Goal: Task Accomplishment & Management: Complete application form

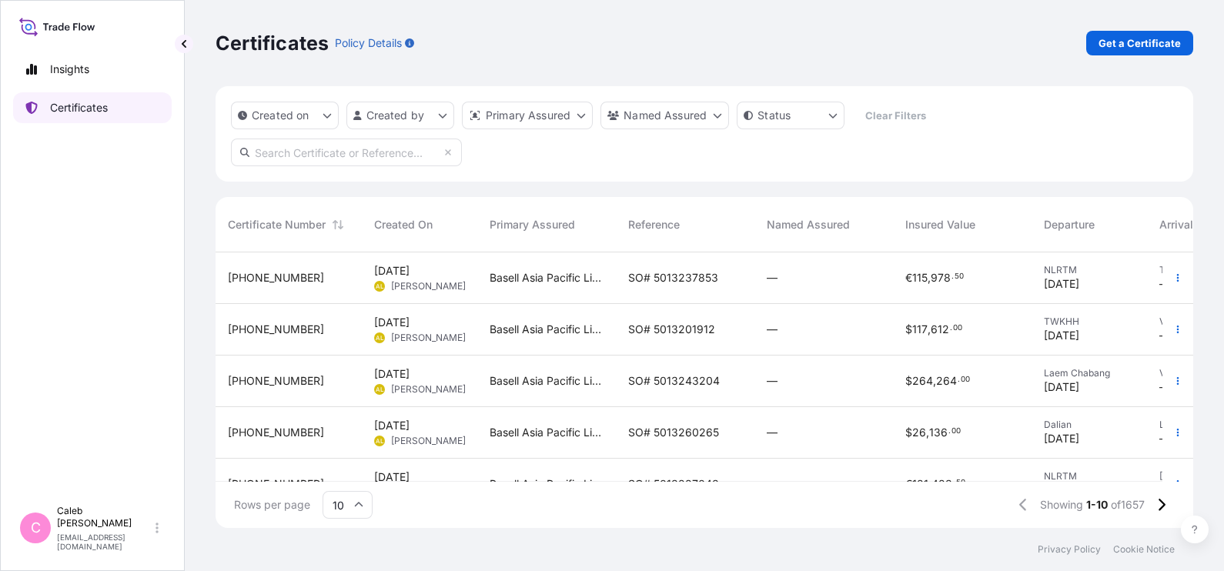
scroll to position [269, 962]
click at [527, 206] on div "Primary Assured" at bounding box center [547, 224] width 114 height 43
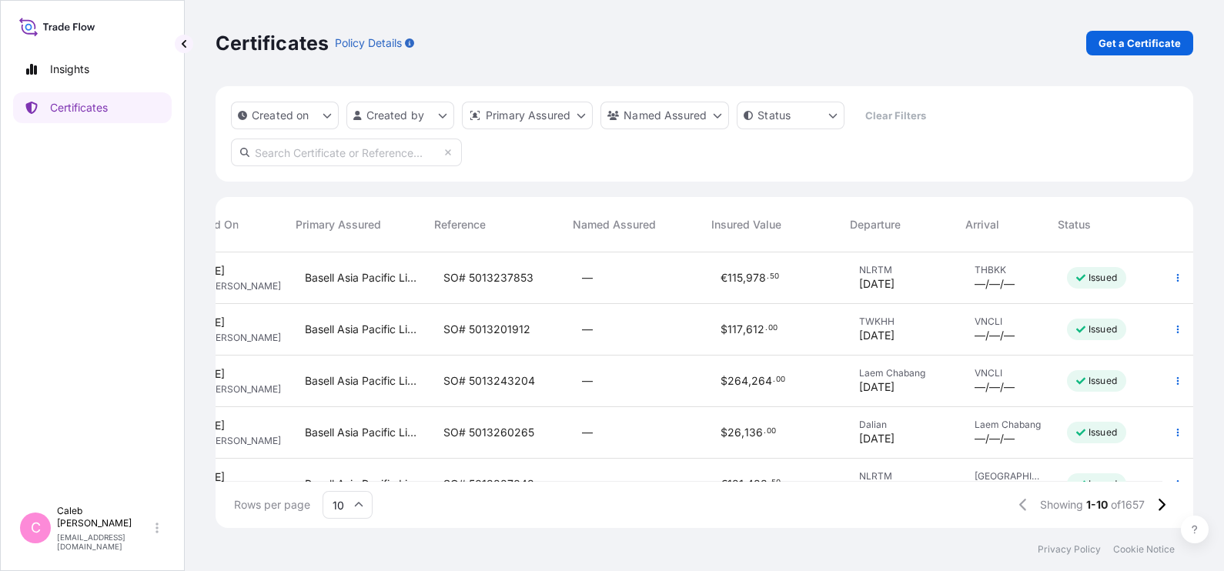
scroll to position [0, 199]
click at [859, 386] on span "[DATE]" at bounding box center [876, 387] width 35 height 15
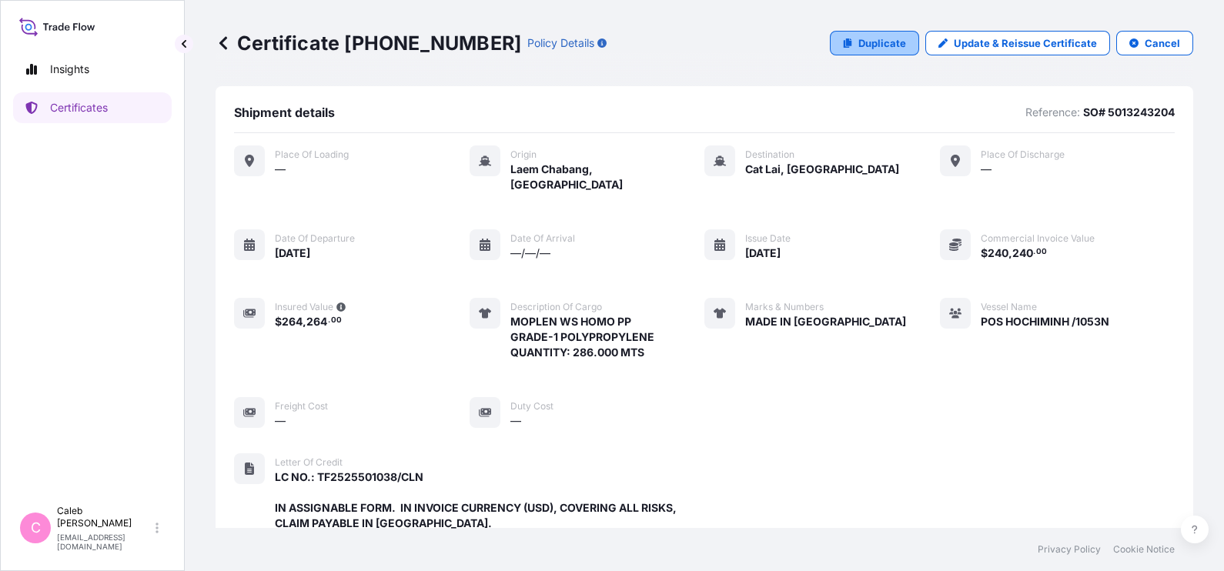
click at [858, 40] on p "Duplicate" at bounding box center [882, 42] width 48 height 15
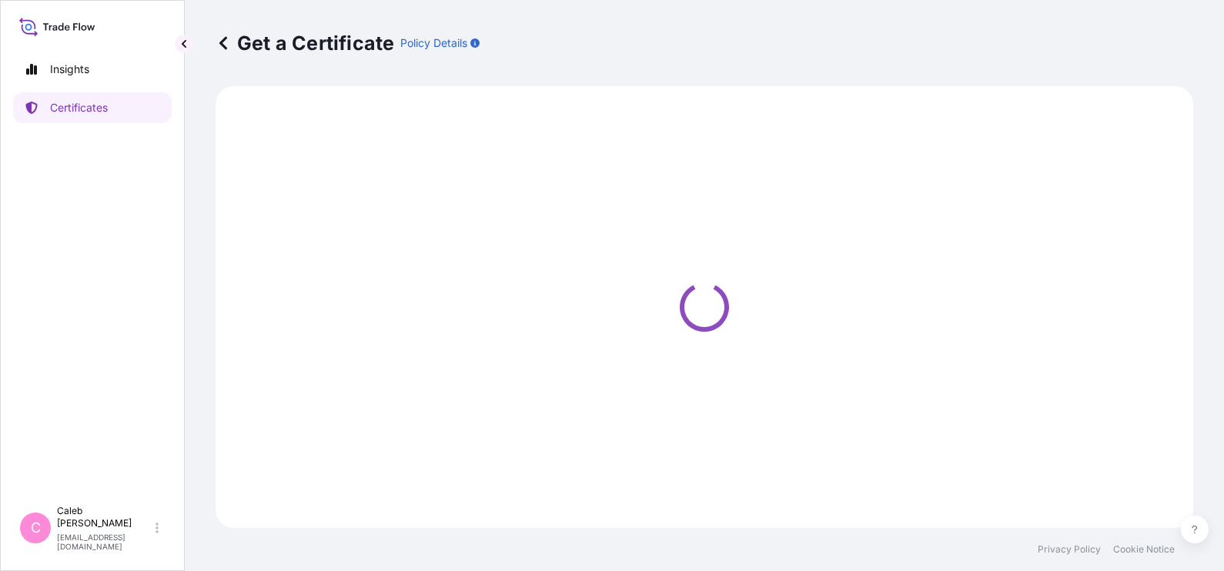
select select "Sea"
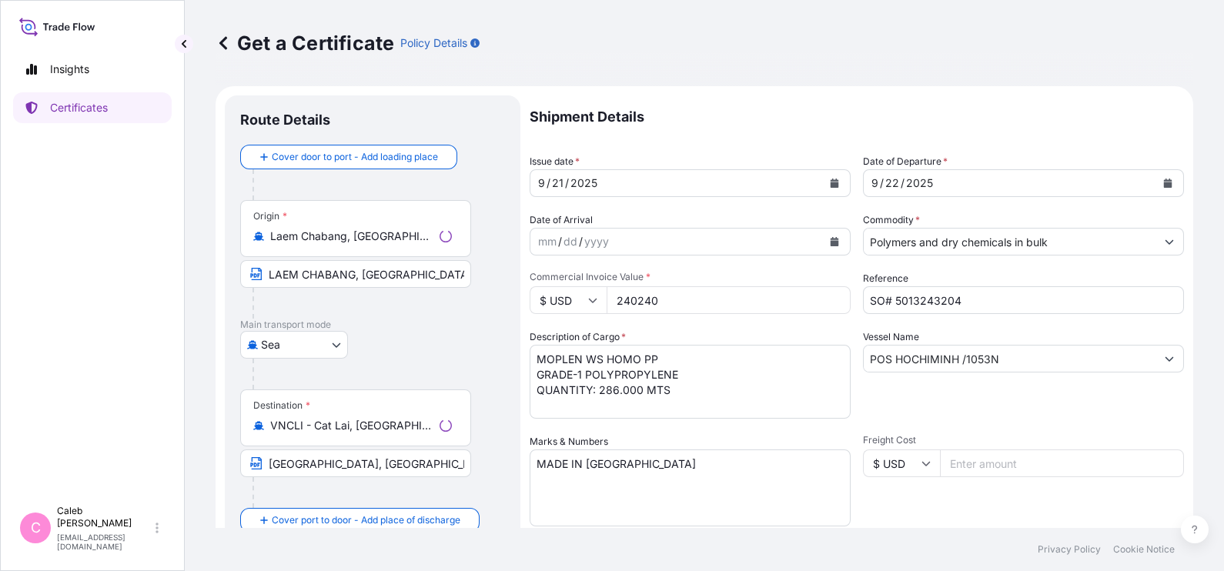
select select "32034"
click at [971, 293] on input "SO# 5013243204" at bounding box center [1023, 300] width 321 height 28
paste input "52971"
type input "SO# 5013252971"
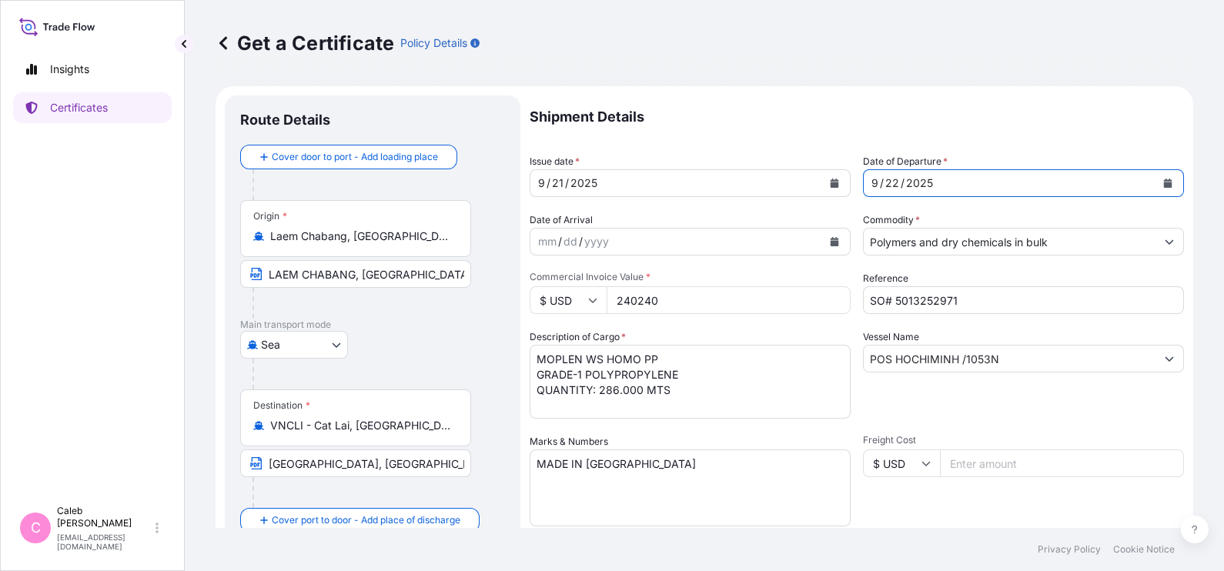
click at [1164, 182] on icon "Calendar" at bounding box center [1168, 183] width 8 height 9
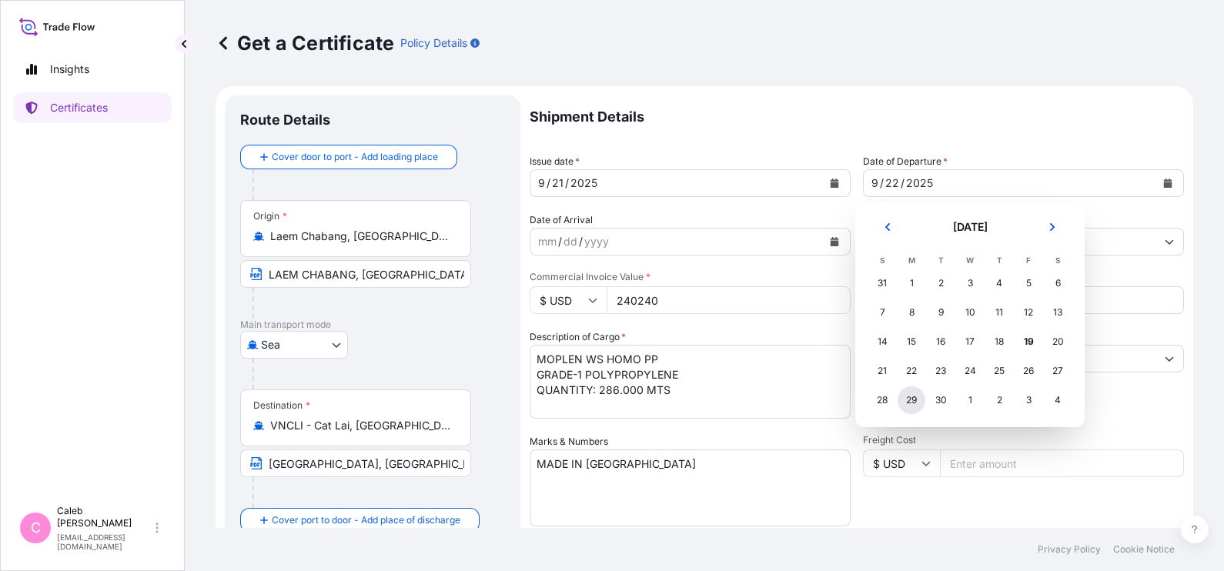
click at [909, 406] on div "29" at bounding box center [912, 401] width 28 height 28
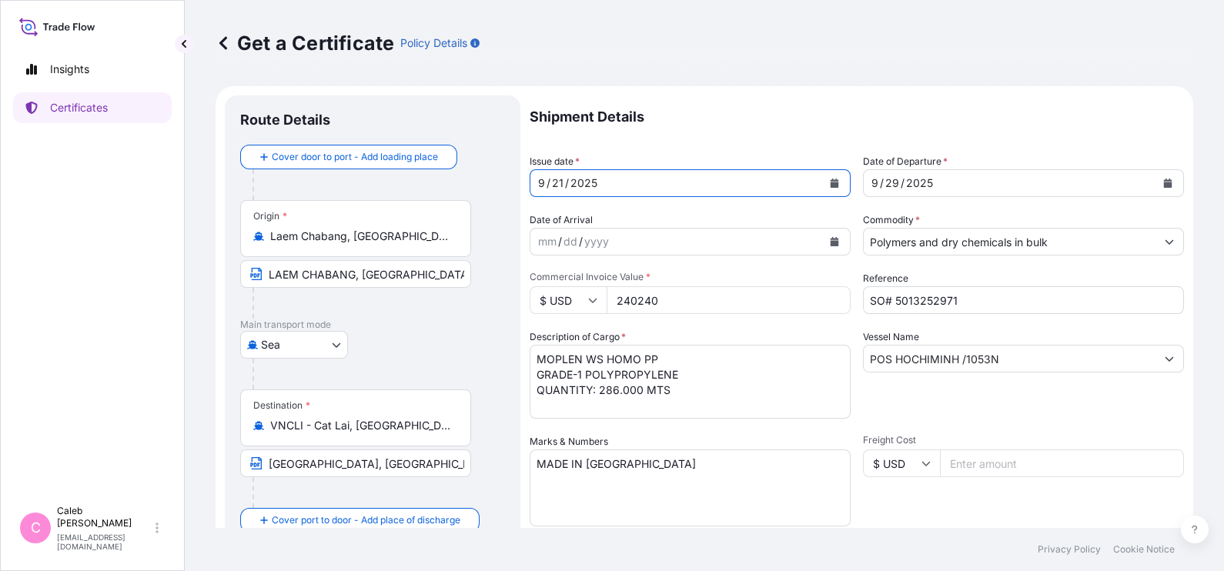
click at [826, 192] on button "Calendar" at bounding box center [834, 183] width 25 height 25
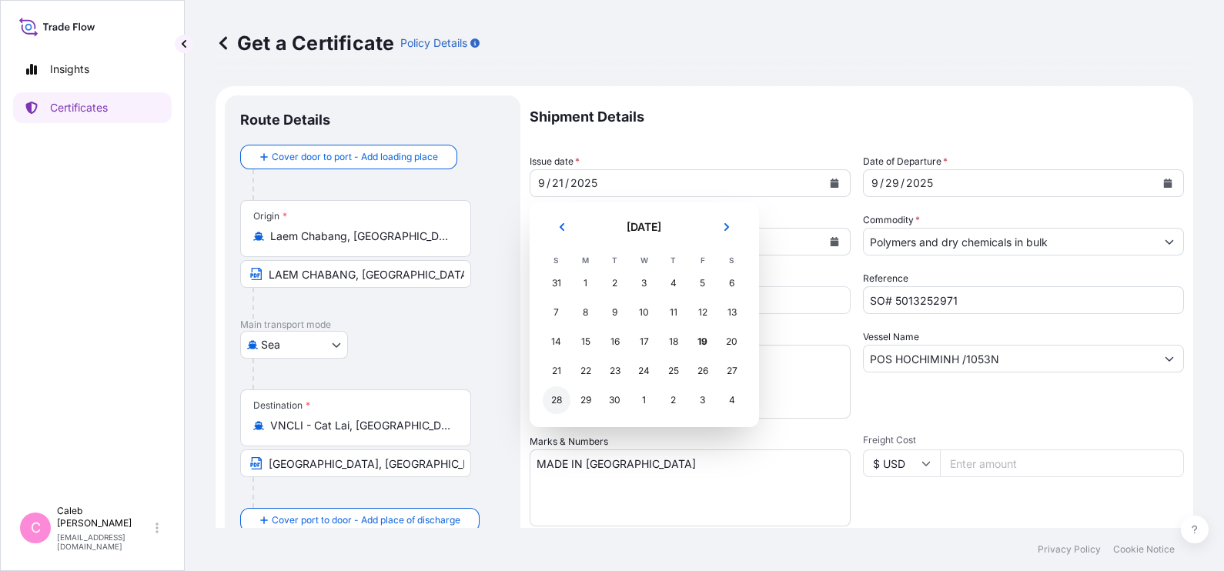
click at [564, 403] on div "28" at bounding box center [557, 401] width 28 height 28
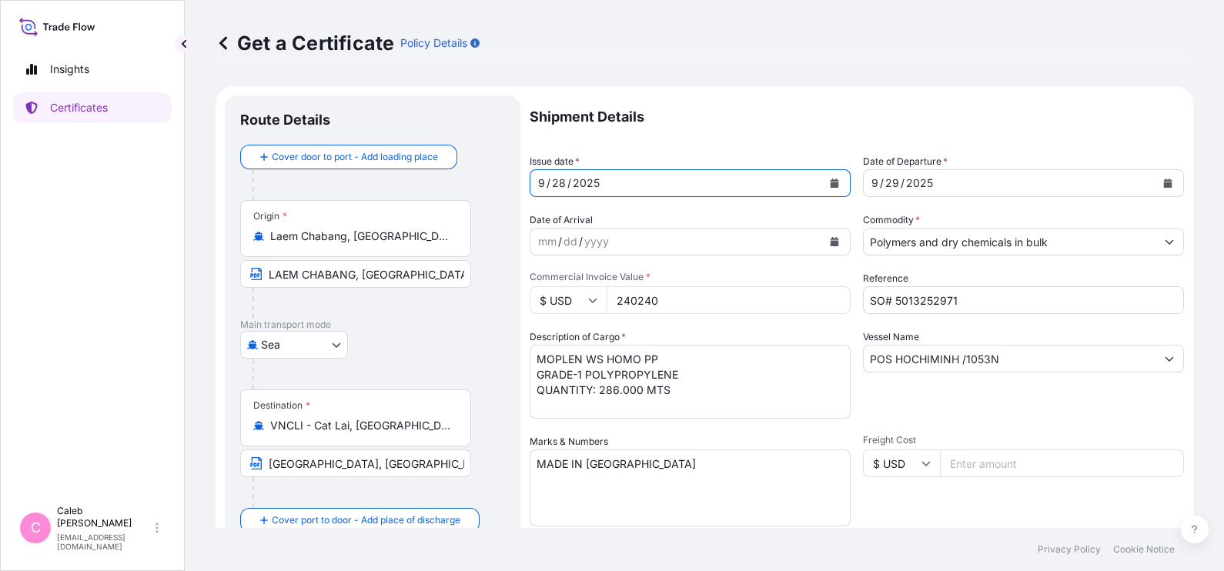
click at [674, 466] on textarea "MADE IN [GEOGRAPHIC_DATA]" at bounding box center [690, 488] width 321 height 77
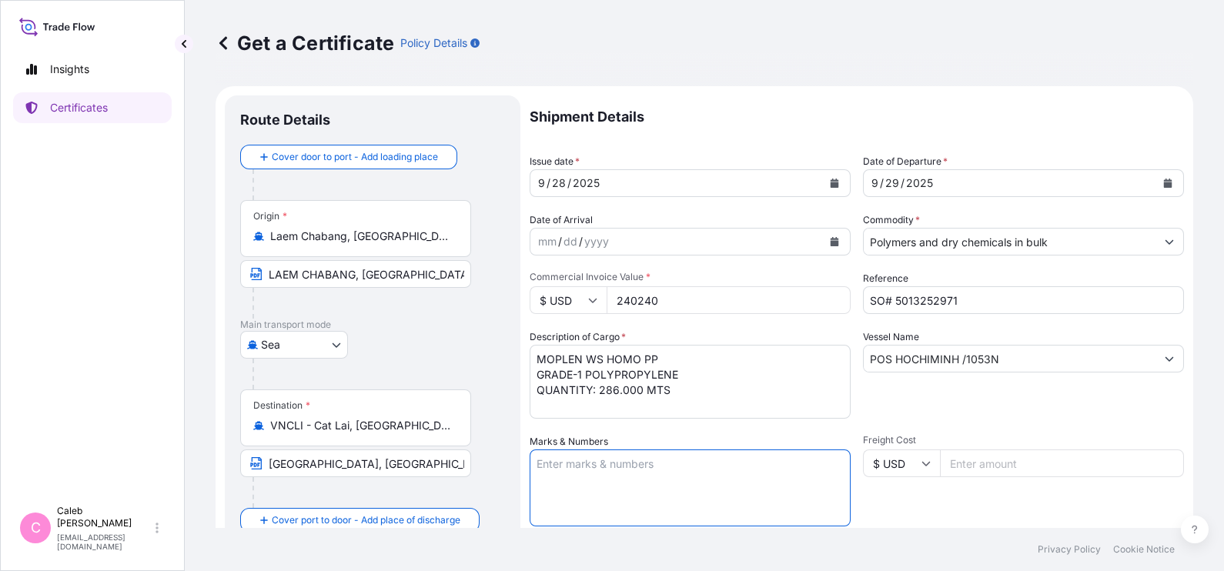
paste textarea "2025FJS-GJBC8 --------------------- MADE IN [GEOGRAPHIC_DATA]"
type textarea "2025FJS-GJBC8 --------------------- MADE IN [GEOGRAPHIC_DATA]"
click at [931, 508] on div "Freight Cost $ USD" at bounding box center [1023, 480] width 321 height 92
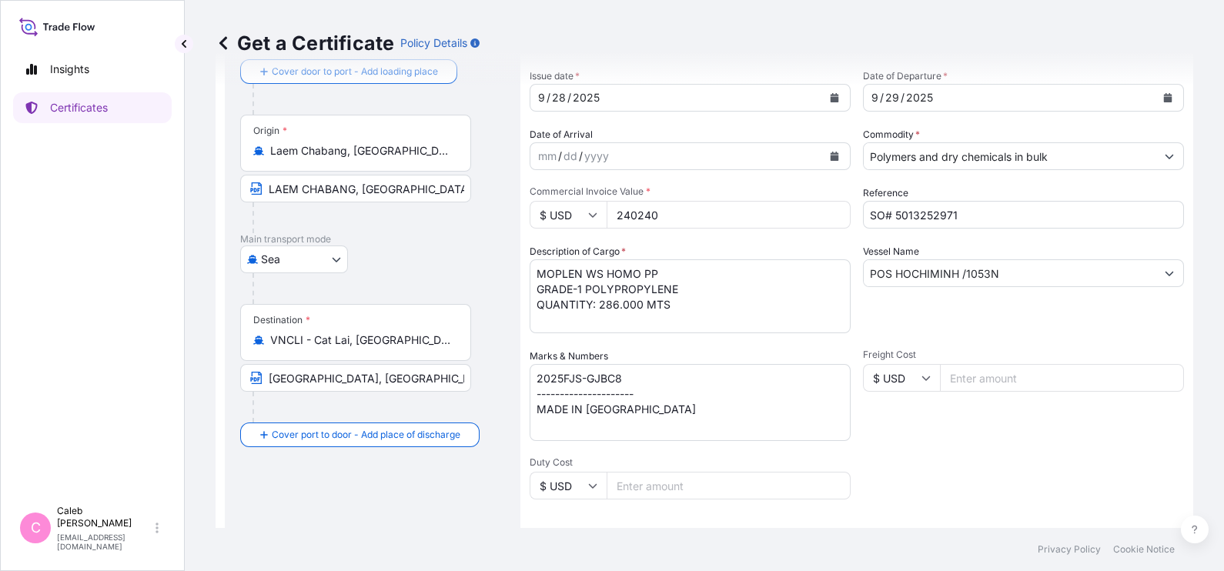
scroll to position [98, 0]
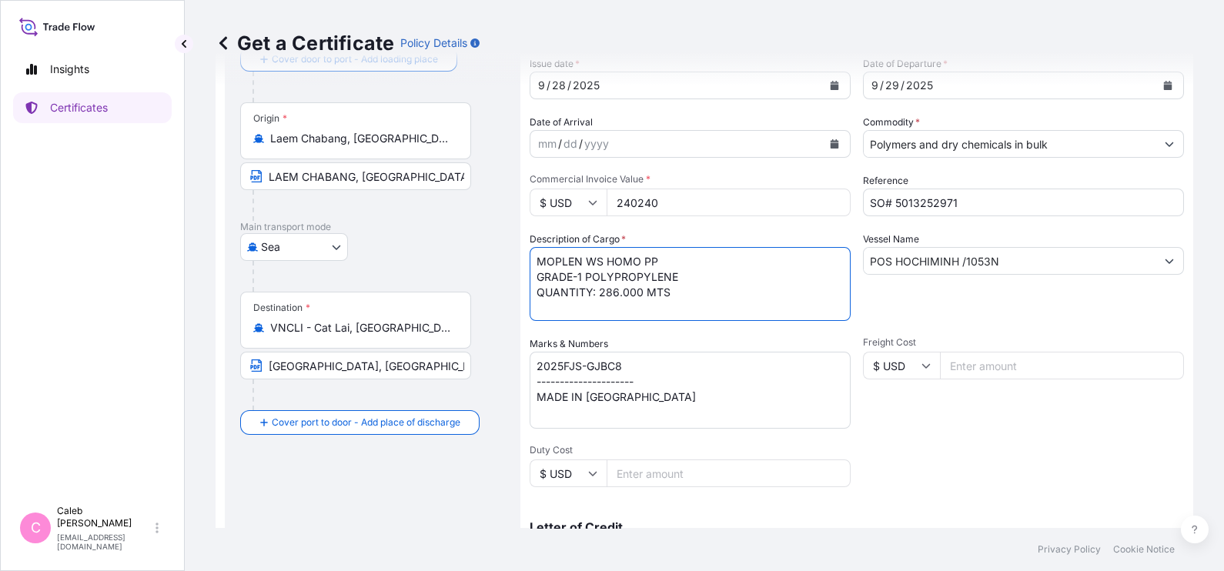
click at [725, 296] on textarea "MOPLEN WS HOMO PP GRADE-1 POLYPROPYLENE QUANTITY: 286.000 MTS" at bounding box center [690, 284] width 321 height 74
click at [683, 276] on textarea "MOPLEN WS HOMO PP GRADE-1 POLYPROPYLENE QUANTITY: 286.000 MTS" at bounding box center [690, 284] width 321 height 74
drag, startPoint x: 683, startPoint y: 275, endPoint x: 521, endPoint y: 242, distance: 165.0
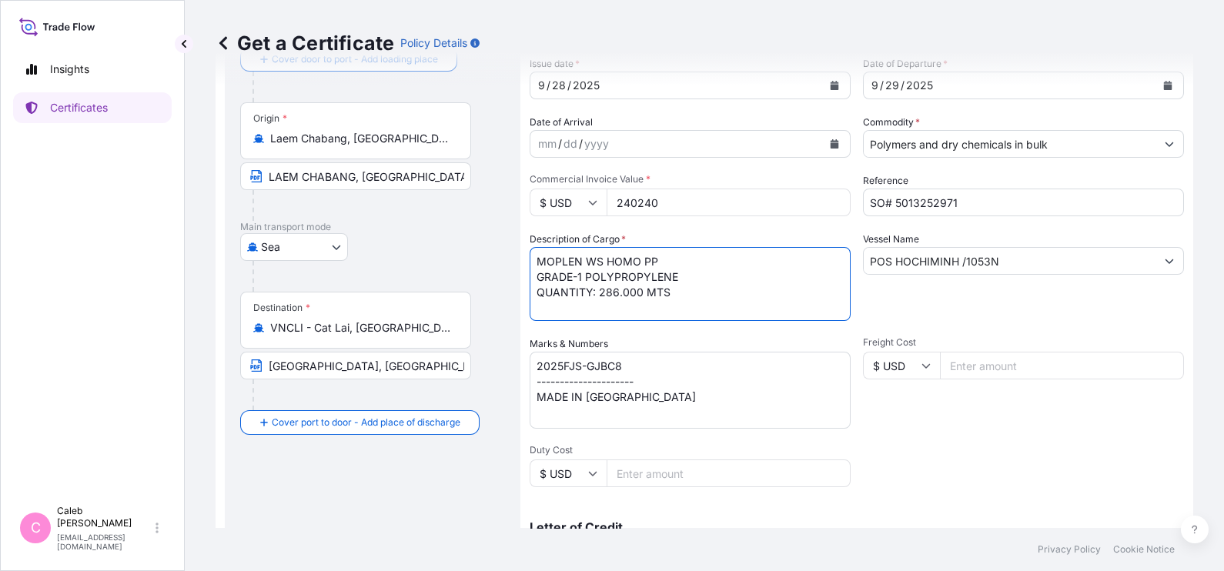
click at [521, 242] on form "Route Details Cover door to port - Add loading place Place of loading Road / [G…" at bounding box center [705, 444] width 978 height 912
type textarea "QUANTITY: .000 MTS"
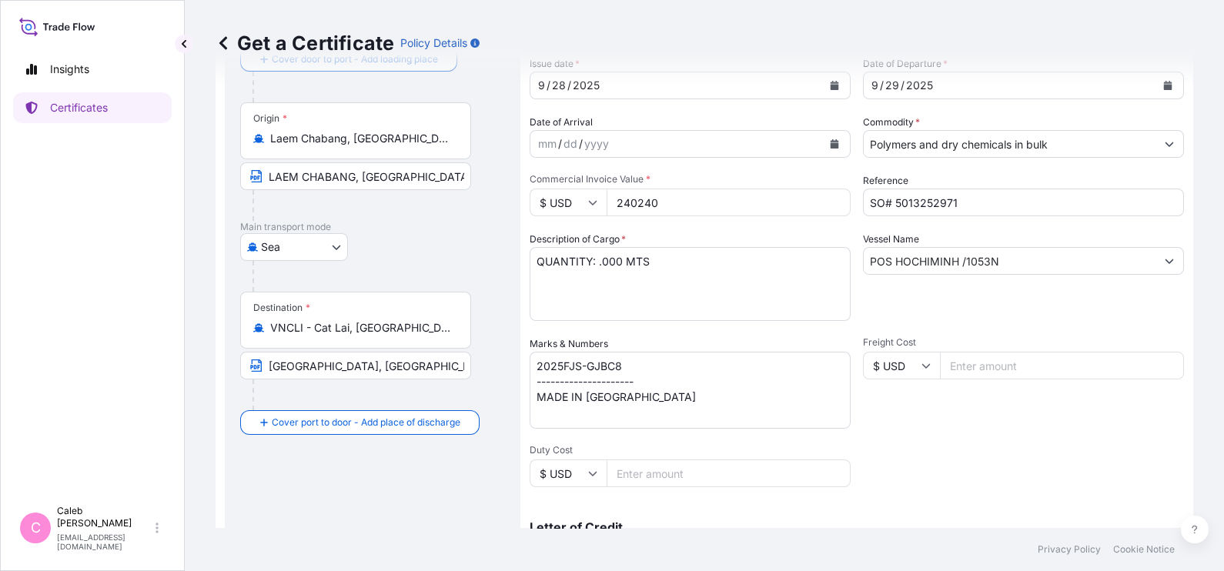
click at [488, 296] on div "Destination * VNCLI - Cat Lai, [GEOGRAPHIC_DATA] [GEOGRAPHIC_DATA], [GEOGRAPHIC…" at bounding box center [372, 351] width 265 height 119
click at [674, 196] on input "240240" at bounding box center [729, 203] width 244 height 28
paste input "15606"
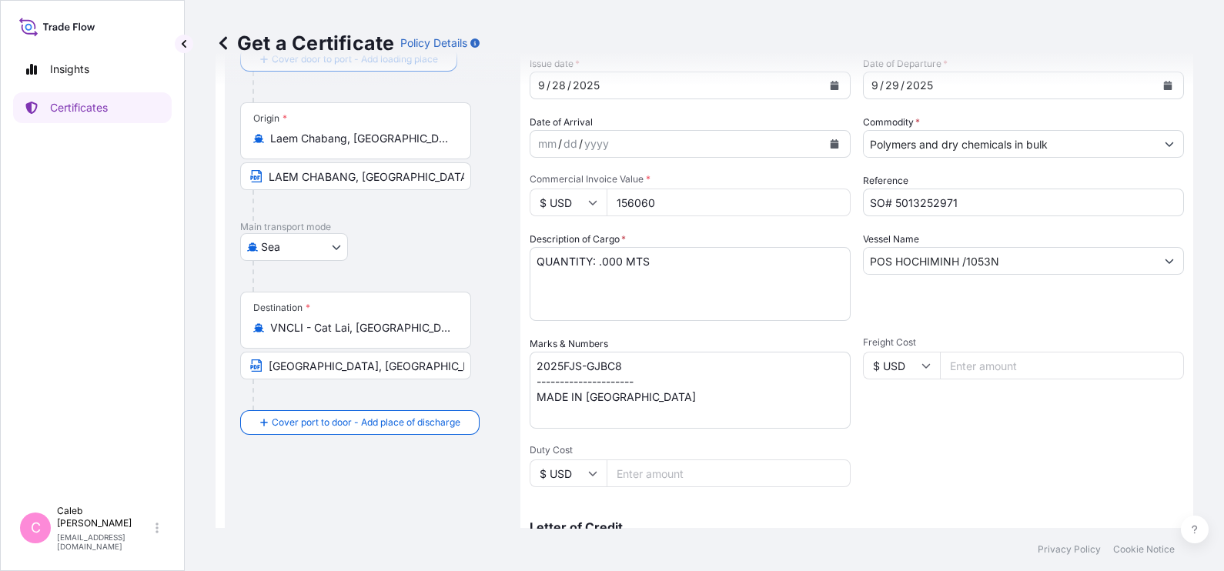
type input "156060"
click at [684, 385] on textarea "MADE IN [GEOGRAPHIC_DATA]" at bounding box center [690, 390] width 321 height 77
click at [670, 266] on textarea "MOPLEN WS HOMO PP GRADE-1 POLYPROPYLENE QUANTITY: 286.000 MTS" at bounding box center [690, 284] width 321 height 74
paste textarea "COMMODITY:PP MOPLEN RP242G QUANTITY: 153MTS"
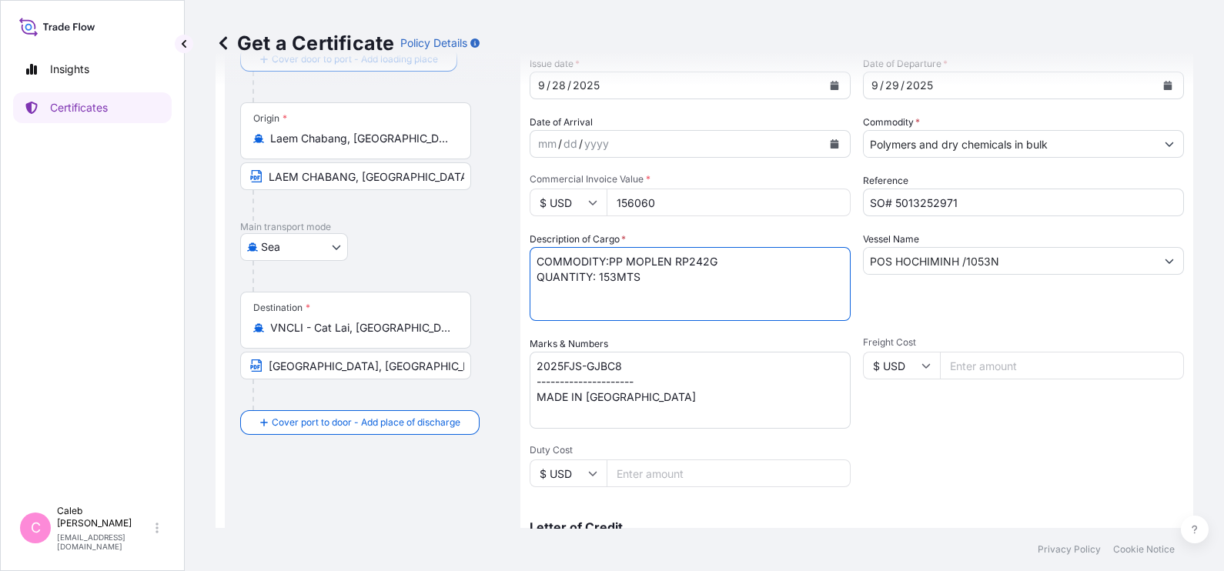
type textarea "COMMODITY:PP MOPLEN RP242G QUANTITY: 153MTS"
click at [1014, 253] on input "POS HOCHIMINH /1053N" at bounding box center [1010, 261] width 292 height 28
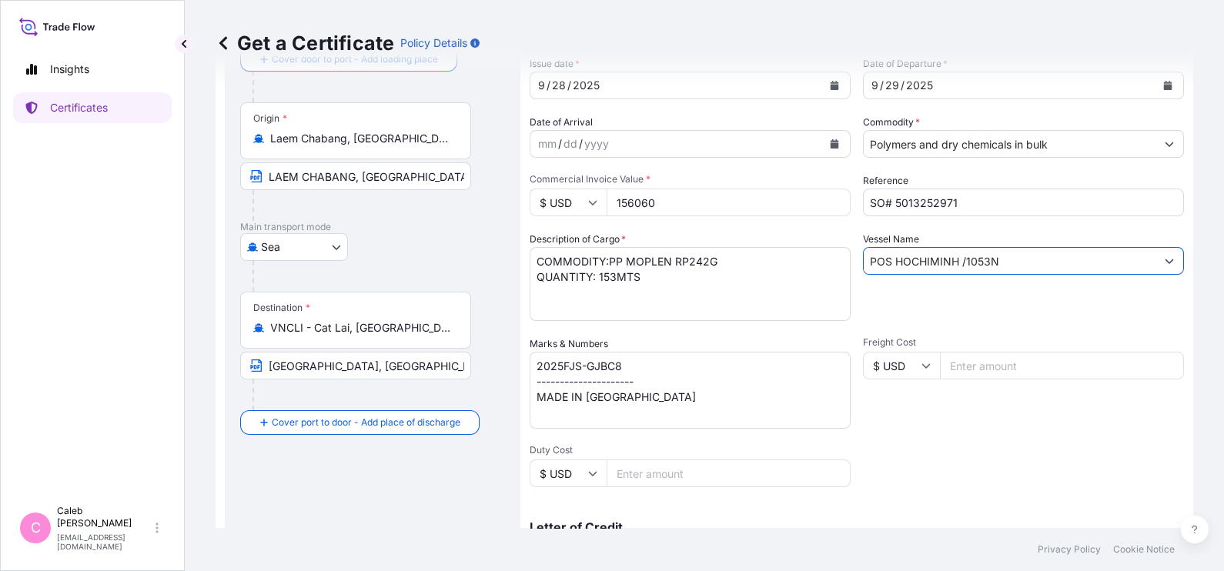
click at [1014, 253] on input "POS HOCHIMINH /1053N" at bounding box center [1010, 261] width 292 height 28
paste input "GSL AFRICA 97"
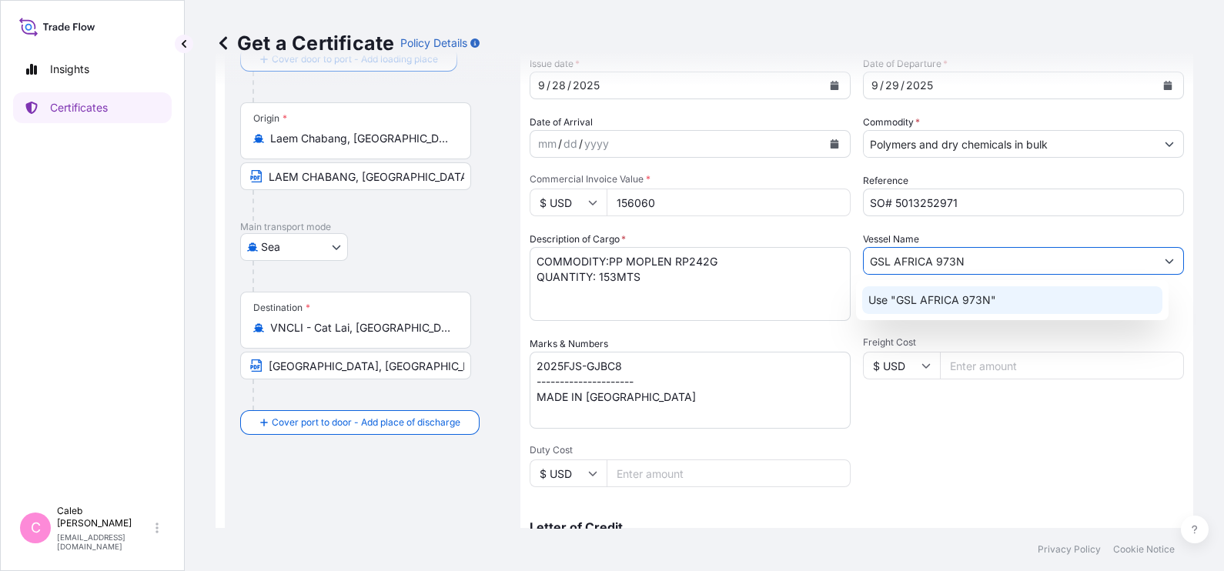
click at [958, 310] on div "Use "GSL AFRICA 973N"" at bounding box center [1012, 300] width 300 height 28
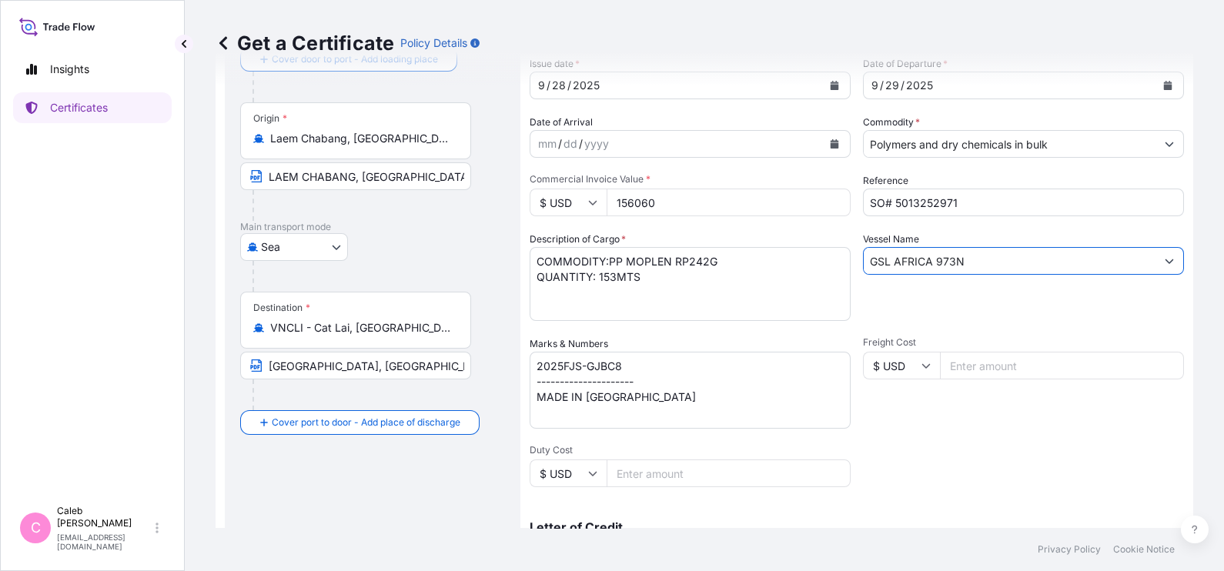
type input "GSL AFRICA 973N"
click at [428, 159] on div "Origin * [GEOGRAPHIC_DATA], [GEOGRAPHIC_DATA], [GEOGRAPHIC_DATA], [GEOGRAPHIC_D…" at bounding box center [372, 161] width 265 height 119
click at [427, 168] on input "LAEM CHABANG, [GEOGRAPHIC_DATA]" at bounding box center [355, 176] width 231 height 28
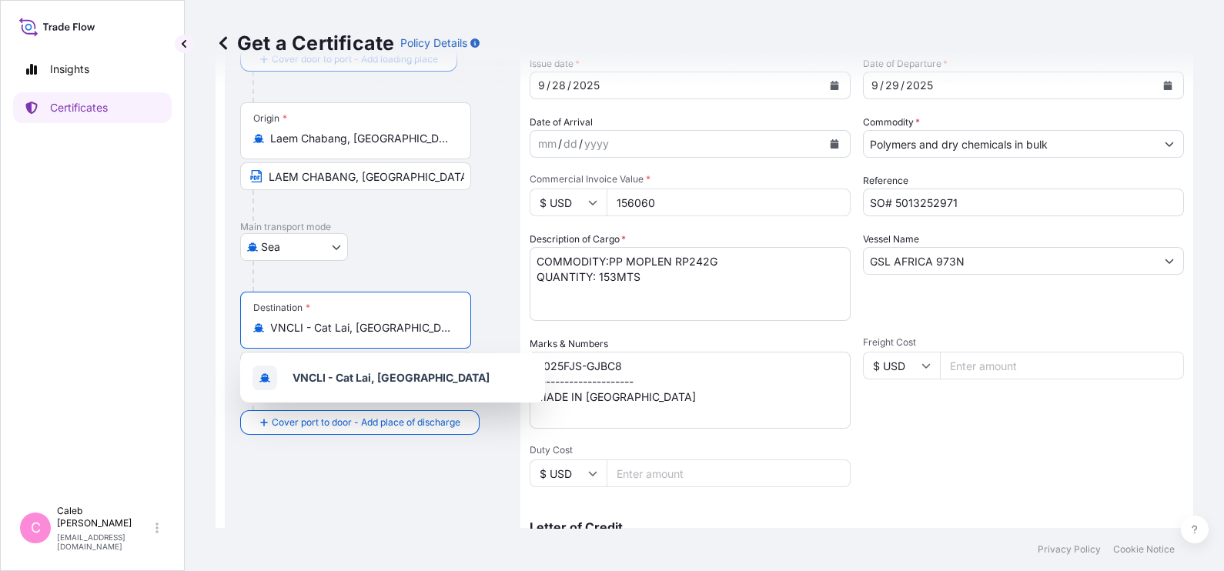
click at [423, 331] on input "VNCLI - Cat Lai, [GEOGRAPHIC_DATA]" at bounding box center [361, 327] width 182 height 15
paste input "YANTIAN, [GEOGRAPHIC_DATA]"
drag, startPoint x: 323, startPoint y: 330, endPoint x: 404, endPoint y: 334, distance: 81.0
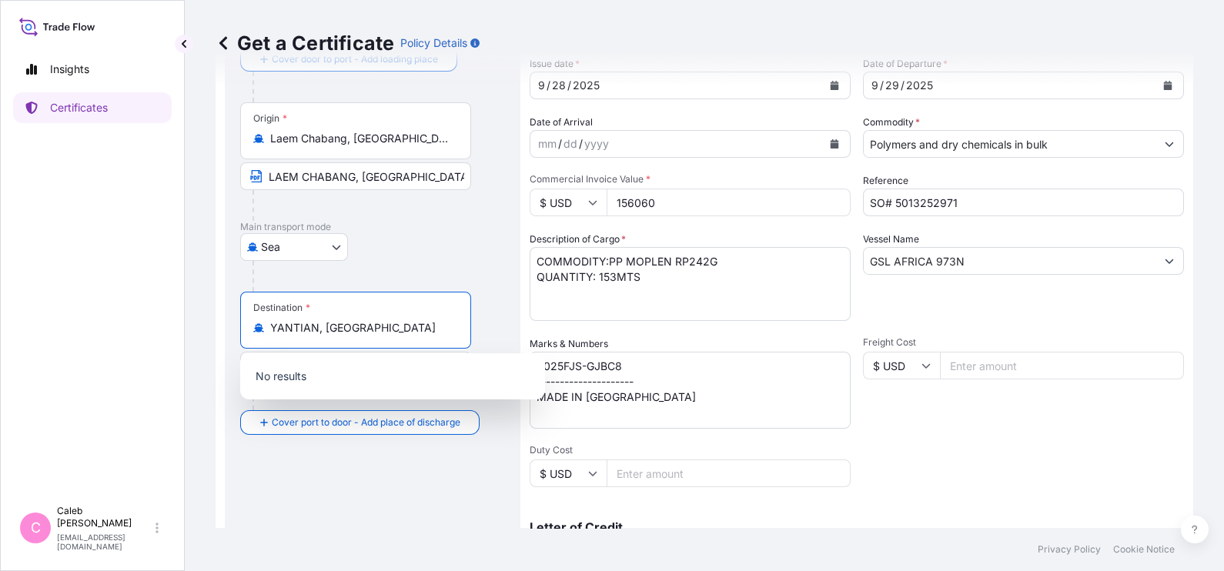
click at [404, 334] on input "YANTIAN, [GEOGRAPHIC_DATA]" at bounding box center [361, 327] width 182 height 15
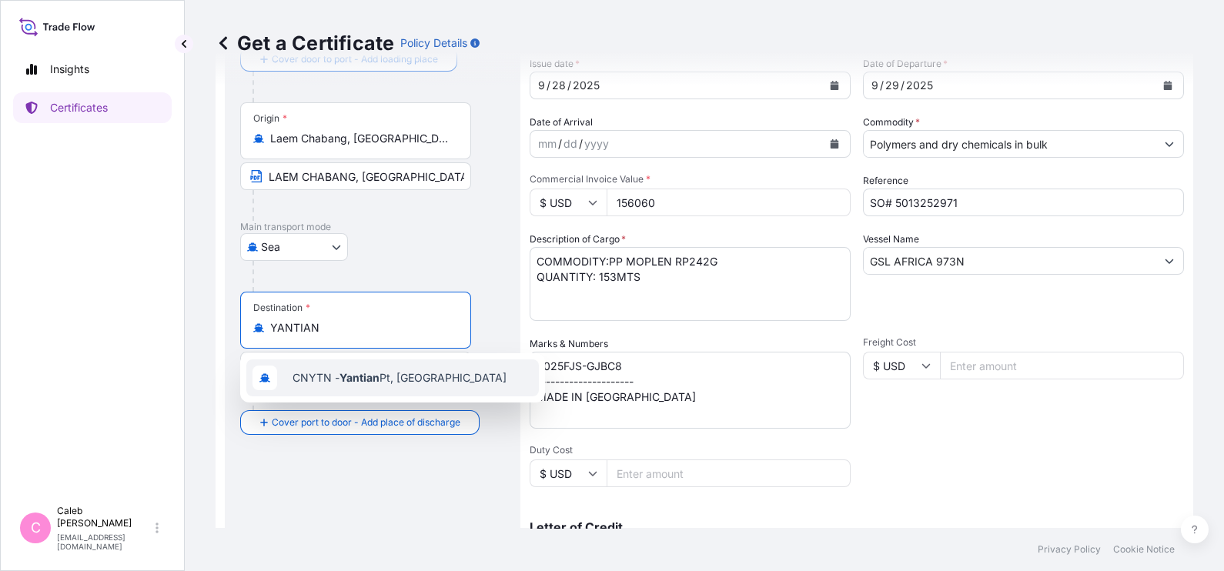
click at [382, 370] on span "CNYTN - Yantian Pt, [GEOGRAPHIC_DATA]" at bounding box center [400, 377] width 214 height 15
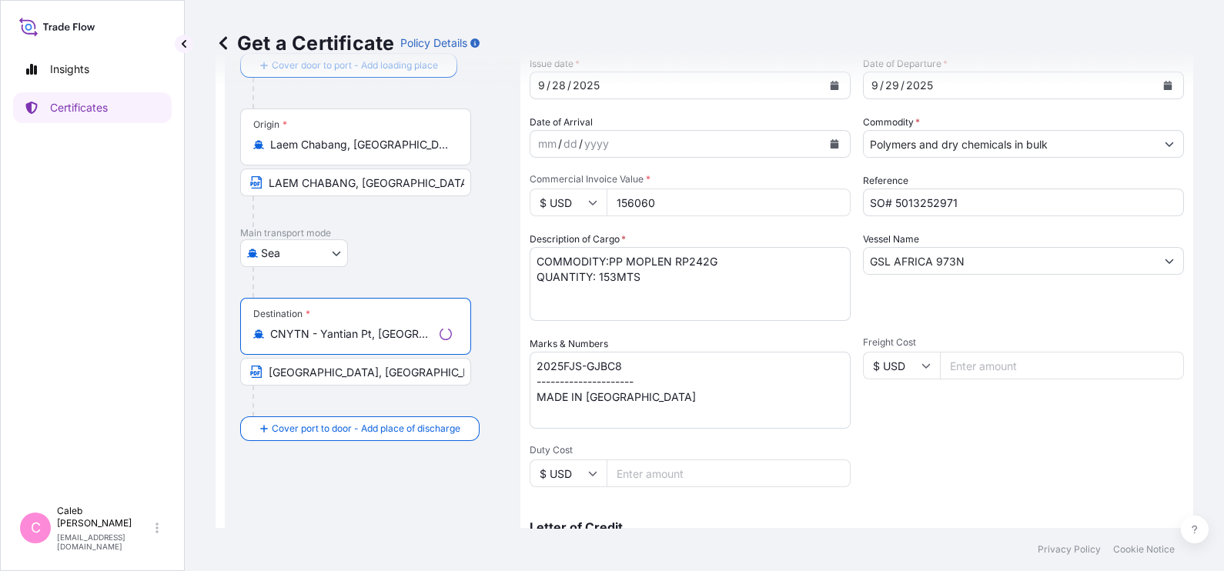
type input "CNYTN - Yantian Pt, [GEOGRAPHIC_DATA]"
click at [410, 363] on input "[GEOGRAPHIC_DATA], [GEOGRAPHIC_DATA] VIA PORT OF DISCHARGE : [GEOGRAPHIC_DATA],…" at bounding box center [355, 372] width 231 height 28
paste input "YANTIAN, [GEOGRAPHIC_DATA]"
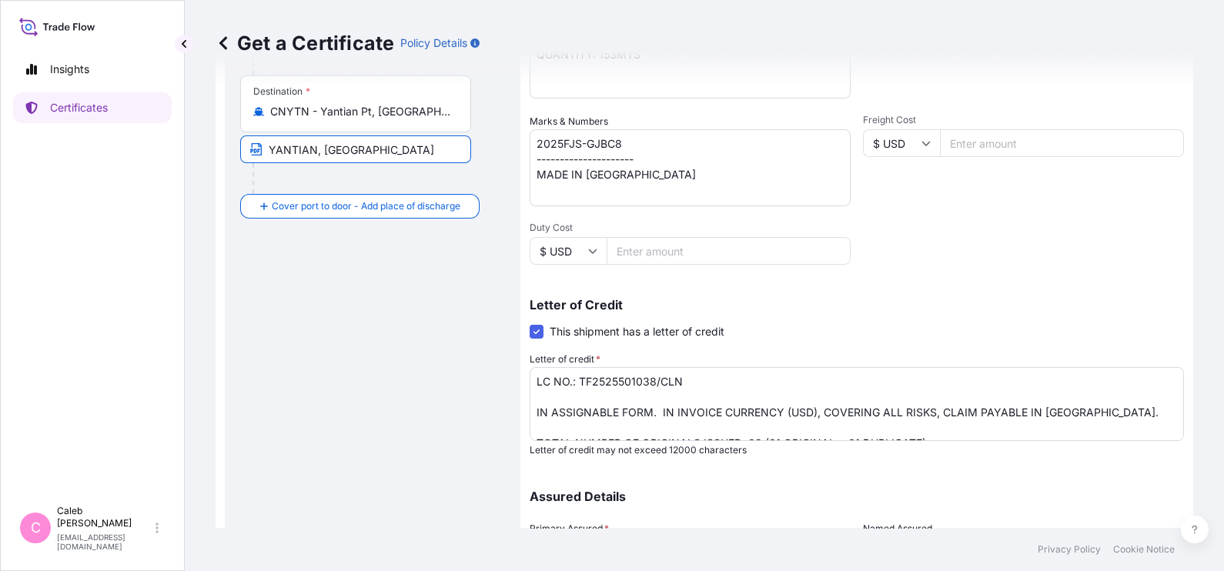
scroll to position [323, 0]
type input "YANTIAN, [GEOGRAPHIC_DATA]"
click at [691, 367] on textarea "LC NO.: TF2525501038/CLN IN ASSIGNABLE FORM. IN INVOICE CURRENCY (USD), COVERIN…" at bounding box center [857, 402] width 654 height 74
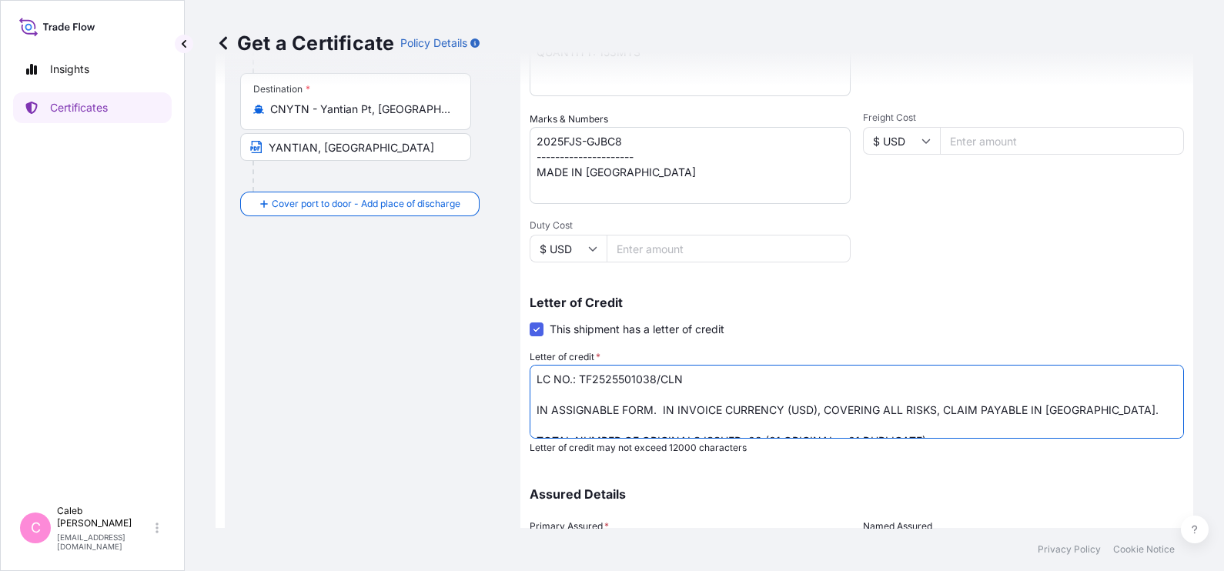
drag, startPoint x: 688, startPoint y: 378, endPoint x: 577, endPoint y: 381, distance: 110.1
click at [577, 381] on textarea "LC NO.: TF2525501038/CLN IN ASSIGNABLE FORM. IN INVOICE CURRENCY (USD), COVERIN…" at bounding box center [857, 402] width 654 height 74
paste textarea "LC7679250306AG"
click at [1103, 404] on textarea "LC NO.: TF2525501038/CLN IN ASSIGNABLE FORM. IN INVOICE CURRENCY (USD), COVERIN…" at bounding box center [857, 402] width 654 height 74
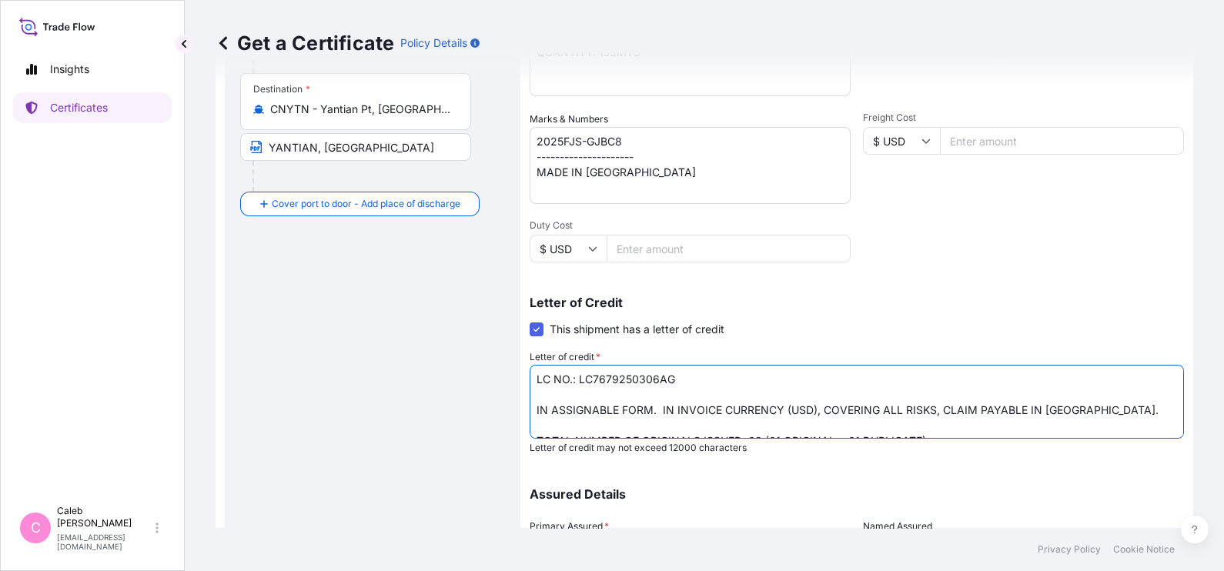
click at [1103, 404] on textarea "LC NO.: TF2525501038/CLN IN ASSIGNABLE FORM. IN INVOICE CURRENCY (USD), COVERIN…" at bounding box center [857, 402] width 654 height 74
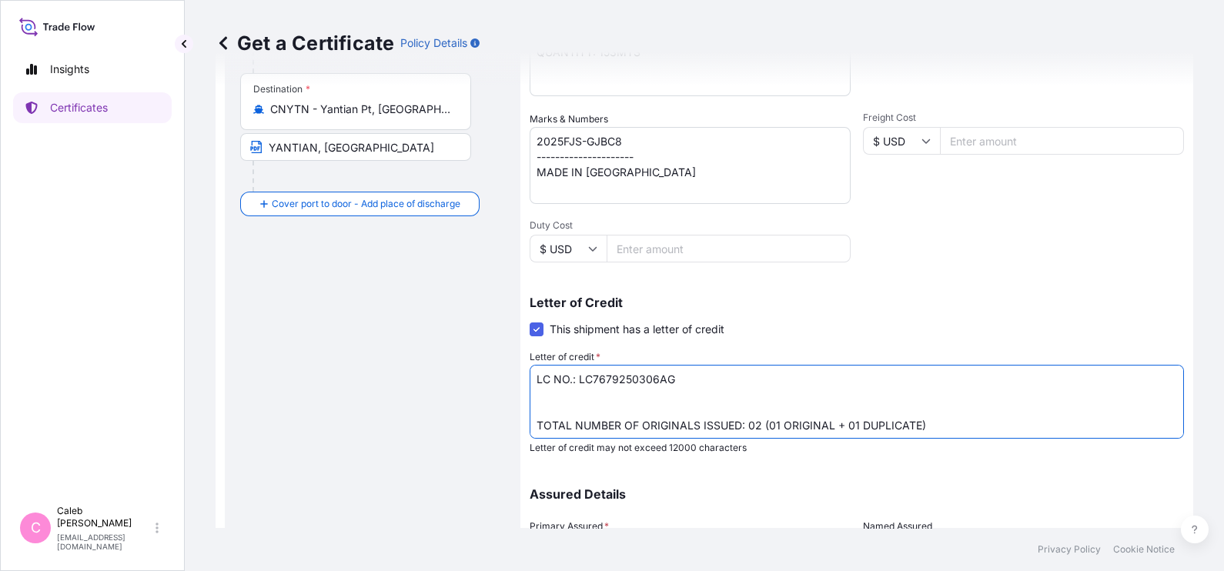
paste textarea "CLAIMS, IF ANY, PAYABLE IN [GEOGRAPHIC_DATA] IN CURRENCY OF THE CREDIT, COVERIN…"
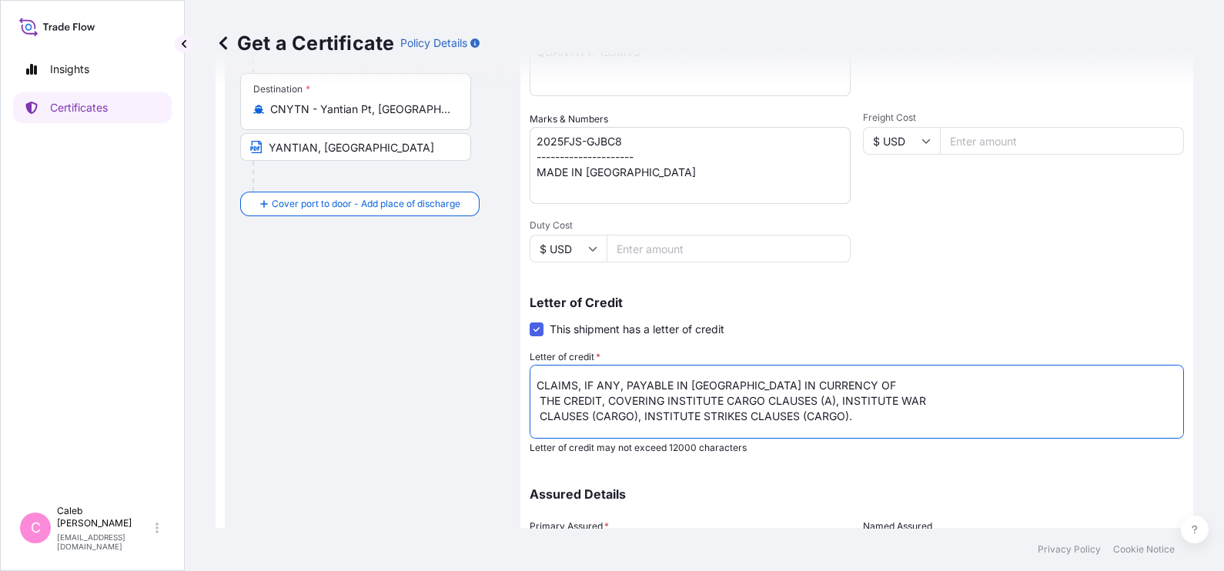
click at [539, 399] on textarea "LC NO.: TF2525501038/CLN IN ASSIGNABLE FORM. IN INVOICE CURRENCY (USD), COVERIN…" at bounding box center [857, 402] width 654 height 74
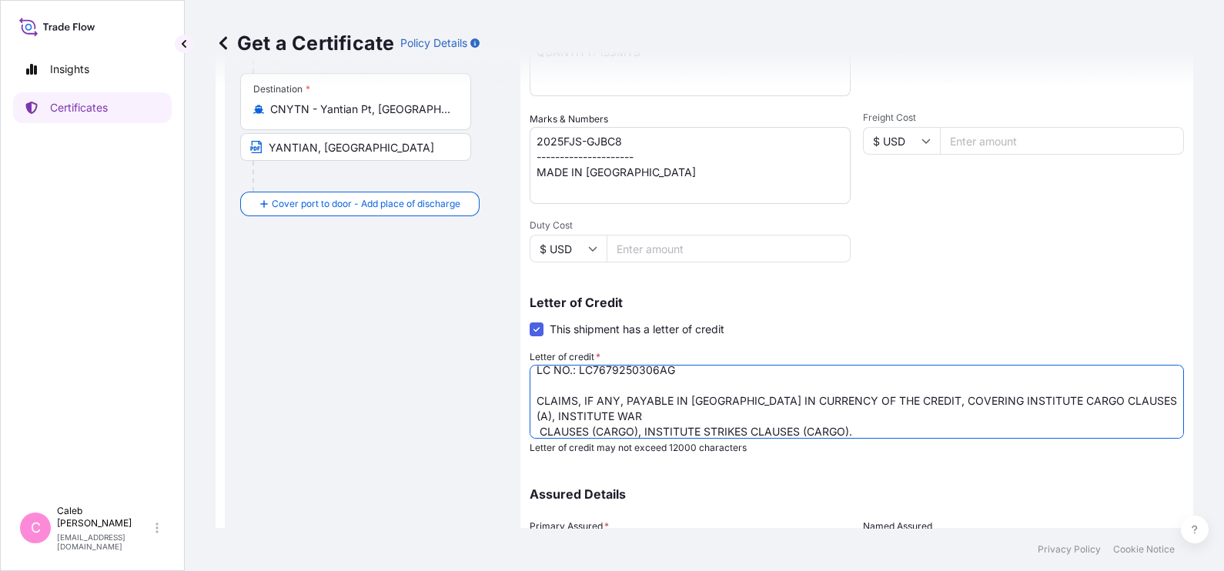
click at [878, 400] on textarea "LC NO.: TF2525501038/CLN IN ASSIGNABLE FORM. IN INVOICE CURRENCY (USD), COVERIN…" at bounding box center [857, 402] width 654 height 74
click at [541, 424] on textarea "LC NO.: TF2525501038/CLN IN ASSIGNABLE FORM. IN INVOICE CURRENCY (USD), COVERIN…" at bounding box center [857, 402] width 654 height 74
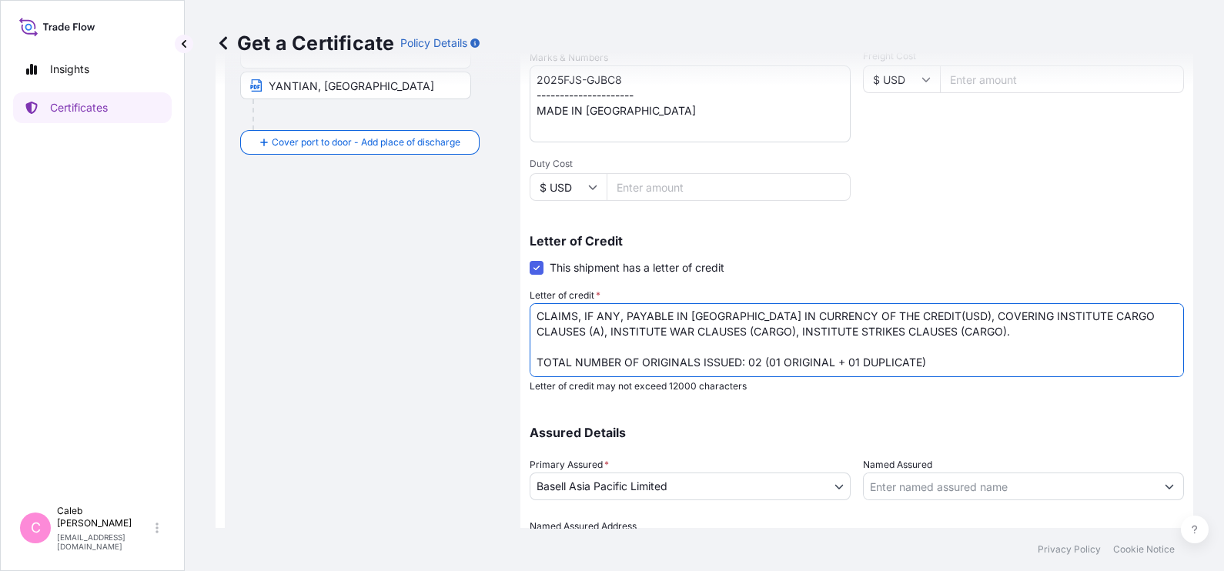
scroll to position [470, 0]
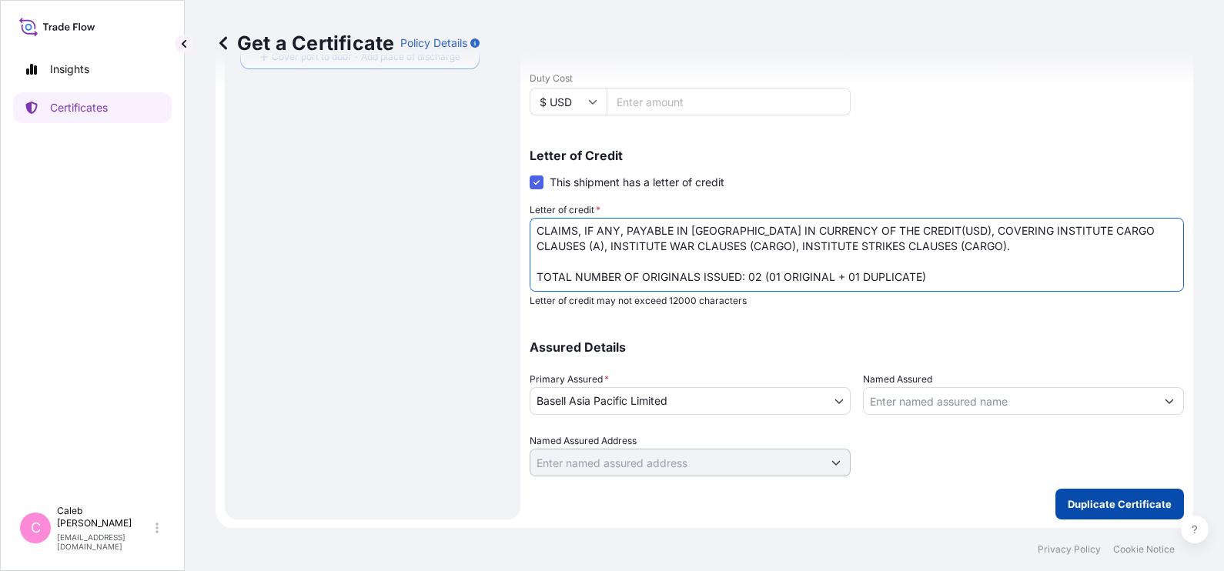
type textarea "LC NO.: LC7679250306AG CLAIMS, IF ANY, PAYABLE IN [GEOGRAPHIC_DATA] IN CURRENCY…"
click at [1097, 499] on p "Duplicate Certificate" at bounding box center [1120, 504] width 104 height 15
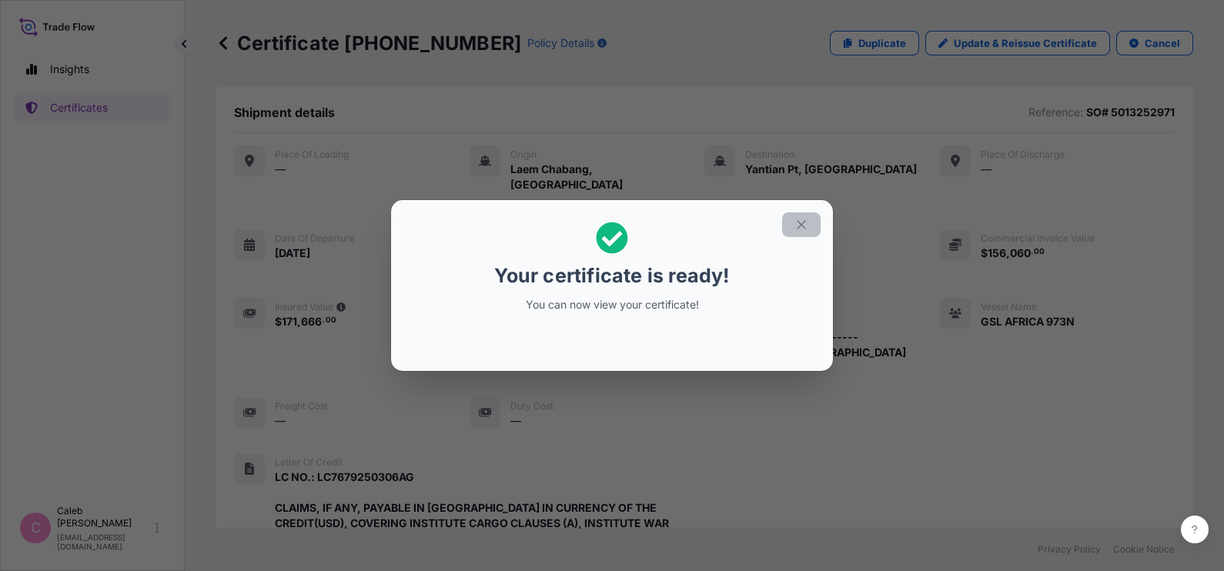
click at [804, 220] on icon "button" at bounding box center [802, 225] width 14 height 14
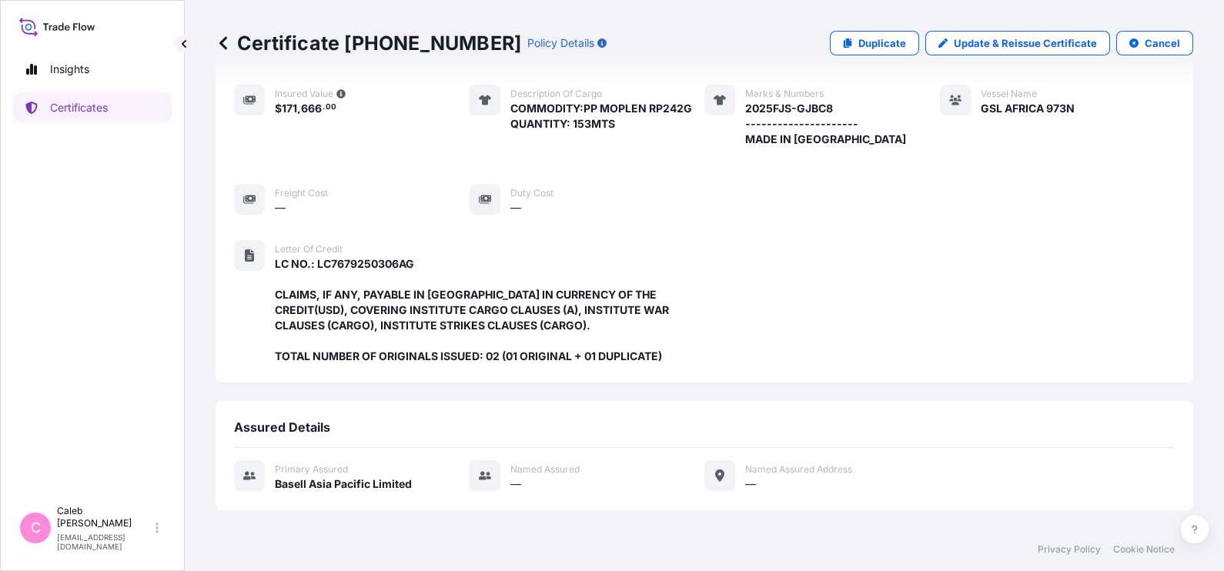
scroll to position [510, 0]
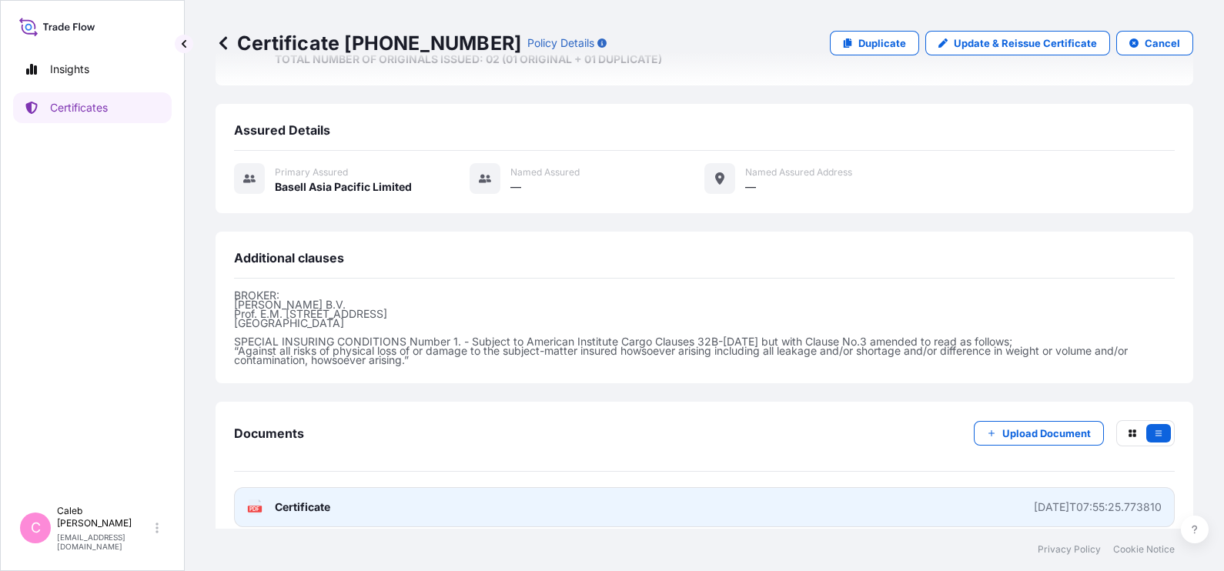
click at [401, 500] on link "PDF Certificate [DATE]T07:55:25.773810" at bounding box center [704, 507] width 941 height 40
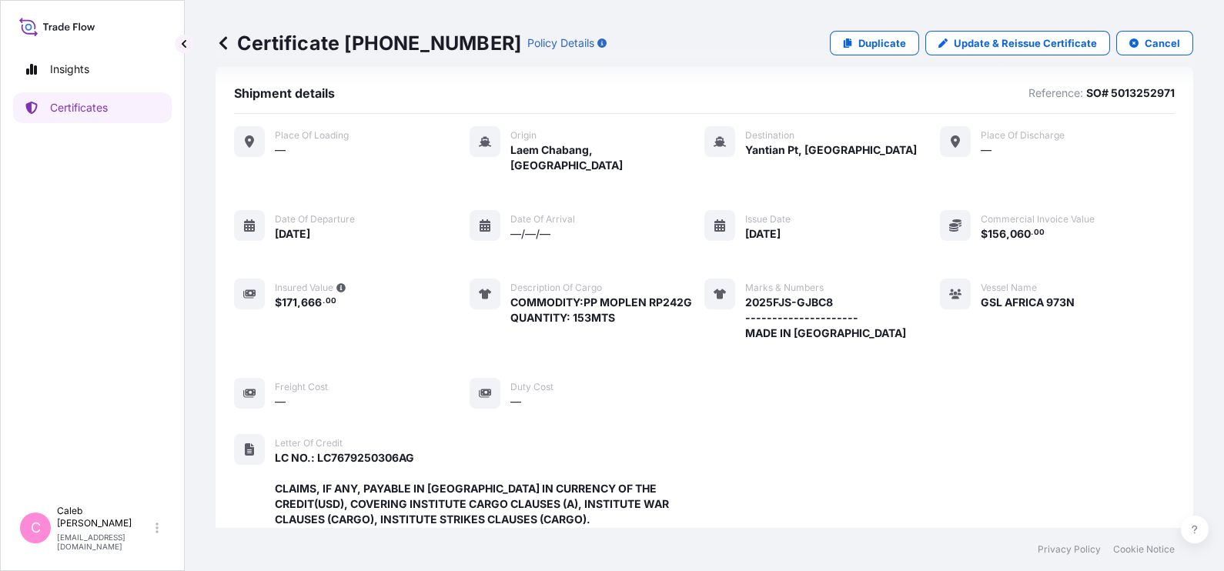
scroll to position [9, 0]
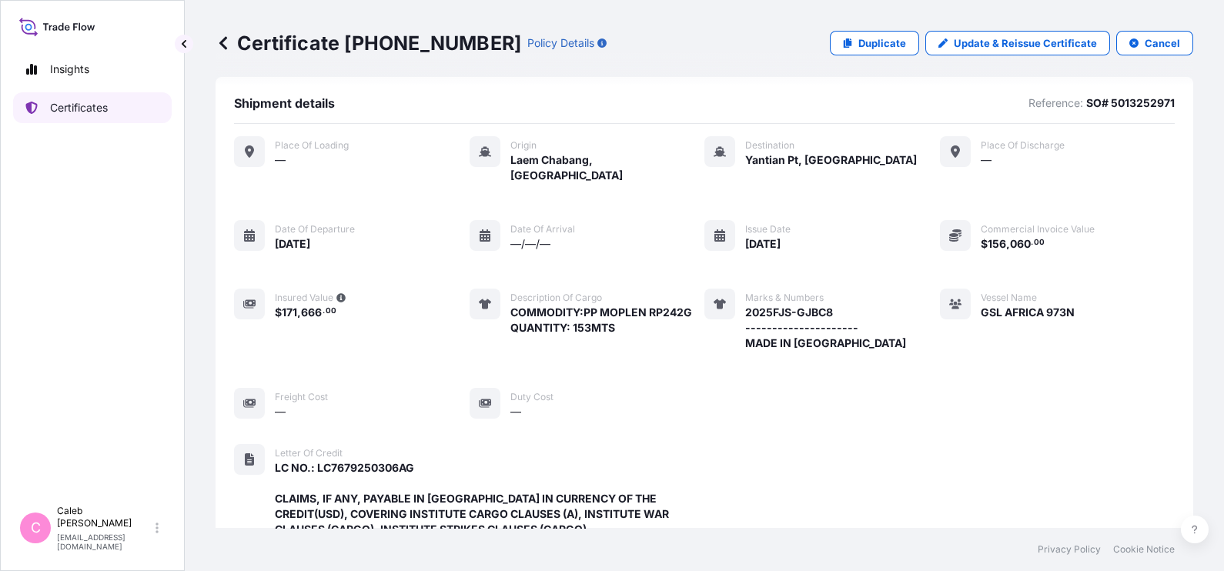
click at [92, 114] on p "Certificates" at bounding box center [79, 107] width 58 height 15
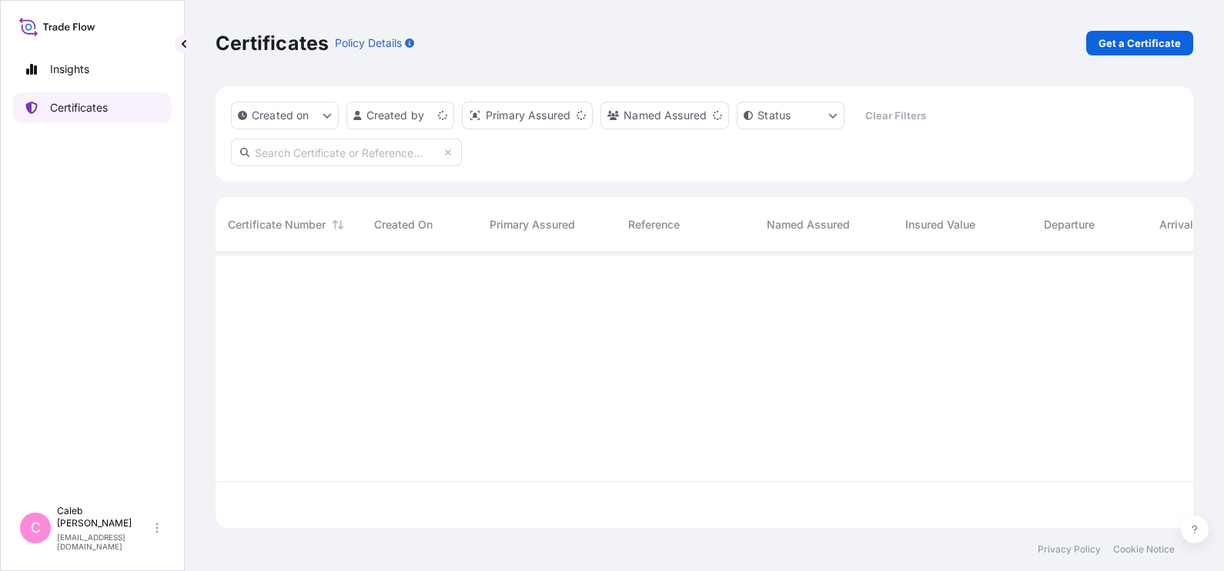
scroll to position [269, 962]
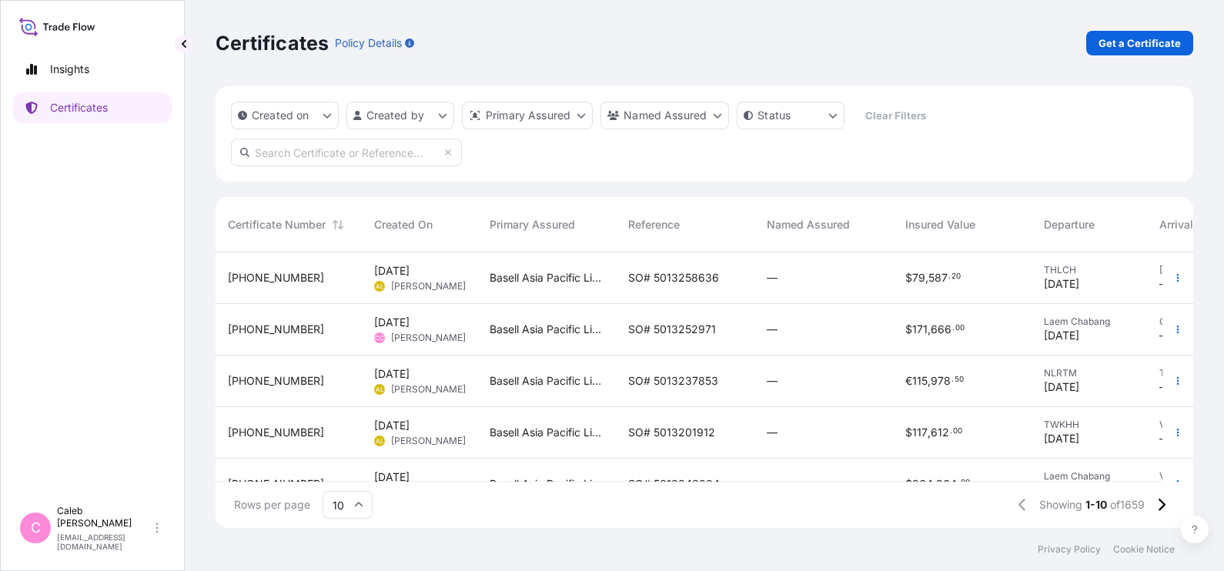
click at [671, 278] on span "SO# 5013258636" at bounding box center [673, 277] width 91 height 15
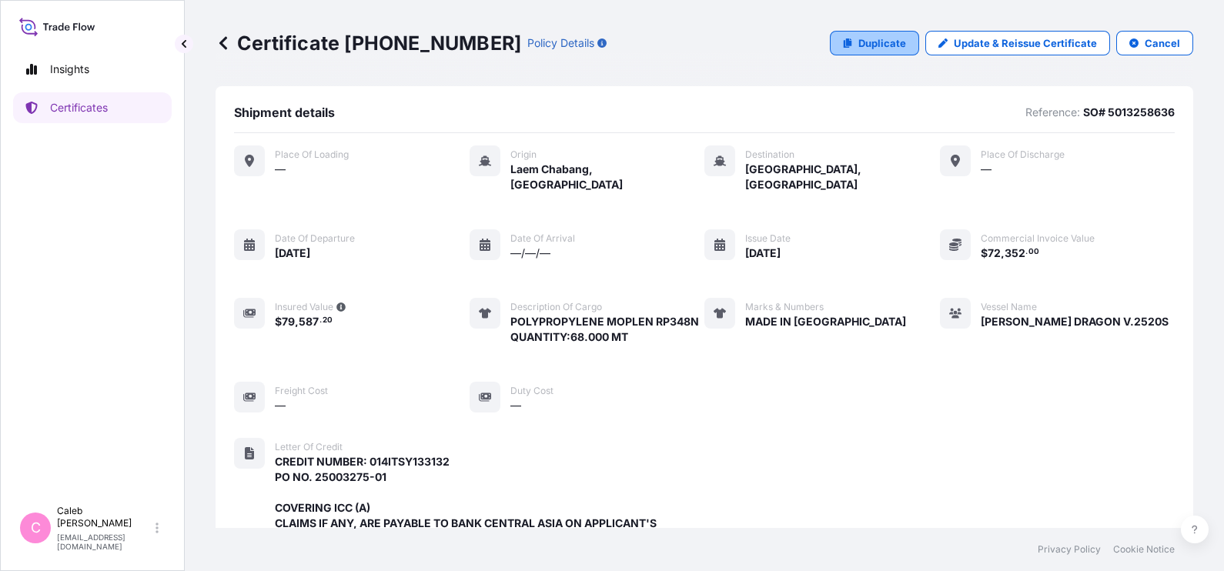
click at [880, 38] on p "Duplicate" at bounding box center [882, 42] width 48 height 15
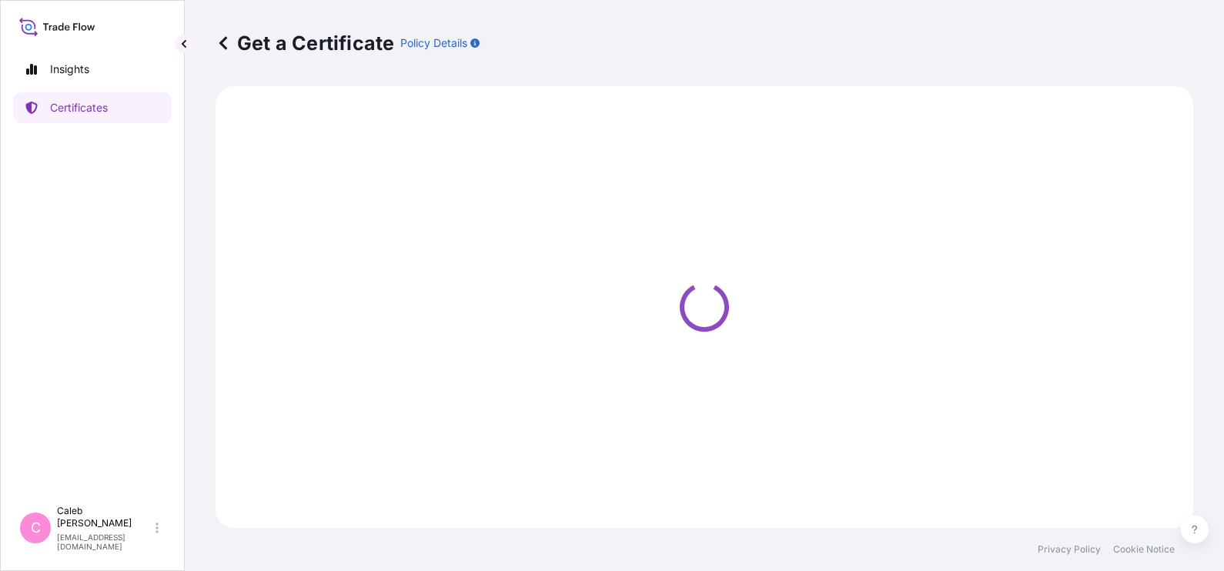
select select "Sea"
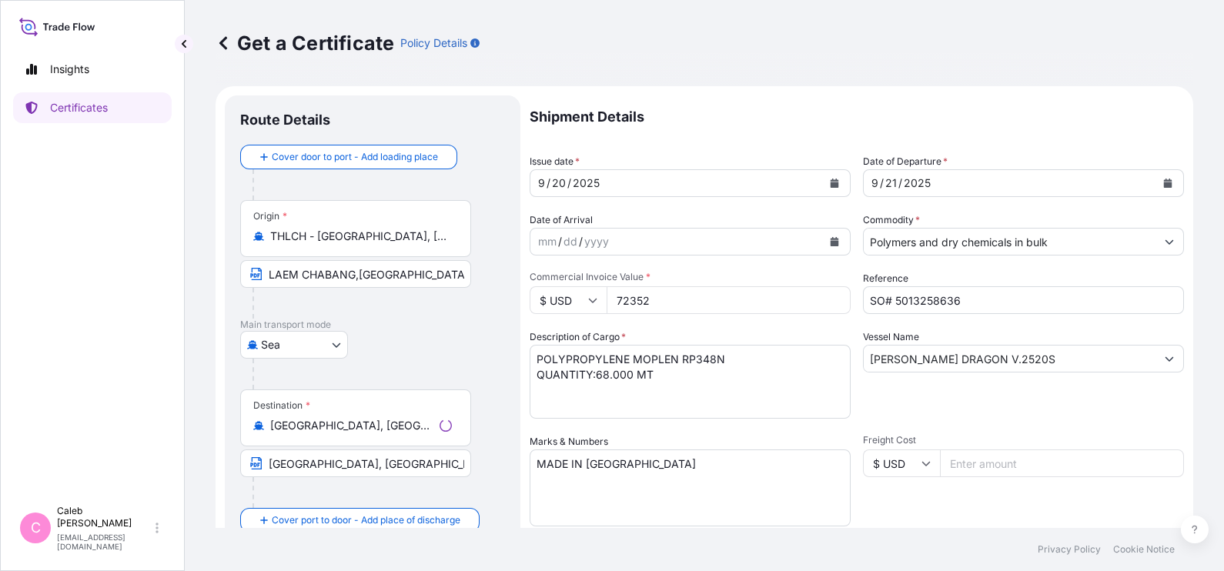
select select "32034"
click at [1164, 185] on icon "Calendar" at bounding box center [1168, 183] width 8 height 9
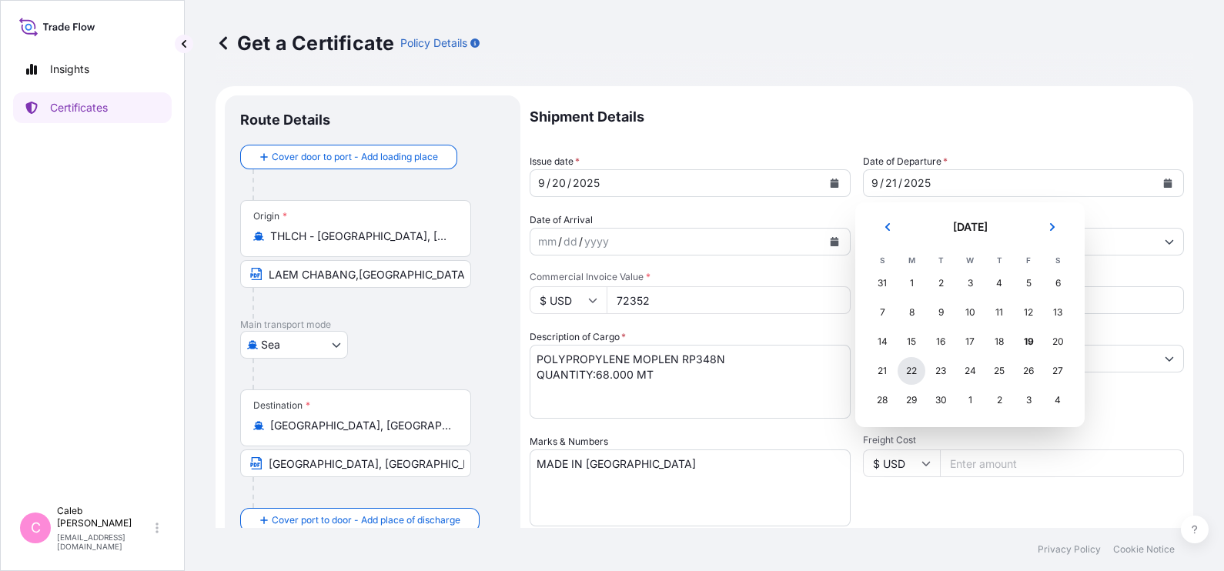
click at [918, 372] on div "22" at bounding box center [912, 371] width 28 height 28
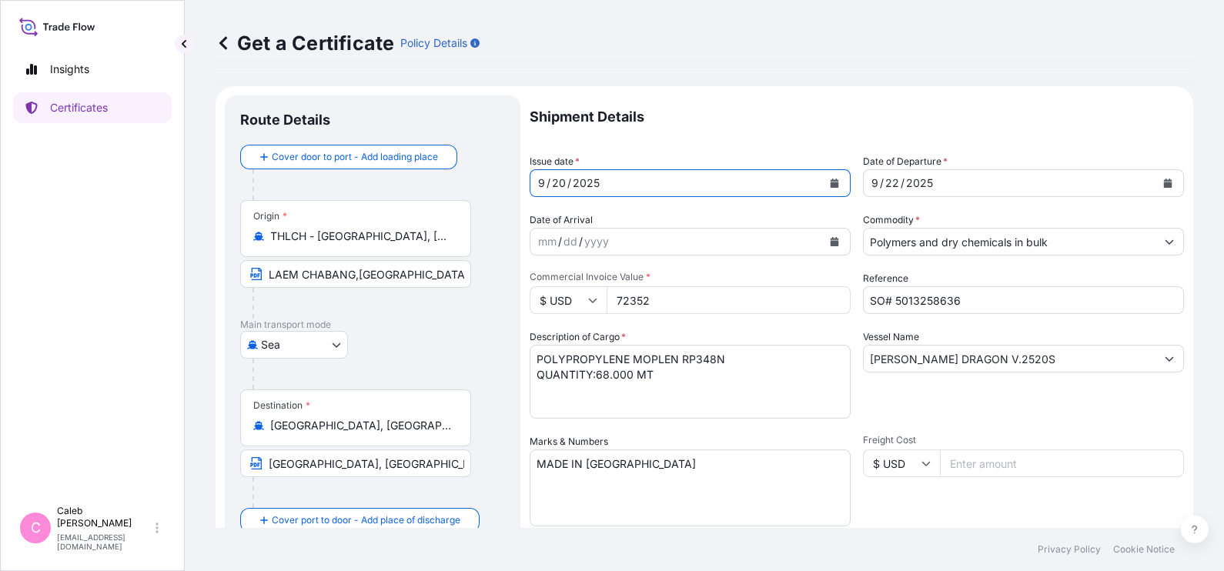
click at [832, 181] on button "Calendar" at bounding box center [834, 183] width 25 height 25
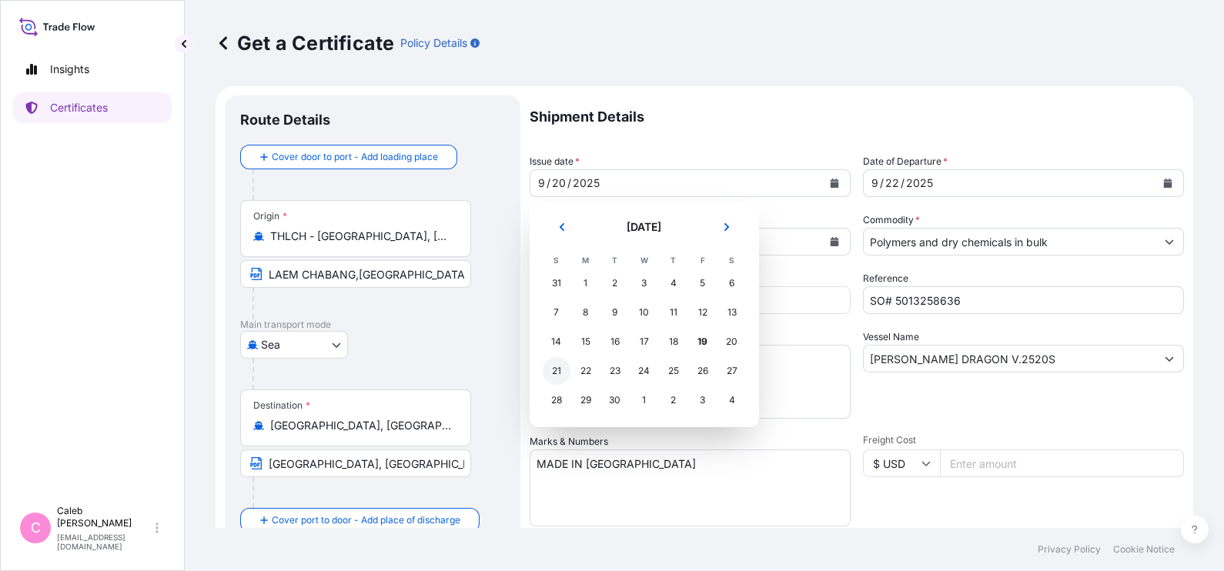
click at [564, 369] on div "21" at bounding box center [557, 371] width 28 height 28
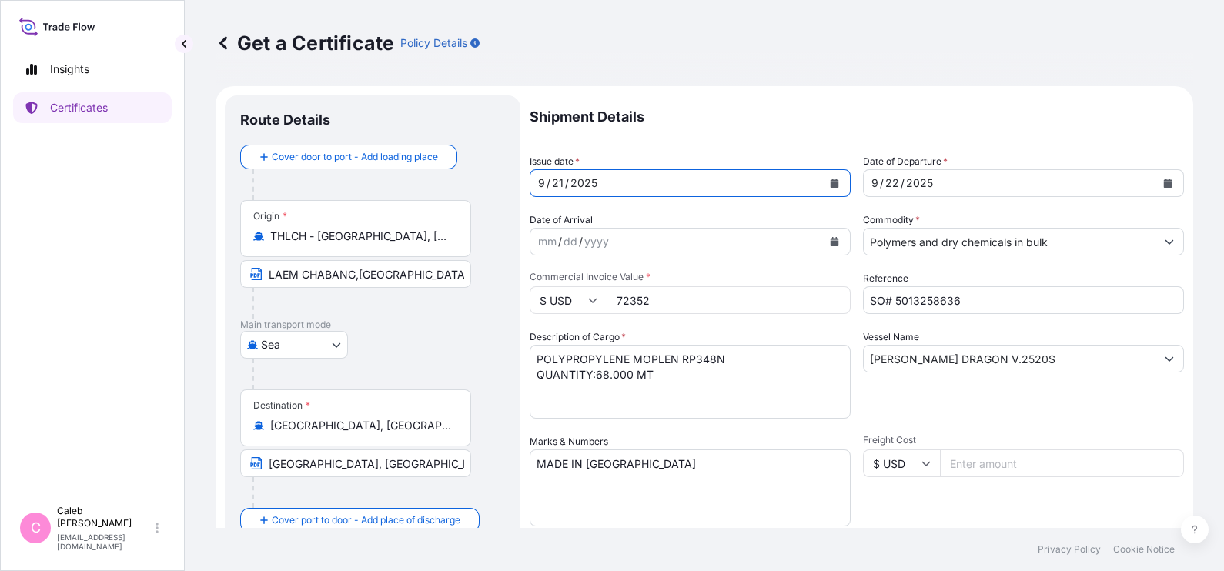
click at [974, 302] on input "SO# 5013258636" at bounding box center [1023, 300] width 321 height 28
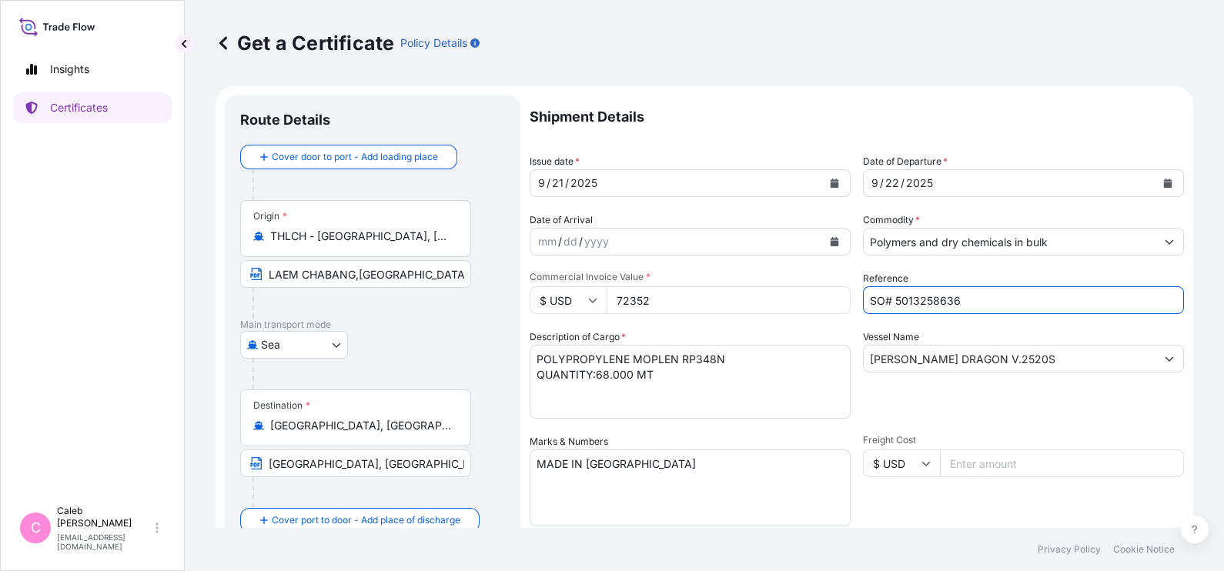
click at [974, 302] on input "SO# 5013258636" at bounding box center [1023, 300] width 321 height 28
paste input "6368"
type input "SO# 5013263686"
click at [689, 314] on div "Shipment Details Issue date * [DATE] Date of Departure * [DATE] Date of Arrival…" at bounding box center [857, 520] width 654 height 851
click at [684, 296] on input "72352" at bounding box center [729, 300] width 244 height 28
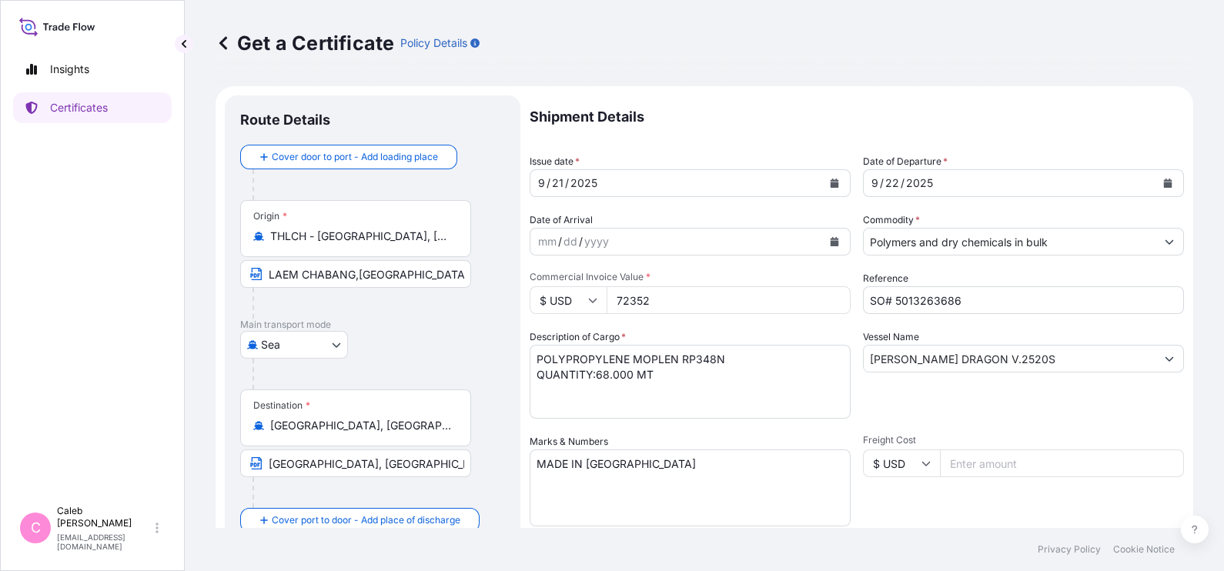
click at [684, 296] on input "72352" at bounding box center [729, 300] width 244 height 28
paste input "17850"
type input "17850"
click at [737, 357] on textarea "POLYPROPYLENE MOPLEN RP348N QUANTITY:68.000 MT" at bounding box center [690, 382] width 321 height 74
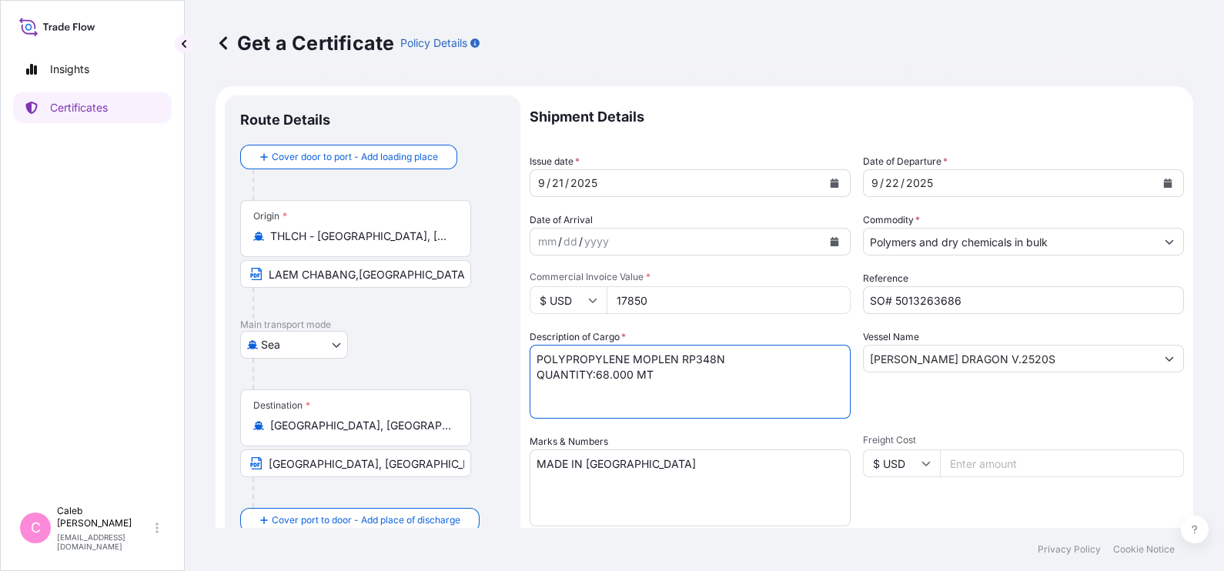
click at [737, 357] on textarea "POLYPROPYLENE MOPLEN RP348N QUANTITY:68.000 MT" at bounding box center [690, 382] width 321 height 74
paste textarea
click at [607, 375] on textarea "POLYPROPYLENE MOPLEN RP348N QUANTITY:68.000 MT" at bounding box center [690, 382] width 321 height 74
type textarea "POLYPROPYLENE MOPLEN RP348N QUANTITY:17.000 MT"
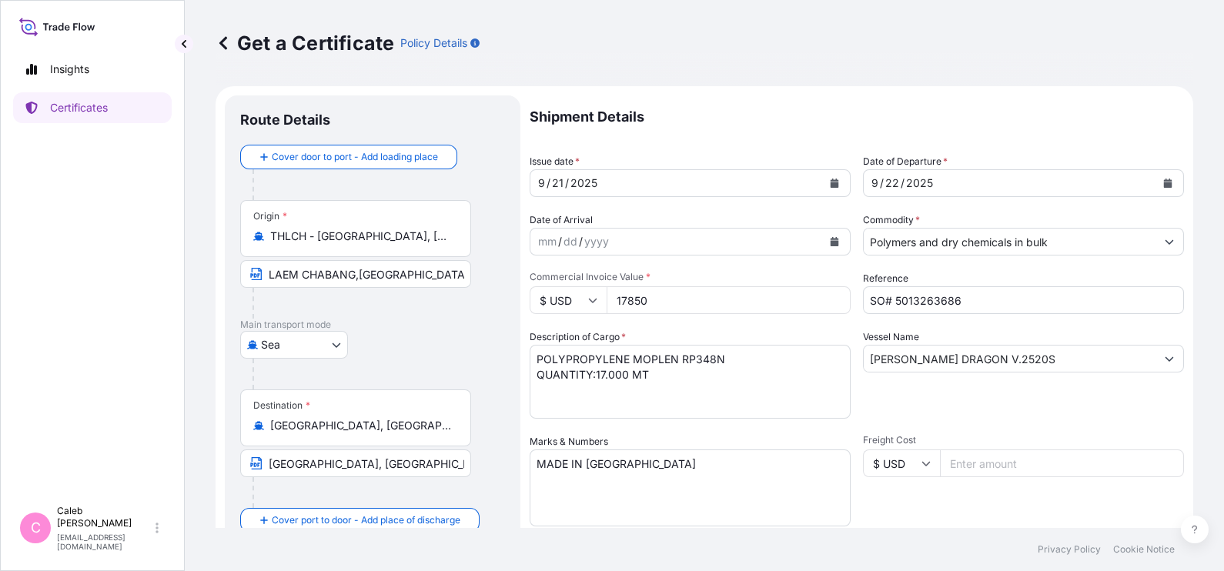
click at [1072, 340] on div "Vessel Name [PERSON_NAME] DRAGON V.2520S" at bounding box center [1023, 374] width 321 height 89
click at [1056, 348] on input "[PERSON_NAME] DRAGON V.2520S" at bounding box center [1010, 359] width 292 height 28
paste input "MSC ANCONA III V.H0537A"
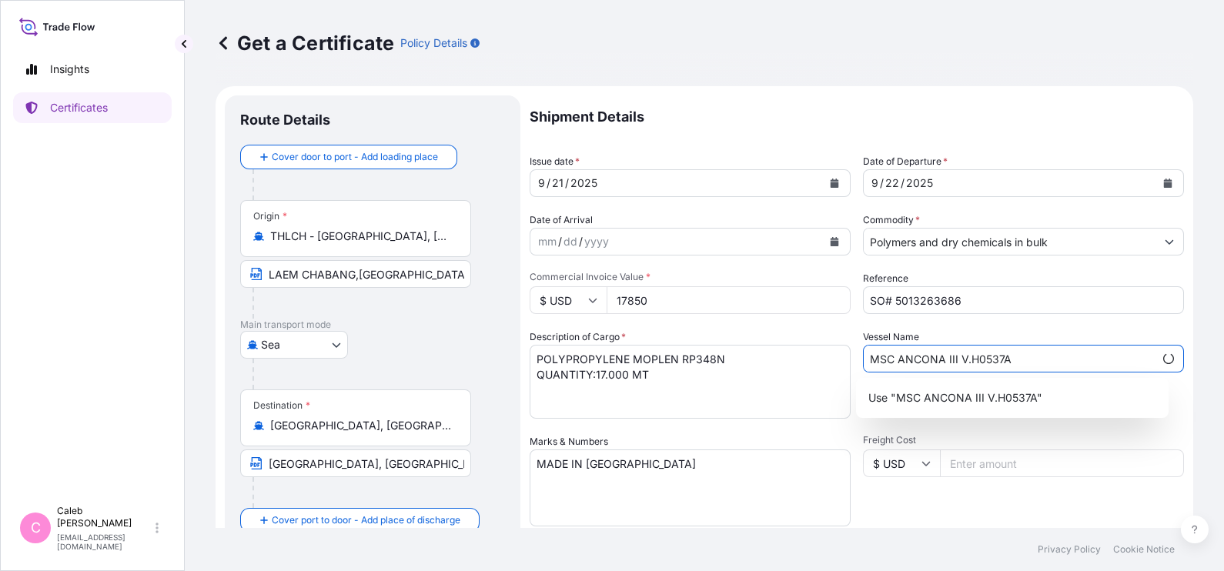
type input "MSC ANCONA III V.H0537A"
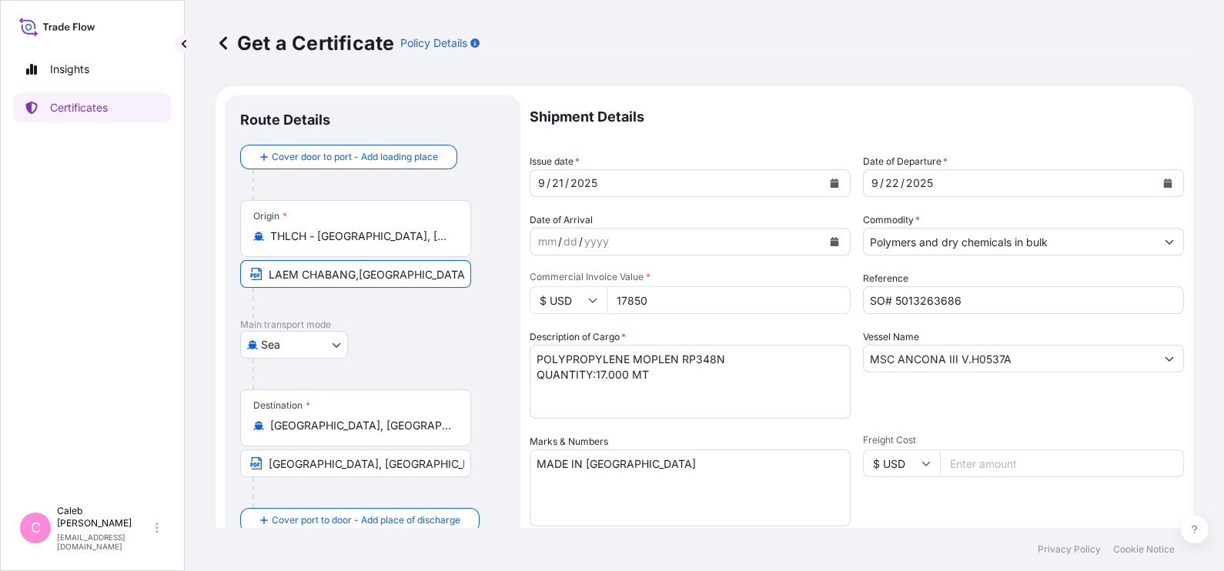
click at [426, 260] on input "LAEM CHABANG,[GEOGRAPHIC_DATA]" at bounding box center [355, 274] width 231 height 28
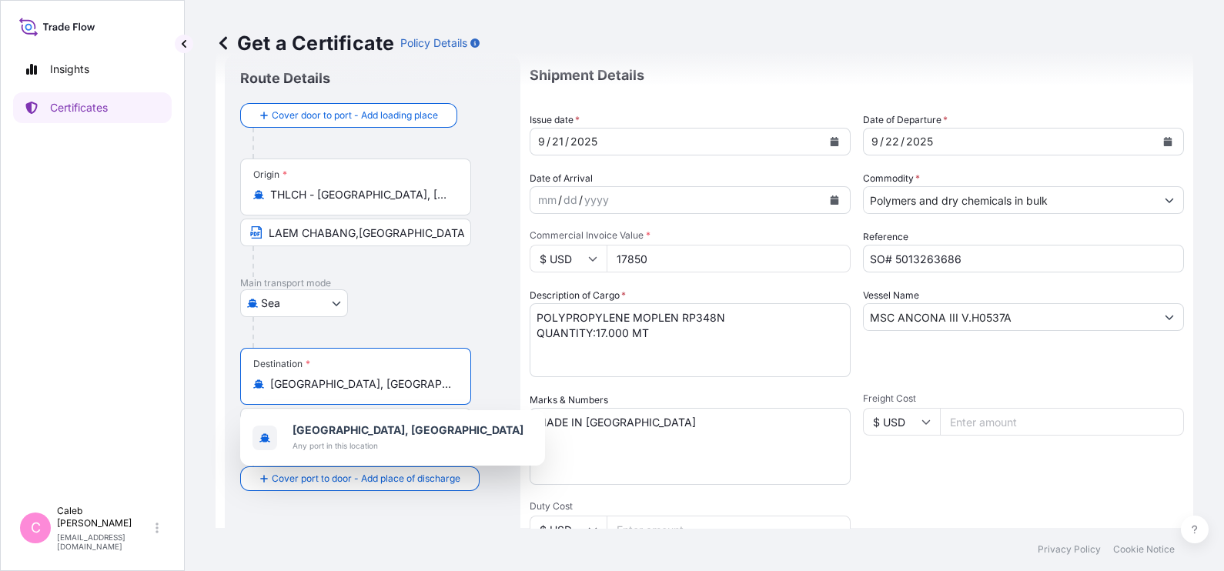
click at [390, 386] on input "[GEOGRAPHIC_DATA], [GEOGRAPHIC_DATA]" at bounding box center [361, 383] width 182 height 15
paste input "TANJUNG"
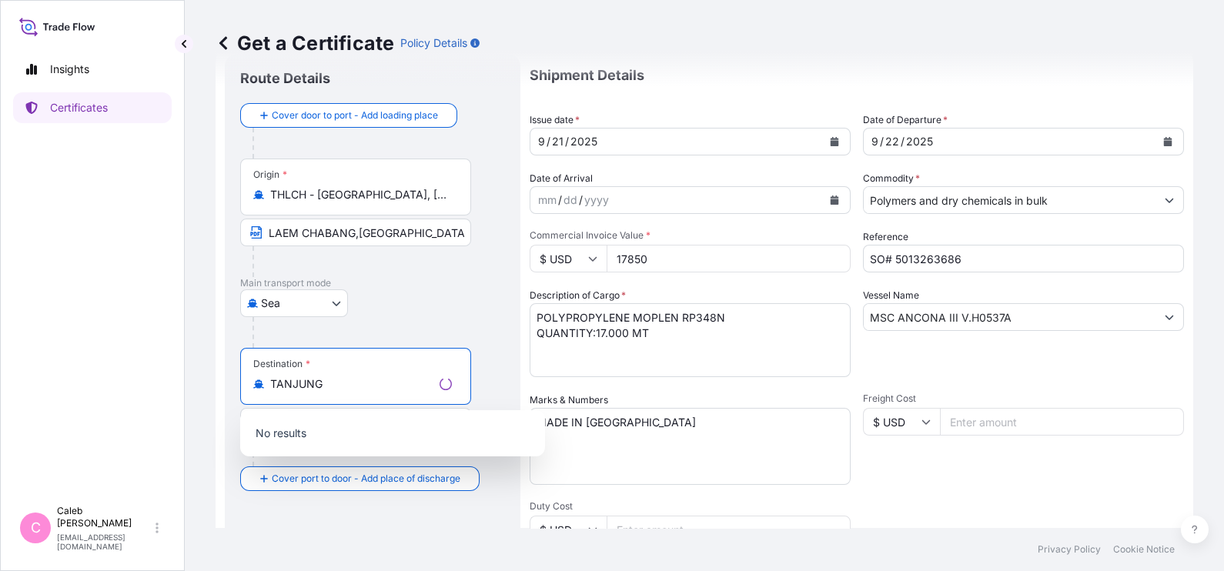
click at [390, 386] on input "TANJUNG" at bounding box center [351, 383] width 163 height 15
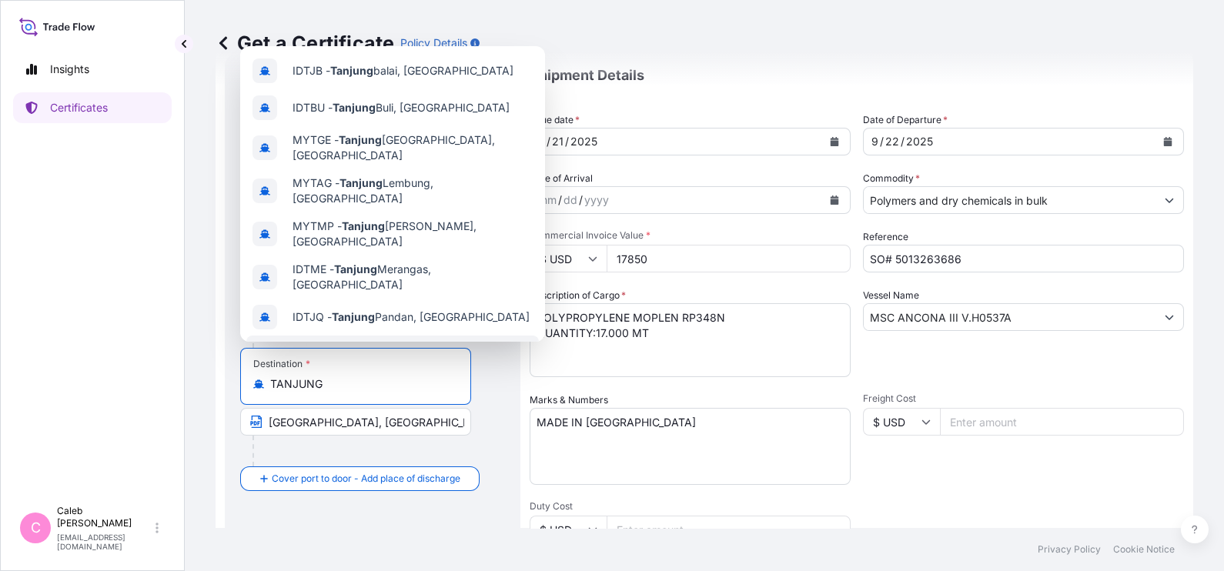
scroll to position [129, 0]
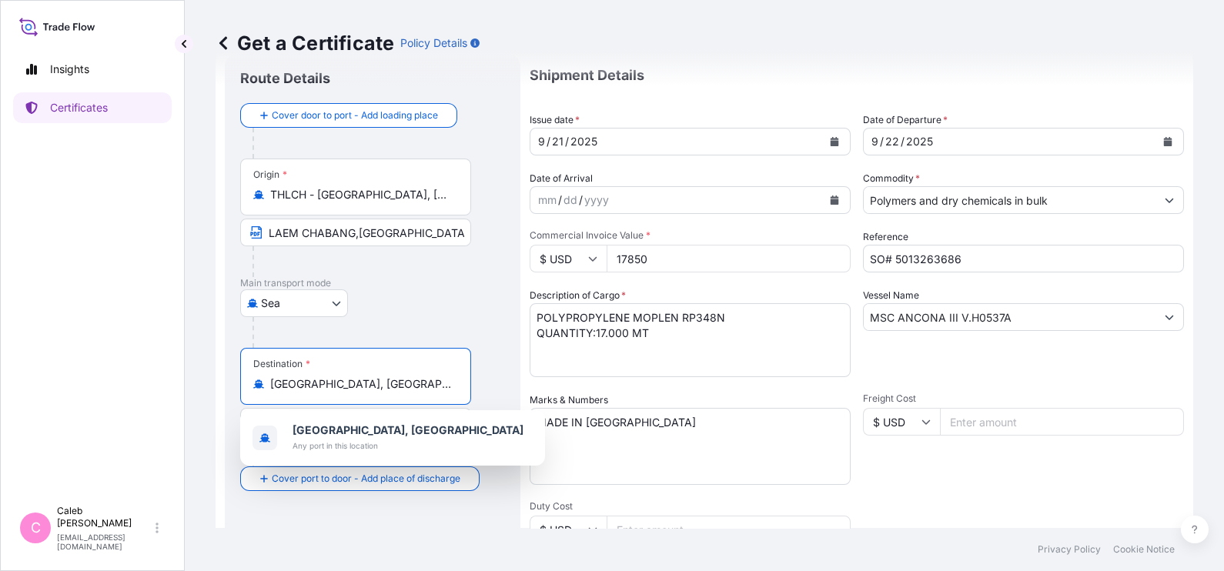
click at [414, 389] on input "[GEOGRAPHIC_DATA], [GEOGRAPHIC_DATA]" at bounding box center [361, 383] width 182 height 15
paste input "[GEOGRAPHIC_DATA]"
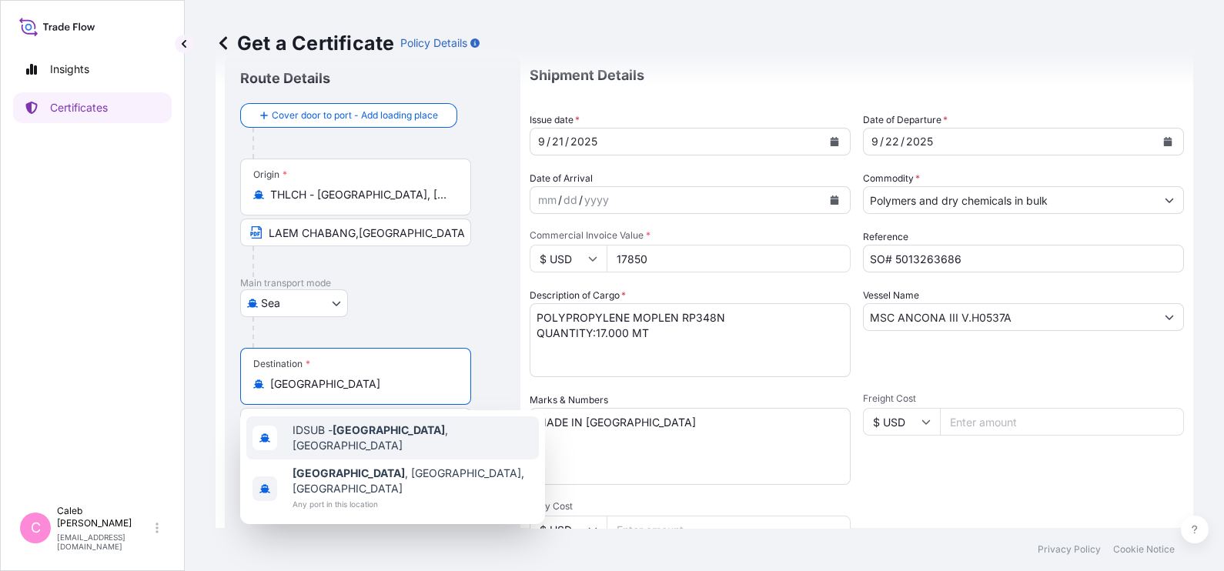
click at [400, 447] on div "IDSUB - [GEOGRAPHIC_DATA] , [GEOGRAPHIC_DATA]" at bounding box center [392, 438] width 293 height 43
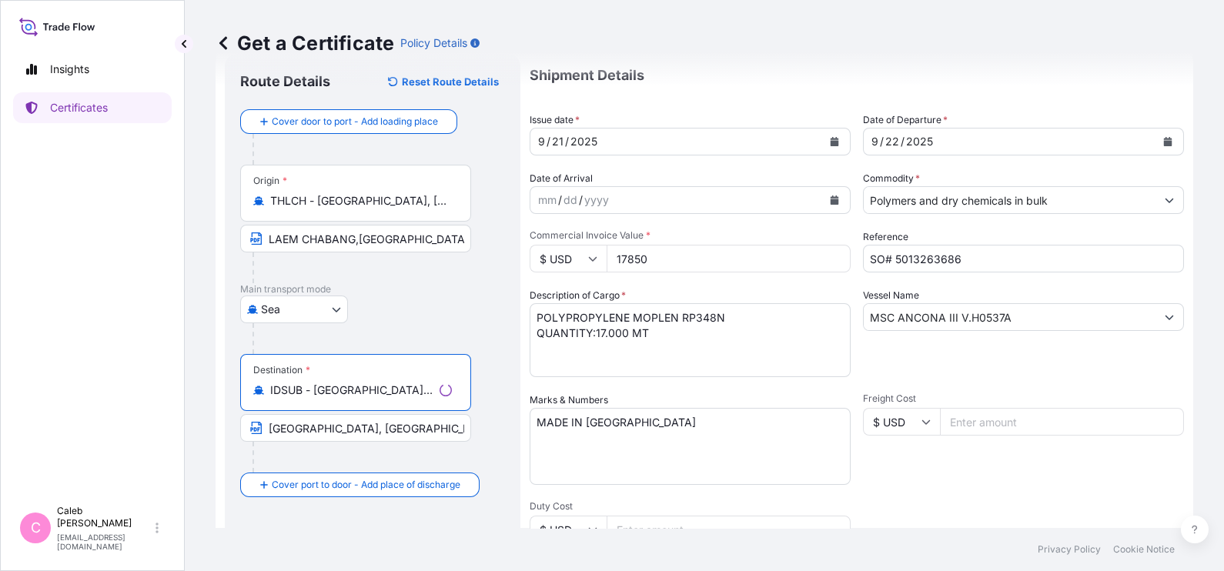
type input "IDSUB - [GEOGRAPHIC_DATA], [GEOGRAPHIC_DATA]"
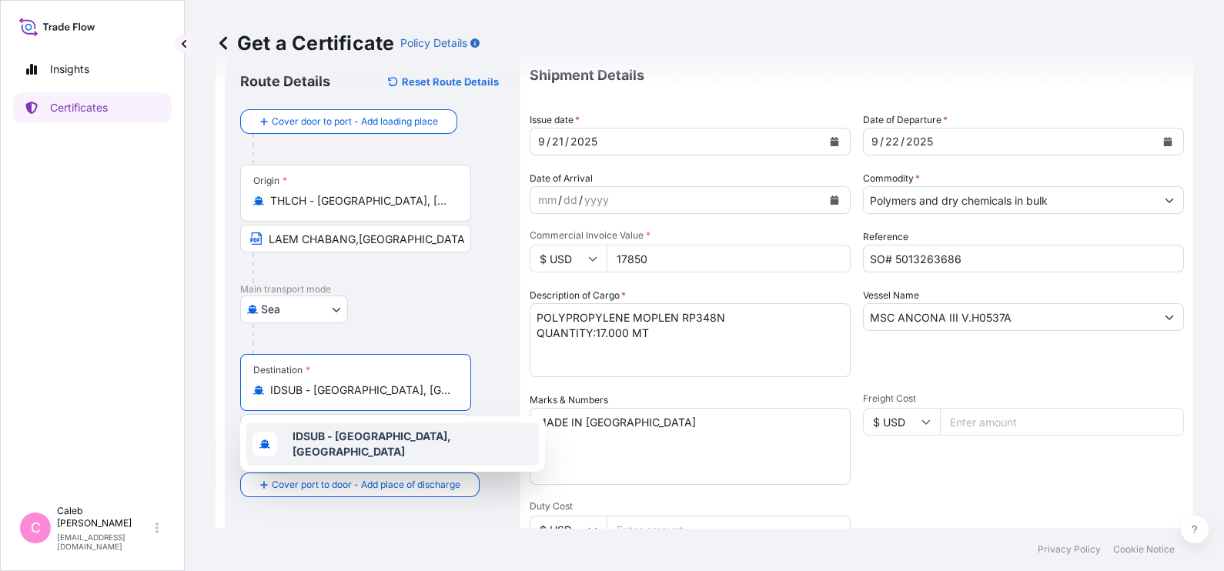
click at [455, 430] on div "IDSUB - [GEOGRAPHIC_DATA], [GEOGRAPHIC_DATA]" at bounding box center [392, 444] width 293 height 43
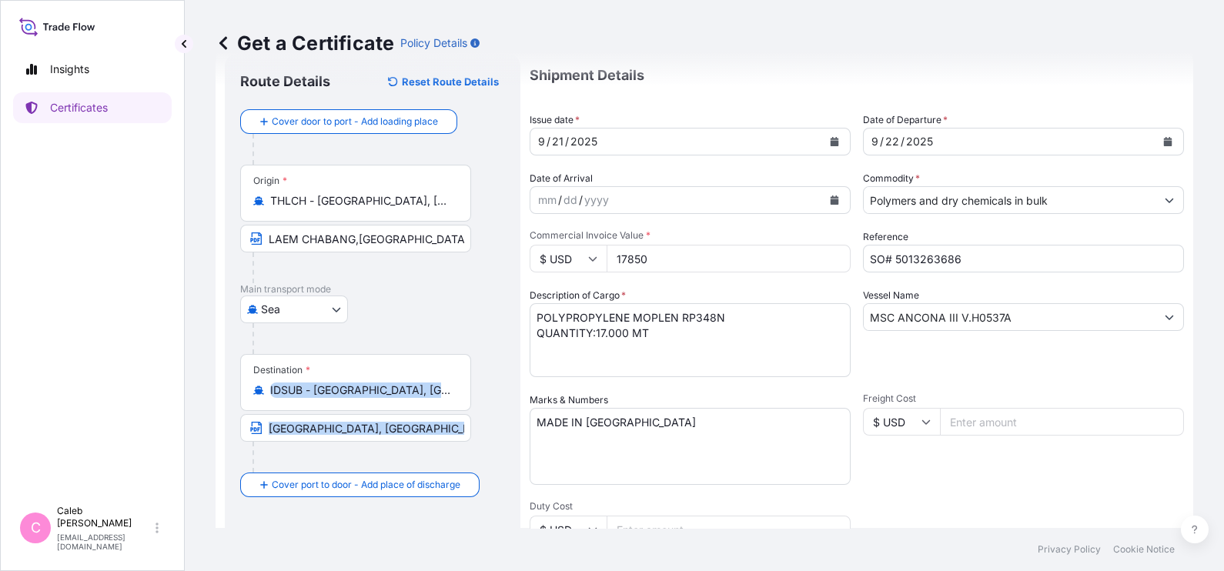
drag, startPoint x: 455, startPoint y: 430, endPoint x: 385, endPoint y: 407, distance: 74.0
click at [385, 407] on div "Destination * IDSUB - [GEOGRAPHIC_DATA], [GEOGRAPHIC_DATA] [GEOGRAPHIC_DATA], […" at bounding box center [372, 413] width 265 height 119
click at [385, 407] on div "Destination * IDSUB - [GEOGRAPHIC_DATA], [GEOGRAPHIC_DATA]" at bounding box center [355, 382] width 231 height 57
click at [385, 398] on input "IDSUB - [GEOGRAPHIC_DATA], [GEOGRAPHIC_DATA]" at bounding box center [361, 390] width 182 height 15
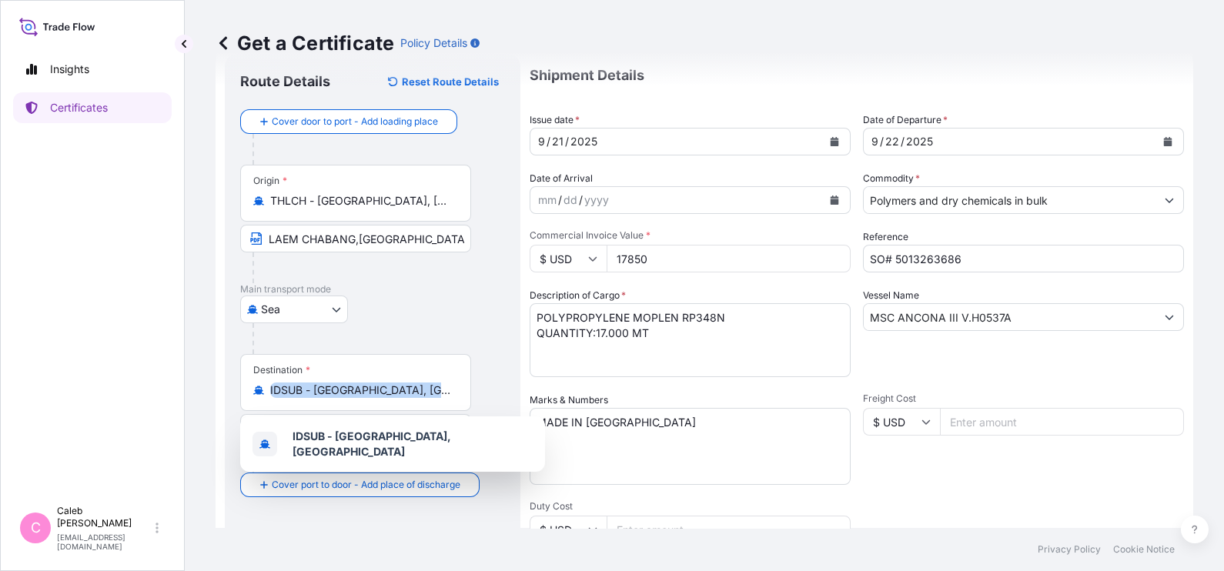
click at [385, 407] on div "Destination * IDSUB - [GEOGRAPHIC_DATA], [GEOGRAPHIC_DATA]" at bounding box center [355, 382] width 231 height 57
click at [385, 398] on input "IDSUB - [GEOGRAPHIC_DATA], [GEOGRAPHIC_DATA]" at bounding box center [361, 390] width 182 height 15
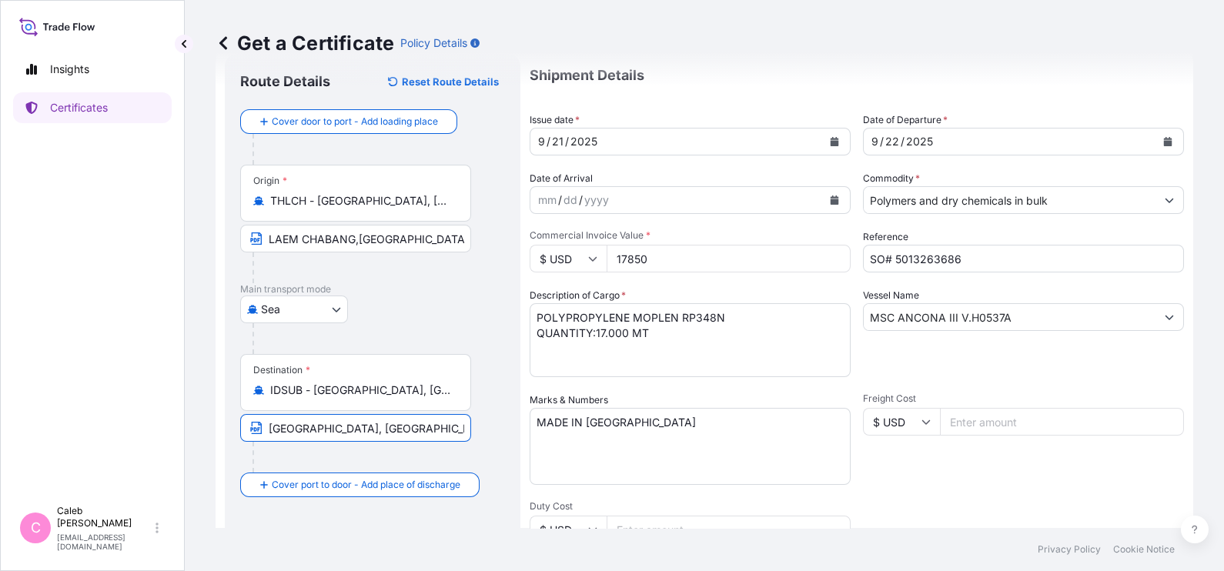
drag, startPoint x: 385, startPoint y: 407, endPoint x: 377, endPoint y: 424, distance: 19.3
click at [377, 424] on input "[GEOGRAPHIC_DATA], [GEOGRAPHIC_DATA], [GEOGRAPHIC_DATA]" at bounding box center [355, 428] width 231 height 28
paste input "[GEOGRAPHIC_DATA], [GEOGRAPHIC_DATA], [GEOGRAPHIC_DATA]"
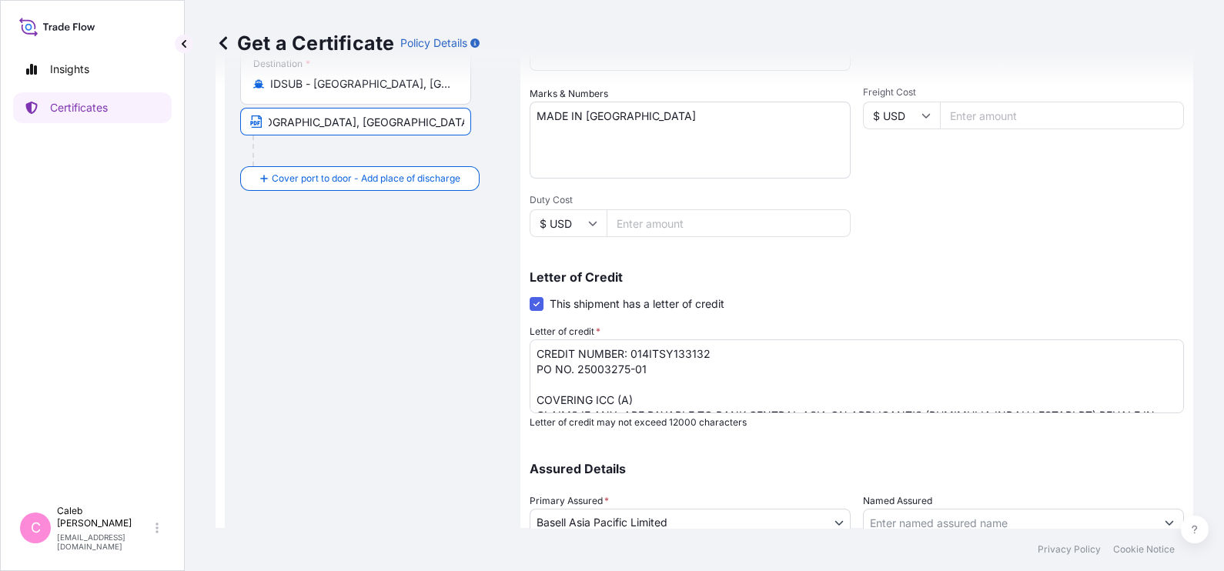
scroll to position [350, 0]
type input "[GEOGRAPHIC_DATA], [GEOGRAPHIC_DATA], [GEOGRAPHIC_DATA]"
click at [1026, 216] on div "Shipment Details Issue date * [DATE] Date of Departure * [DATE] Date of Arrival…" at bounding box center [857, 171] width 654 height 851
click at [755, 344] on textarea "CREDIT NUMBER: 014ITSY133132 PO NO. 25003275-01 COVERING ICC (A) CLAIMS IF ANY,…" at bounding box center [857, 375] width 654 height 74
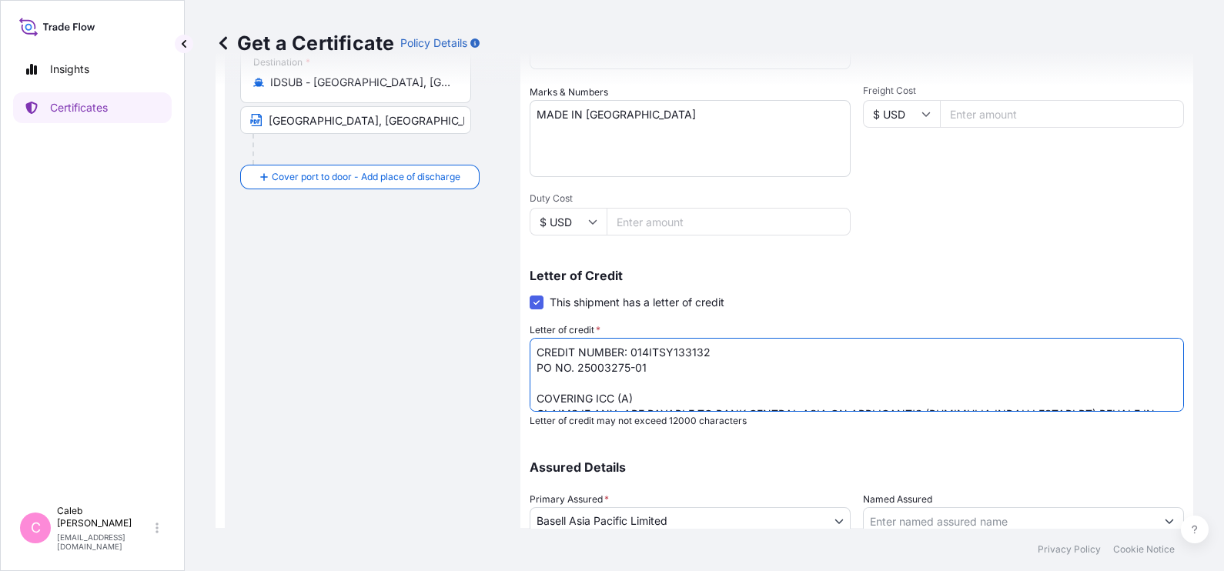
drag, startPoint x: 755, startPoint y: 344, endPoint x: 632, endPoint y: 347, distance: 122.5
click at [632, 347] on textarea "CREDIT NUMBER: 014ITSY133132 PO NO. 25003275-01 COVERING ICC (A) CLAIMS IF ANY,…" at bounding box center [857, 375] width 654 height 74
paste textarea "DPCSBA13738"
click at [660, 366] on textarea "CREDIT NUMBER: 014ITSY133132 PO NO. 25003275-01 COVERING ICC (A) CLAIMS IF ANY,…" at bounding box center [857, 375] width 654 height 74
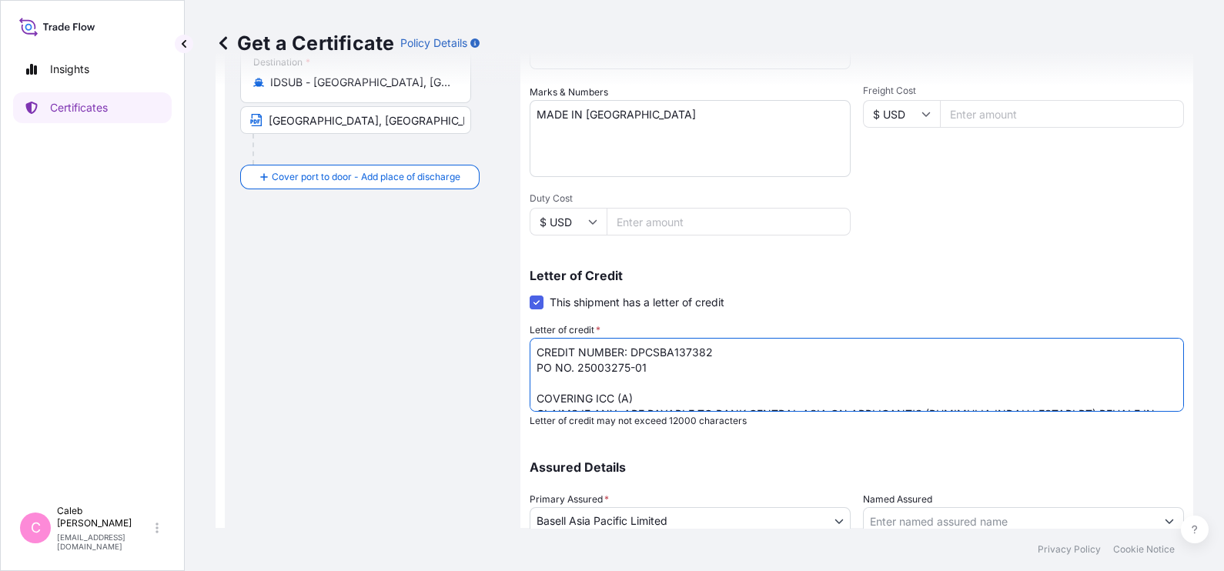
click at [660, 366] on textarea "CREDIT NUMBER: 014ITSY133132 PO NO. 25003275-01 COVERING ICC (A) CLAIMS IF ANY,…" at bounding box center [857, 375] width 654 height 74
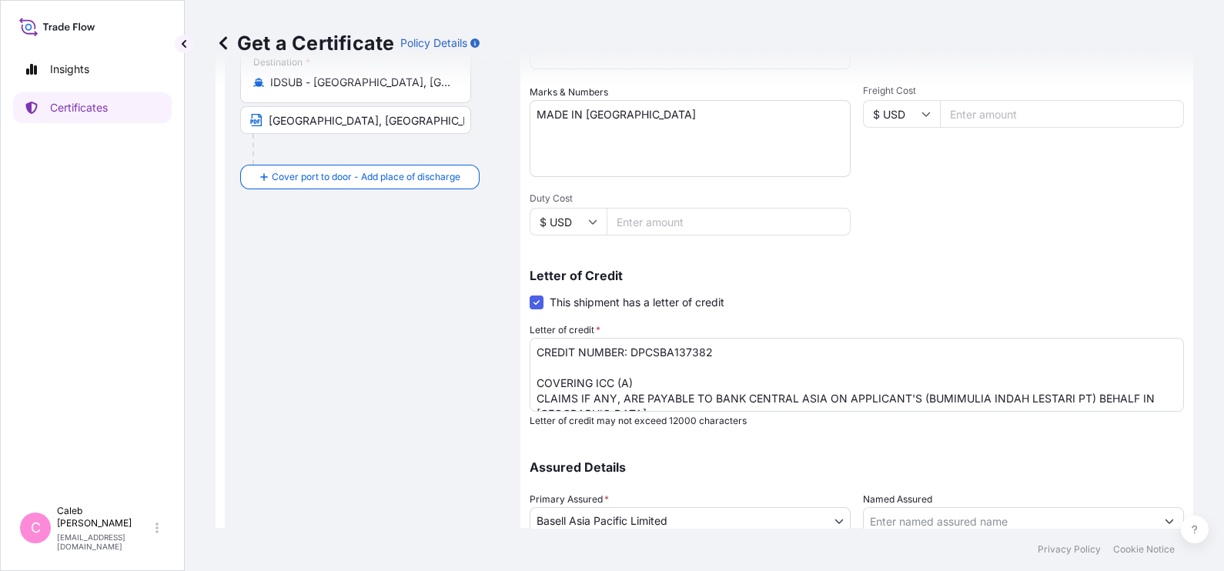
click at [639, 387] on textarea "CREDIT NUMBER: 014ITSY133132 PO NO. 25003275-01 COVERING ICC (A) CLAIMS IF ANY,…" at bounding box center [857, 375] width 654 height 74
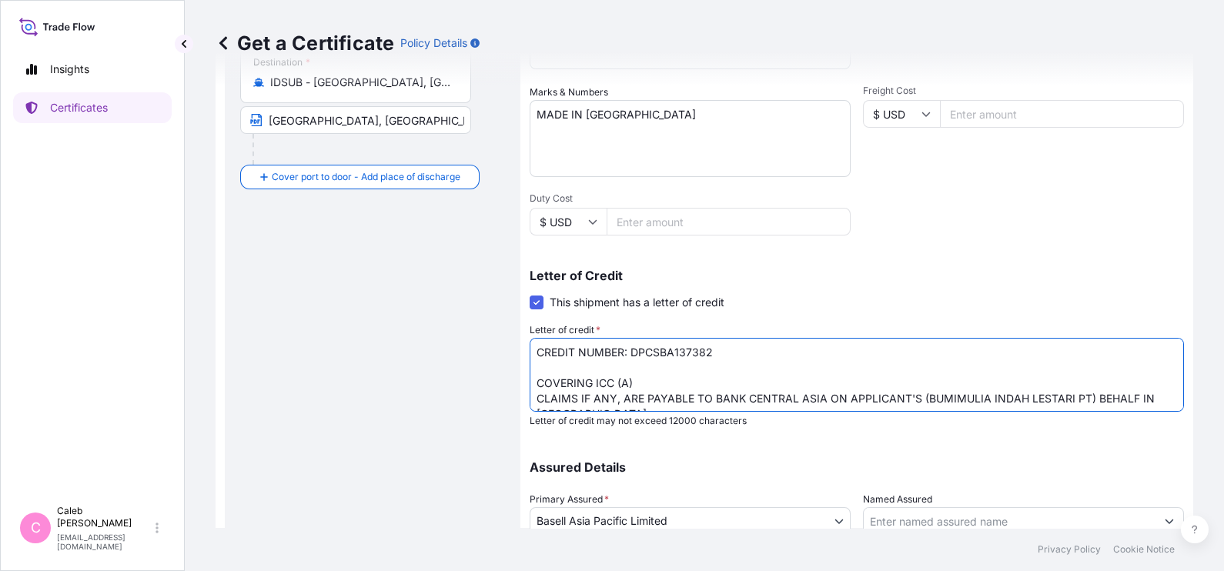
click at [550, 368] on textarea "CREDIT NUMBER: 014ITSY133132 PO NO. 25003275-01 COVERING ICC (A) CLAIMS IF ANY,…" at bounding box center [857, 375] width 654 height 74
paste textarea "MARINE INSURANCE"
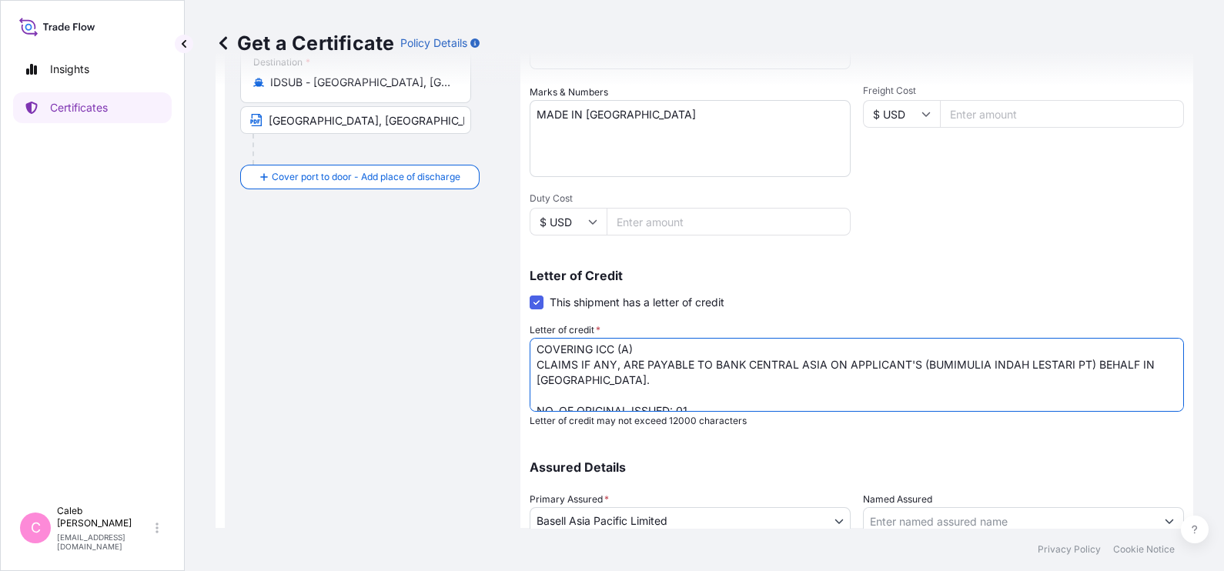
drag, startPoint x: 611, startPoint y: 384, endPoint x: 530, endPoint y: 365, distance: 83.9
click at [530, 365] on textarea "CREDIT NUMBER: 014ITSY133132 PO NO. 25003275-01 COVERING ICC (A) CLAIMS IF ANY,…" at bounding box center [857, 375] width 654 height 74
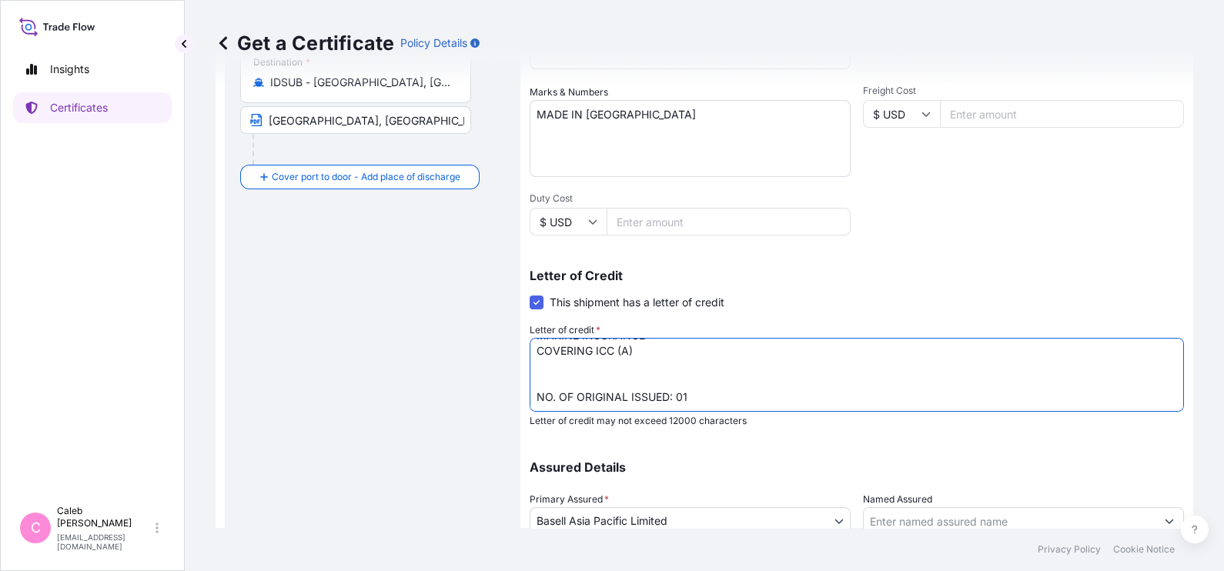
scroll to position [47, 0]
click at [631, 352] on textarea "CREDIT NUMBER: 014ITSY133132 PO NO. 25003275-01 COVERING ICC (A) CLAIMS IF ANY,…" at bounding box center [857, 375] width 654 height 74
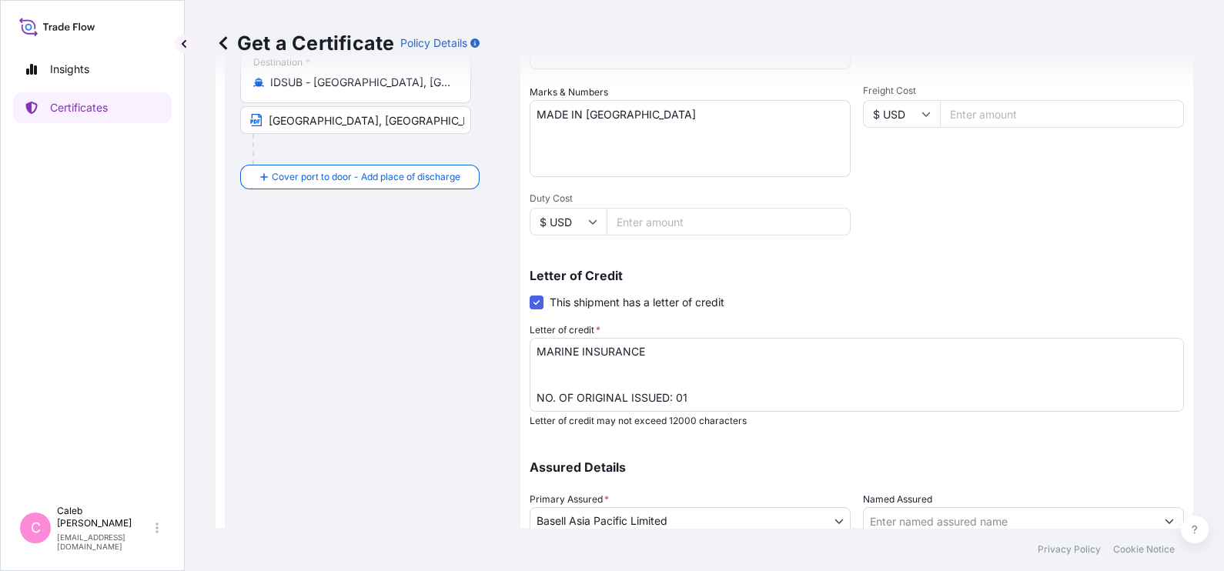
click at [751, 366] on textarea "CREDIT NUMBER: 014ITSY133132 PO NO. 25003275-01 COVERING ICC (A) CLAIMS IF ANY,…" at bounding box center [857, 375] width 654 height 74
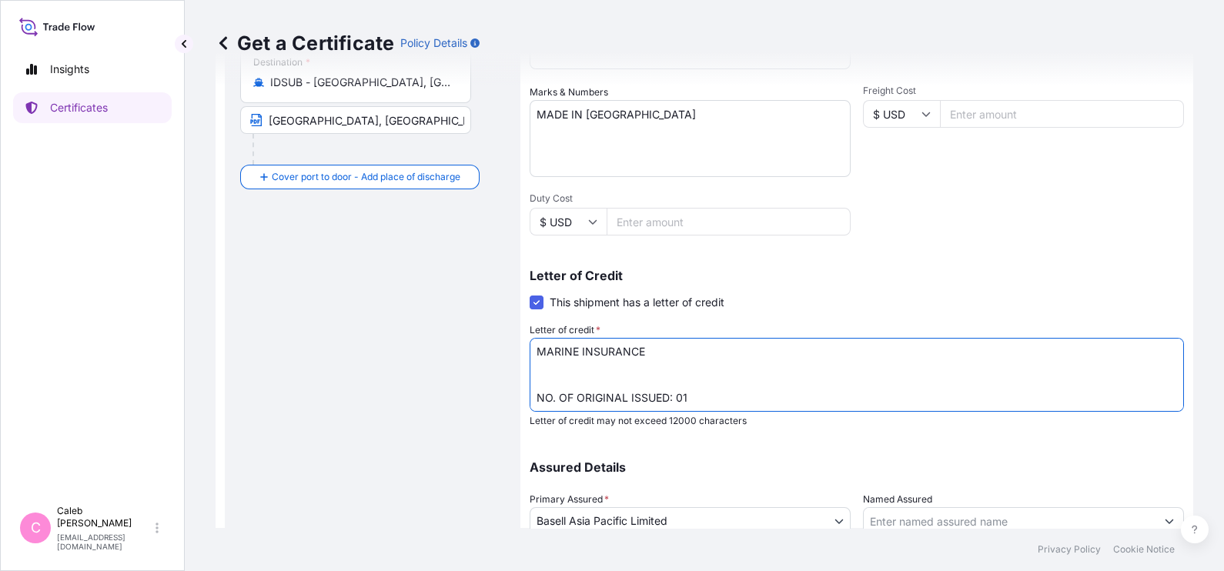
paste textarea "COVERING ALL RISKS INCLUDING INSTITUTE CARGO CLAUSES (A), INSTITUTE WAR CLAUSES…"
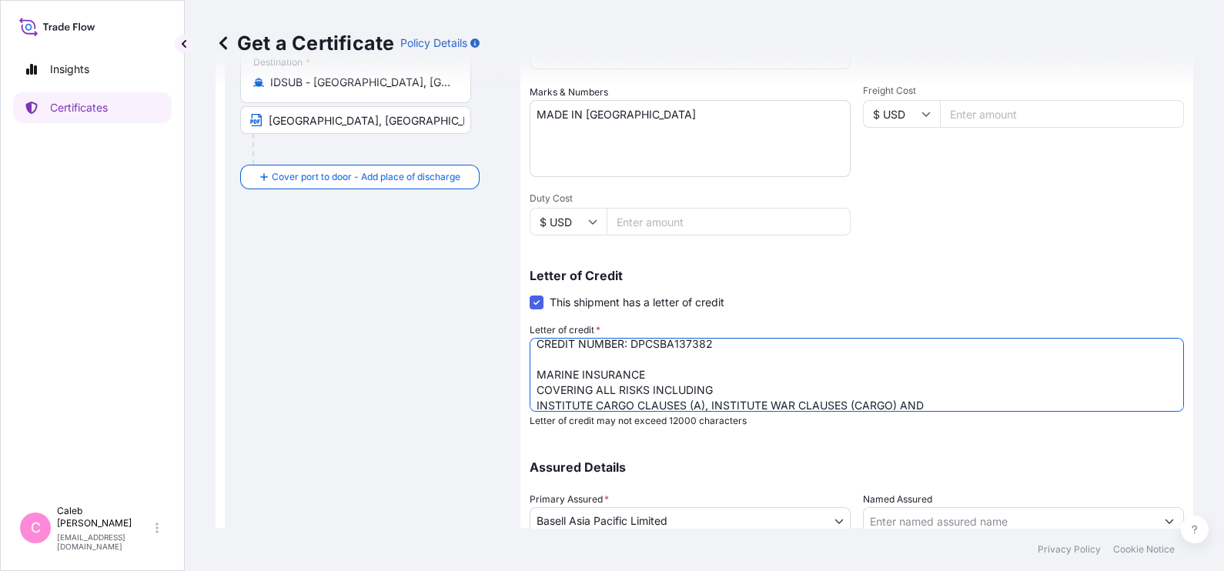
scroll to position [7, 0]
click at [727, 384] on textarea "CREDIT NUMBER: 014ITSY133132 PO NO. 25003275-01 COVERING ICC (A) CLAIMS IF ANY,…" at bounding box center [857, 375] width 654 height 74
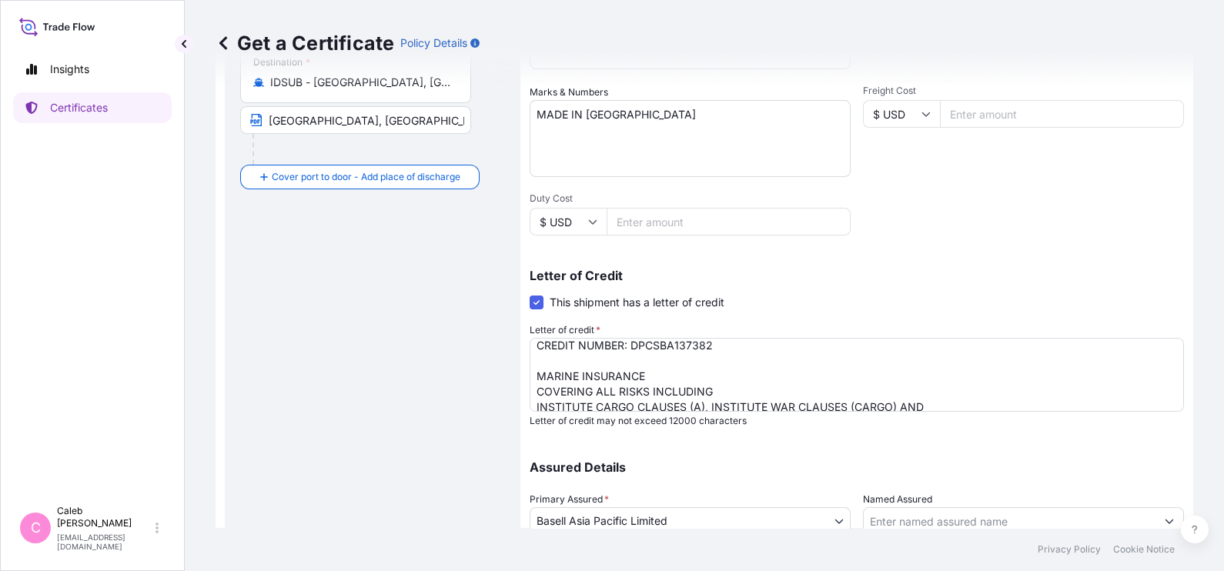
click at [791, 391] on textarea "CREDIT NUMBER: 014ITSY133132 PO NO. 25003275-01 COVERING ICC (A) CLAIMS IF ANY,…" at bounding box center [857, 375] width 654 height 74
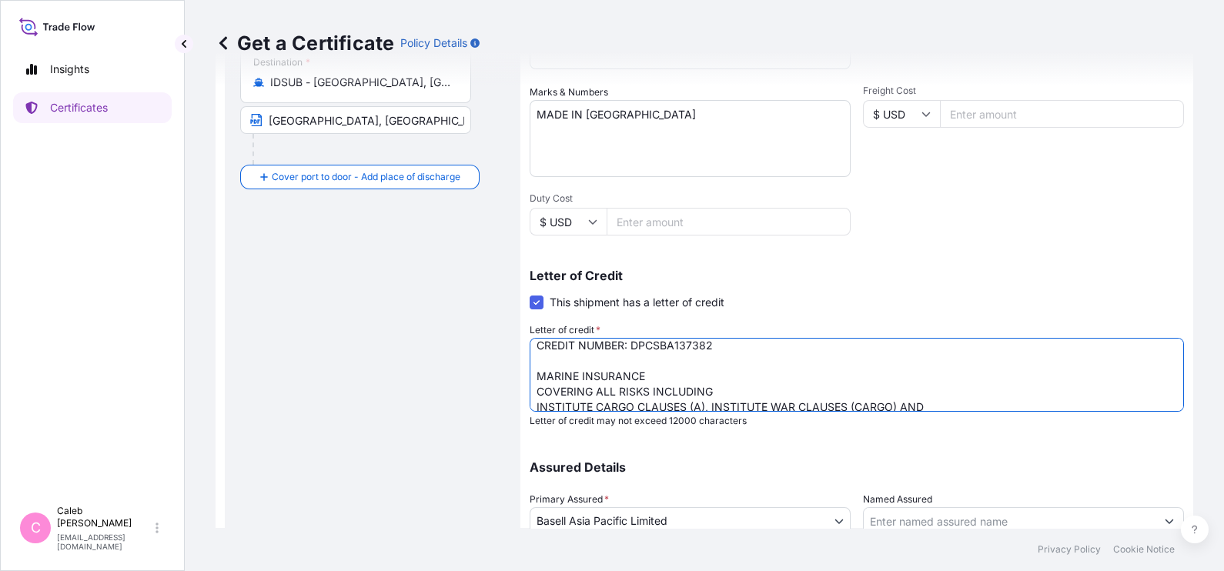
click at [536, 404] on textarea "CREDIT NUMBER: 014ITSY133132 PO NO. 25003275-01 COVERING ICC (A) CLAIMS IF ANY,…" at bounding box center [857, 375] width 654 height 74
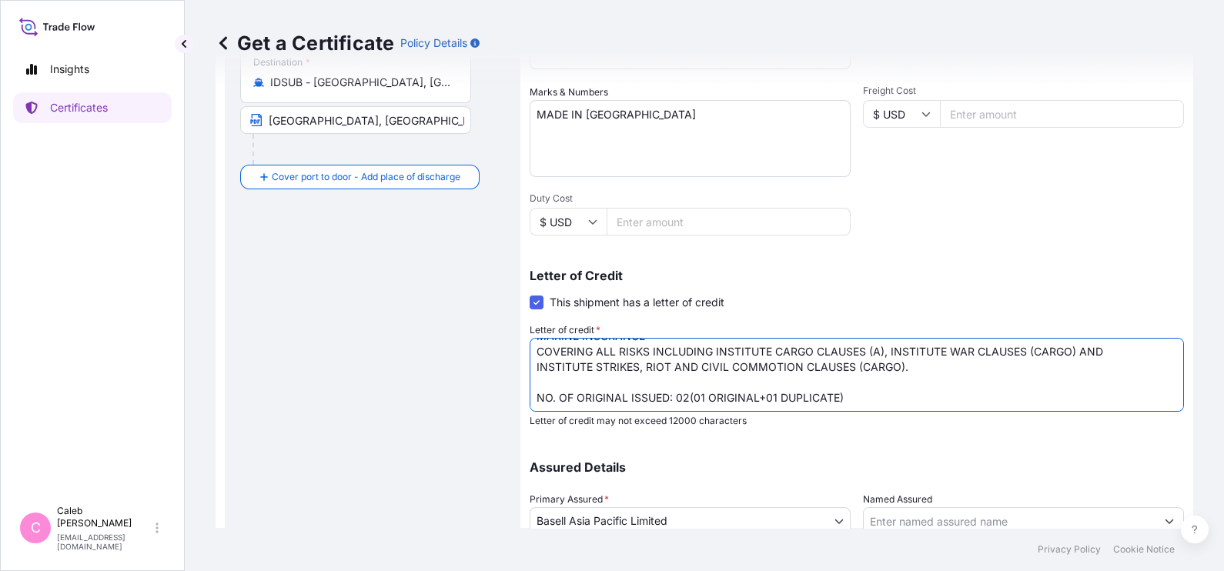
scroll to position [353, 0]
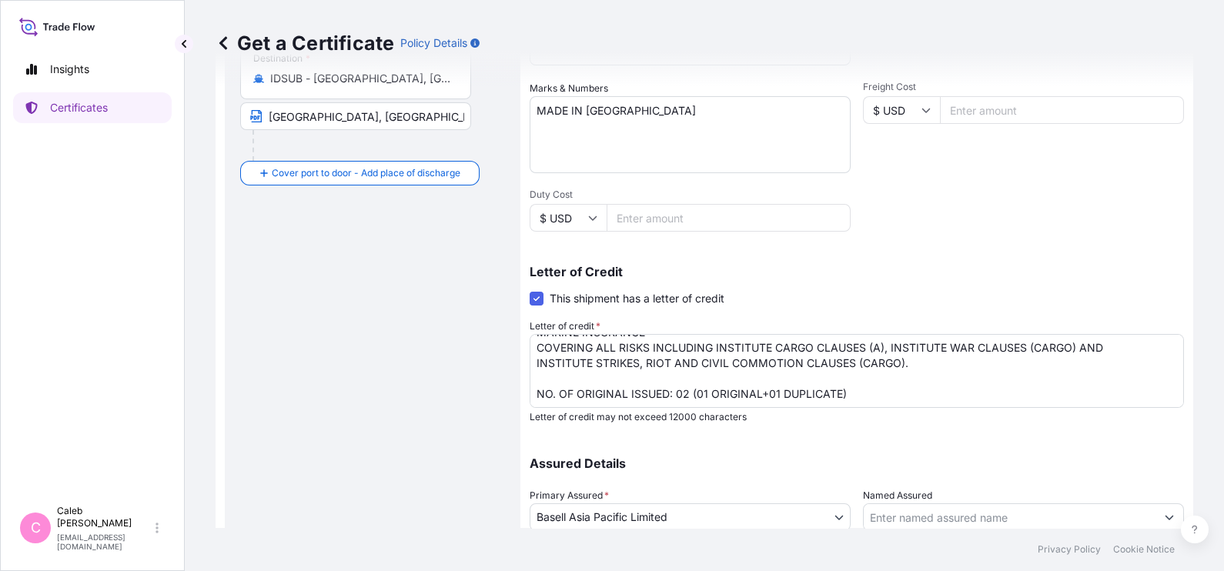
click at [964, 416] on p "Letter of credit may not exceed 12000 characters" at bounding box center [857, 417] width 654 height 12
click at [624, 393] on textarea "CREDIT NUMBER: 014ITSY133132 PO NO. 25003275-01 COVERING ICC (A) CLAIMS IF ANY,…" at bounding box center [857, 371] width 654 height 74
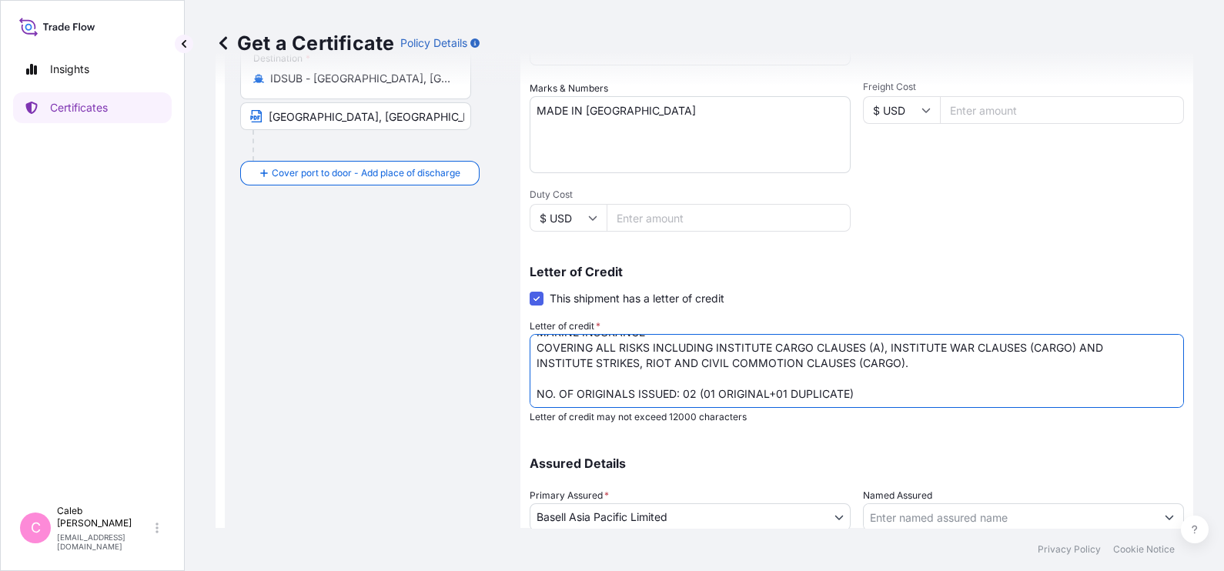
scroll to position [470, 0]
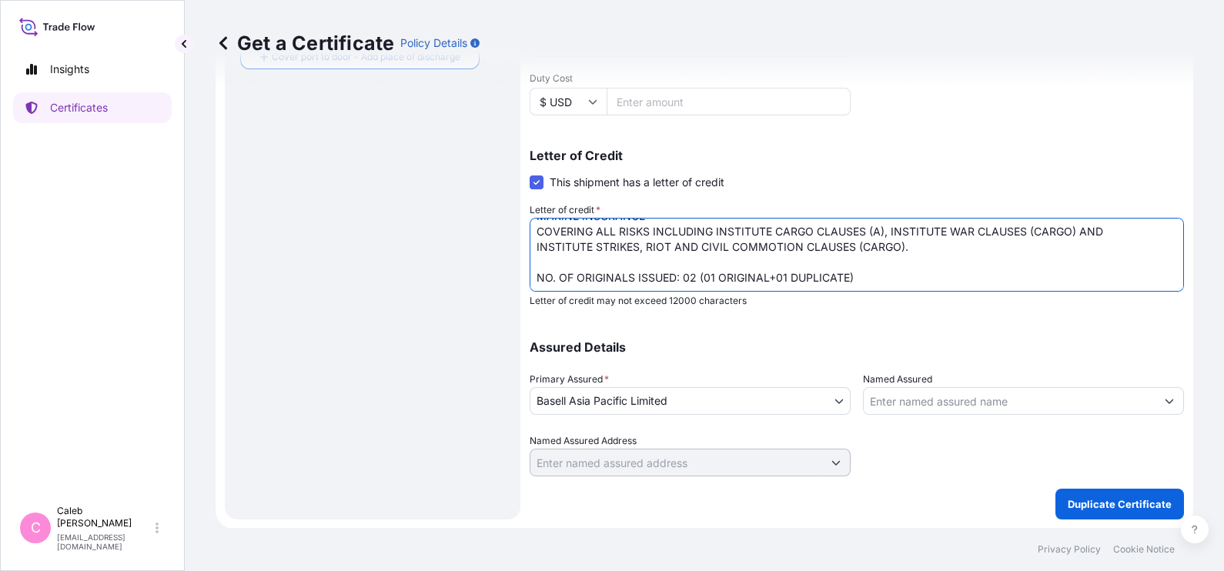
type textarea "CREDIT NUMBER: DPCSBA137382 MARINE INSURANCE COVERING ALL RISKS INCLUDING INSTI…"
click at [1100, 487] on div "Shipment Details Issue date * [DATE] Date of Departure * [DATE] Date of Arrival…" at bounding box center [857, 73] width 654 height 894
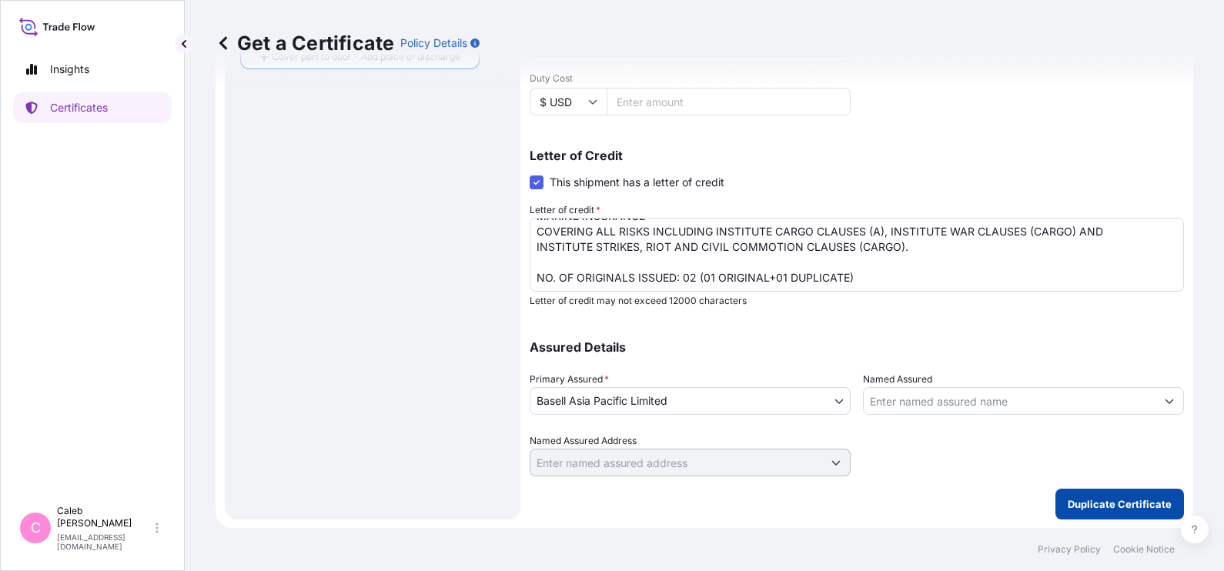
click at [1092, 494] on button "Duplicate Certificate" at bounding box center [1120, 504] width 129 height 31
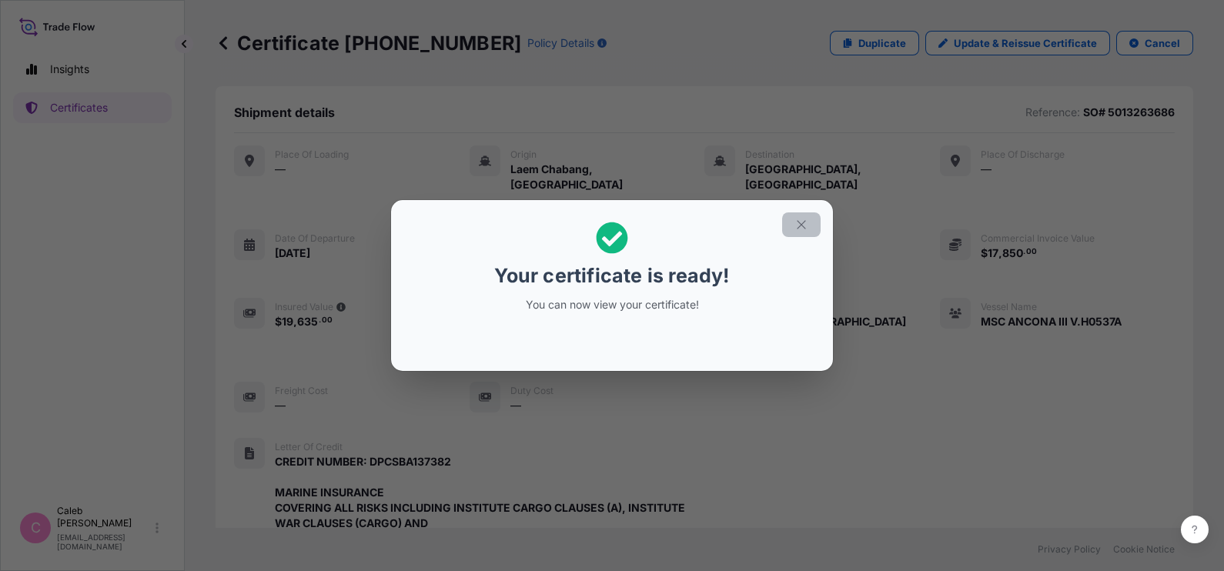
click at [795, 231] on icon "button" at bounding box center [802, 225] width 14 height 14
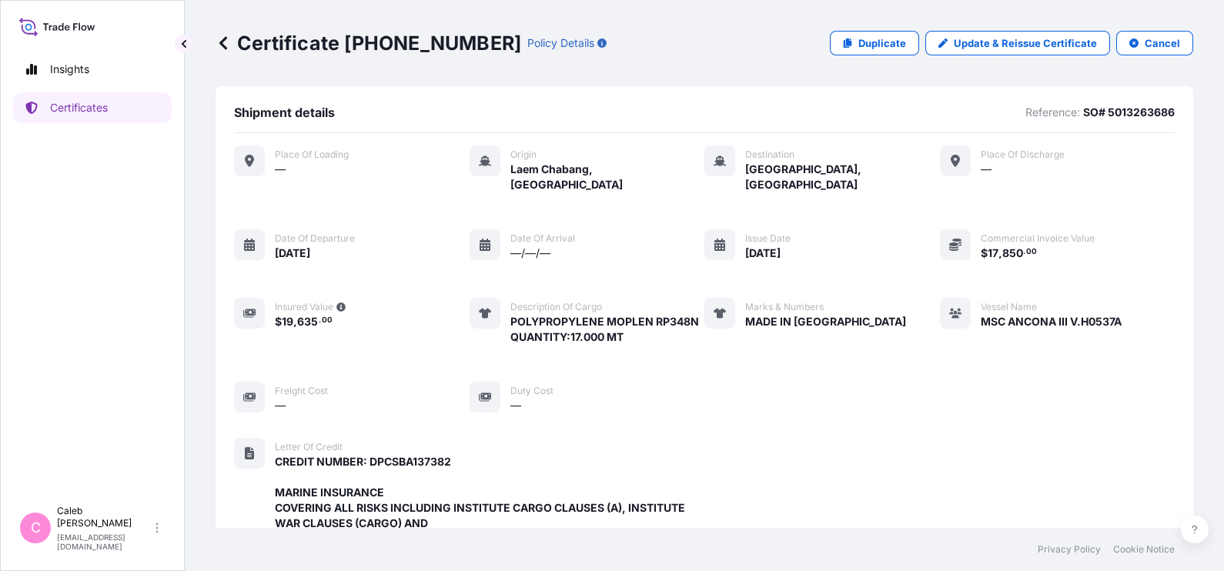
scroll to position [510, 0]
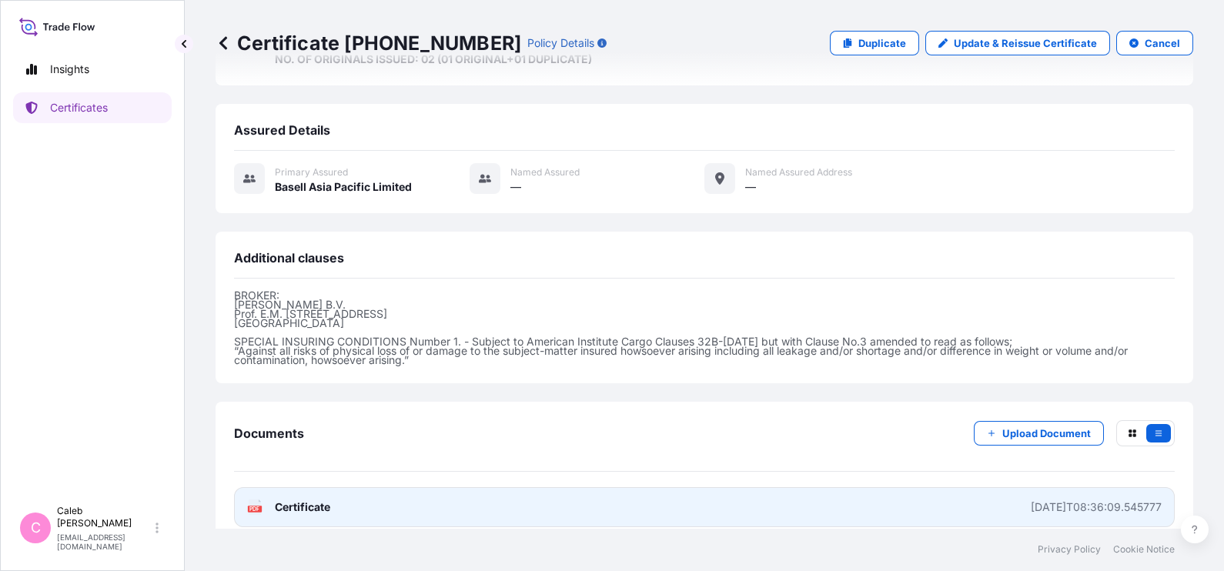
click at [282, 500] on span "Certificate" at bounding box center [302, 507] width 55 height 15
click at [373, 493] on link "PDF Certificate [DATE]T08:36:09.545777" at bounding box center [704, 507] width 941 height 40
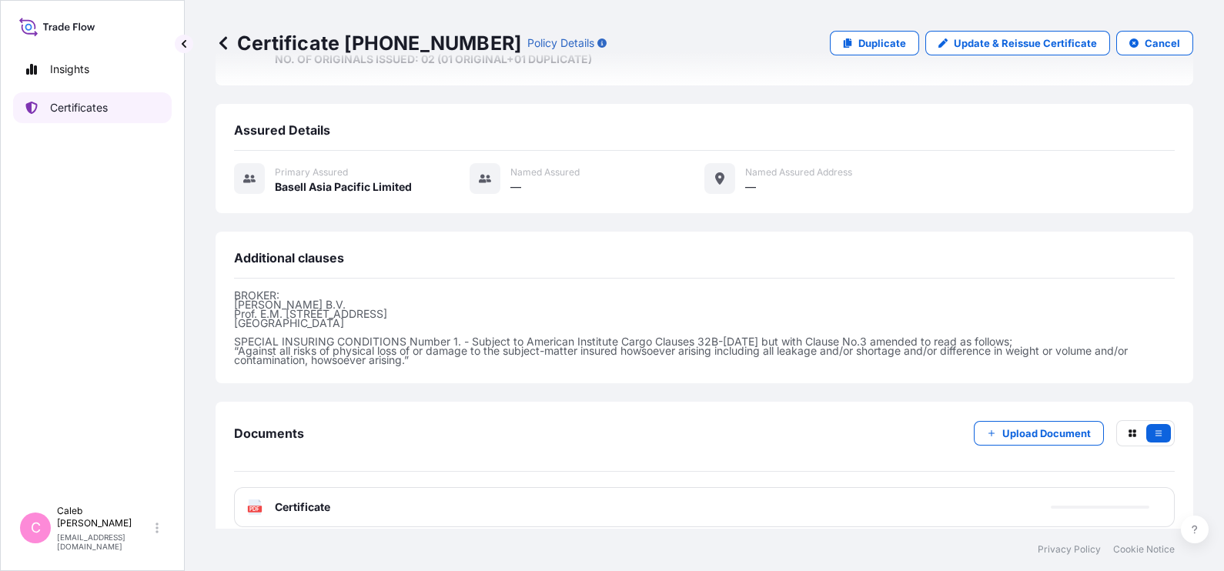
click at [77, 100] on p "Certificates" at bounding box center [79, 107] width 58 height 15
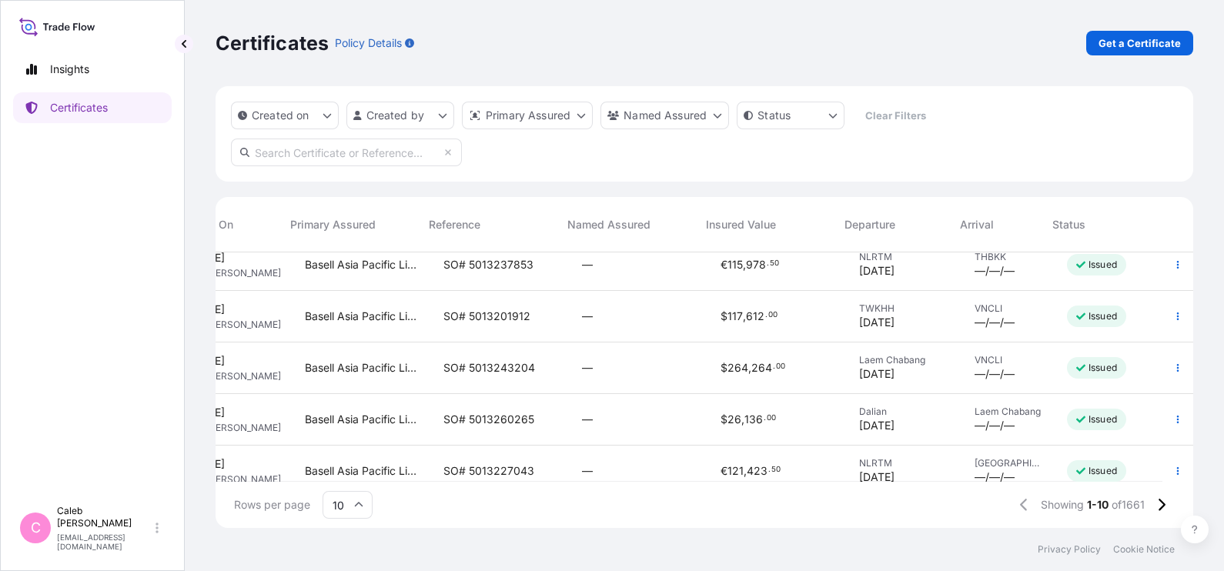
scroll to position [300, 199]
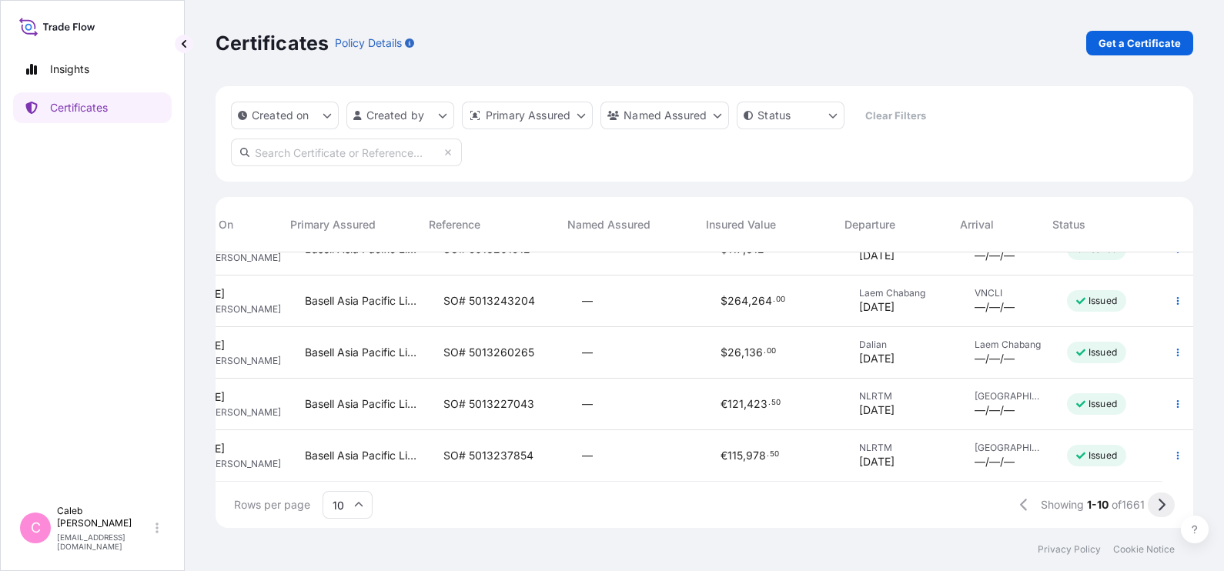
click at [1163, 511] on icon at bounding box center [1161, 505] width 8 height 14
click at [716, 452] on div "$ 17 , 881 . 60" at bounding box center [778, 456] width 139 height 52
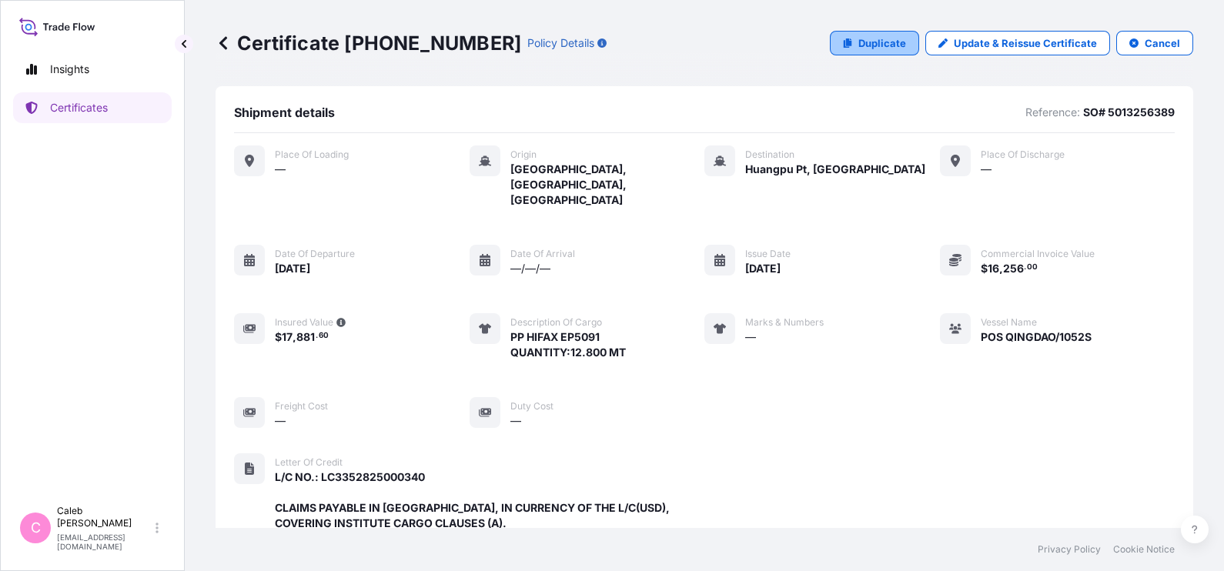
click at [858, 45] on p "Duplicate" at bounding box center [882, 42] width 48 height 15
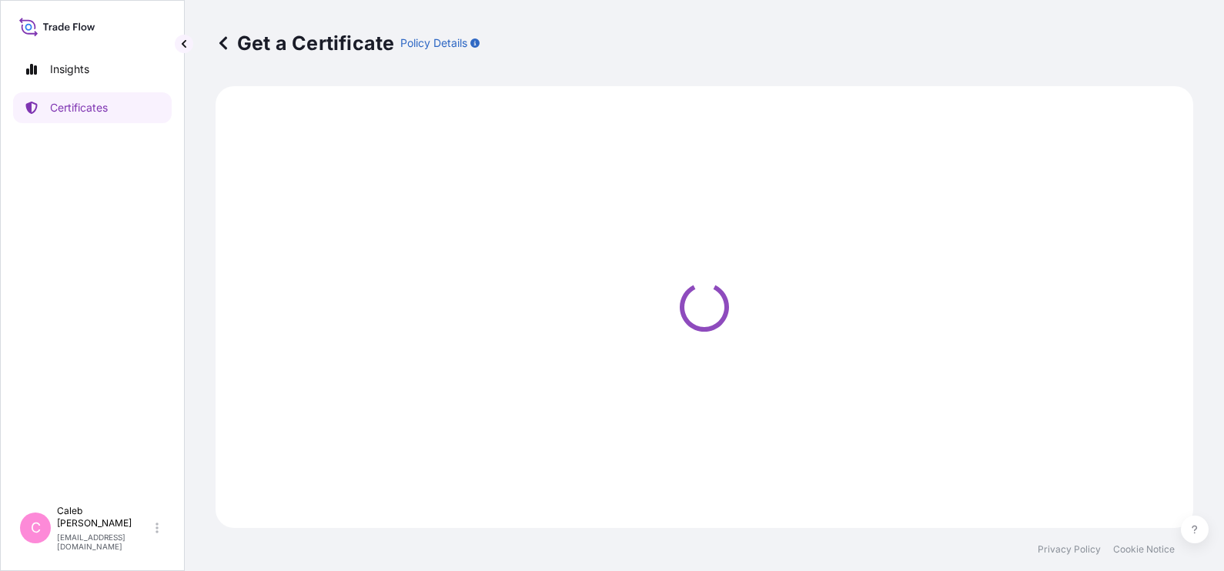
select select "Sea"
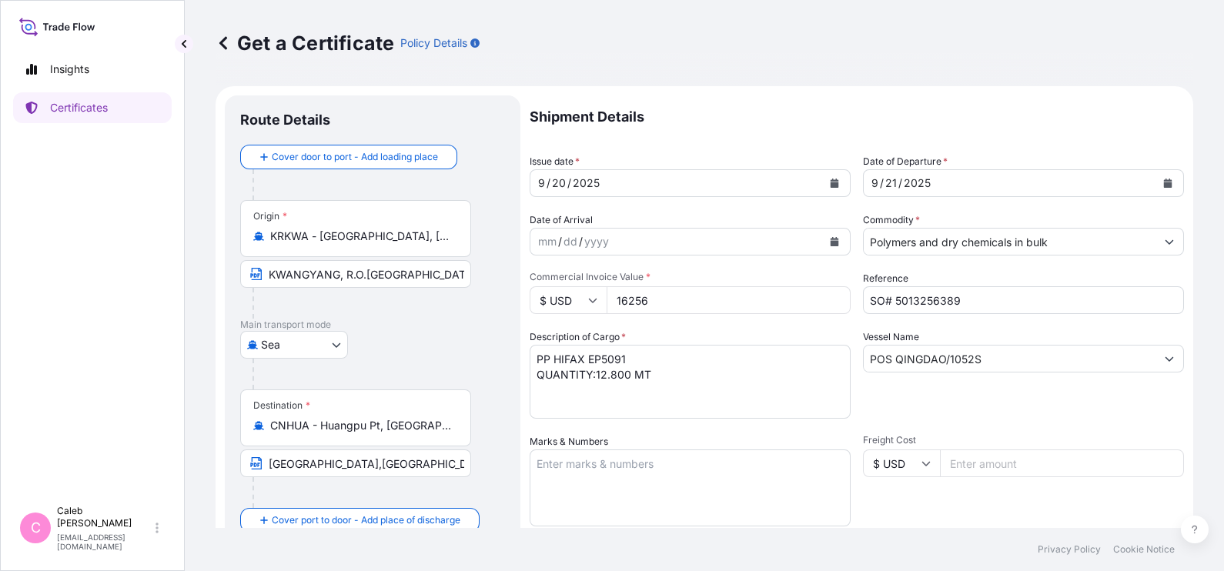
select select "32034"
click at [1156, 174] on button "Calendar" at bounding box center [1168, 183] width 25 height 25
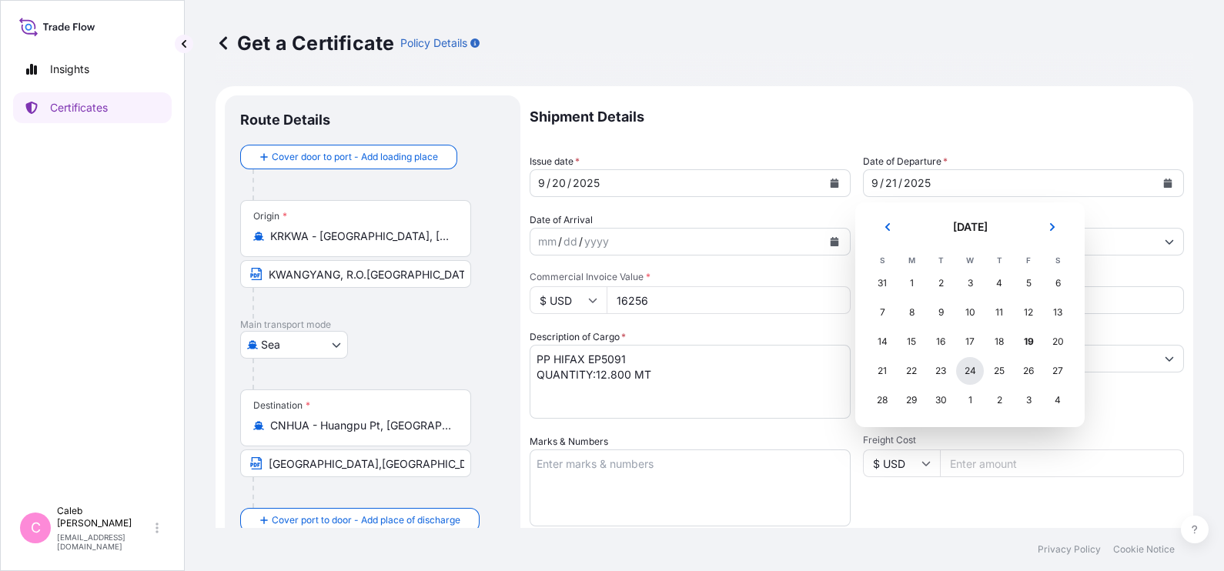
click at [974, 367] on div "24" at bounding box center [970, 371] width 28 height 28
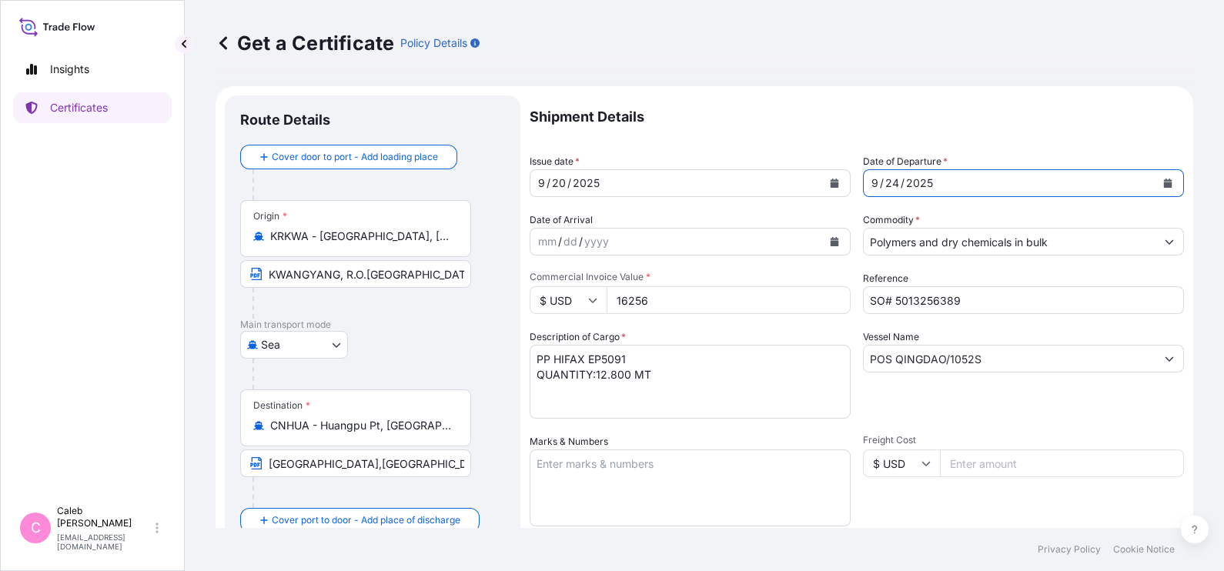
click at [822, 183] on button "Calendar" at bounding box center [834, 183] width 25 height 25
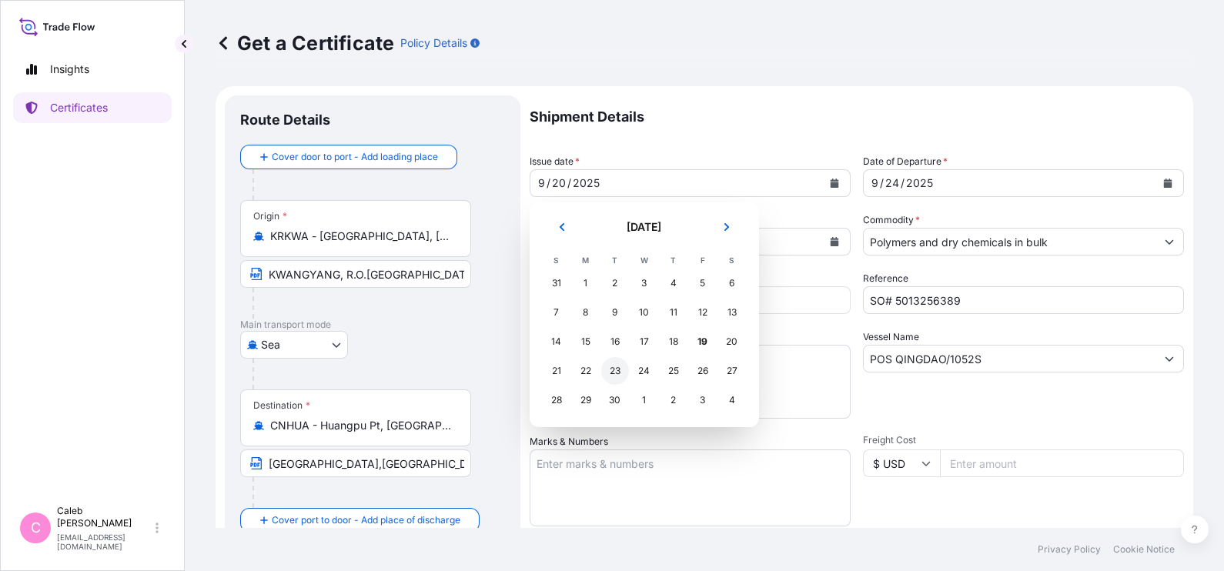
click at [607, 370] on div "23" at bounding box center [615, 371] width 28 height 28
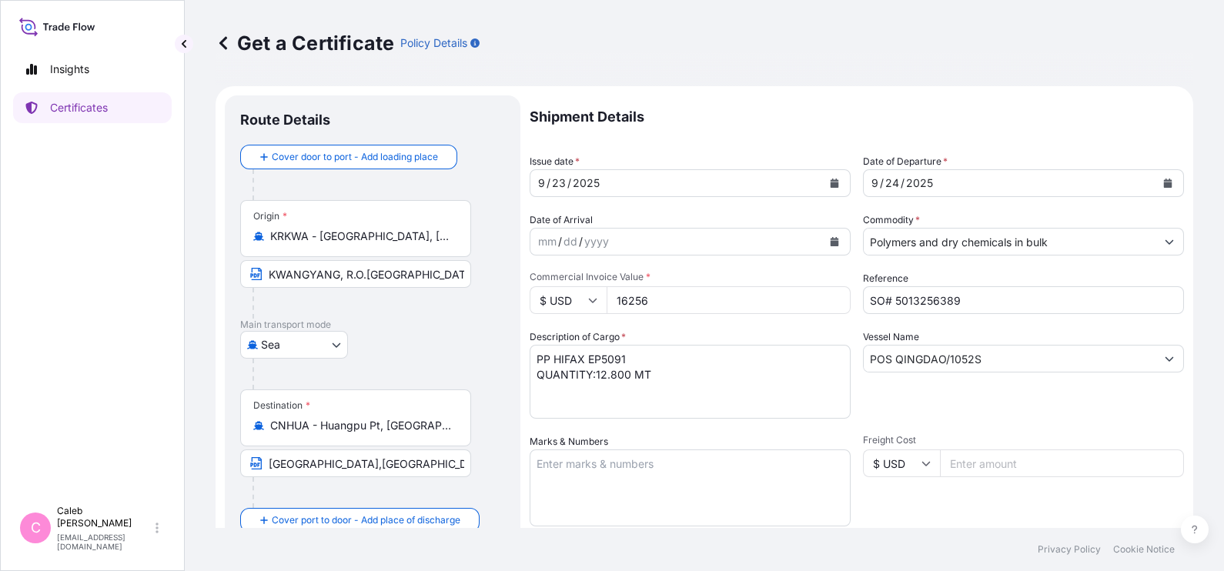
click at [461, 330] on p "Main transport mode" at bounding box center [372, 325] width 265 height 12
click at [986, 299] on input "SO# 5013256389" at bounding box center [1023, 300] width 321 height 28
paste input "38433"
type input "SO# 5013238433"
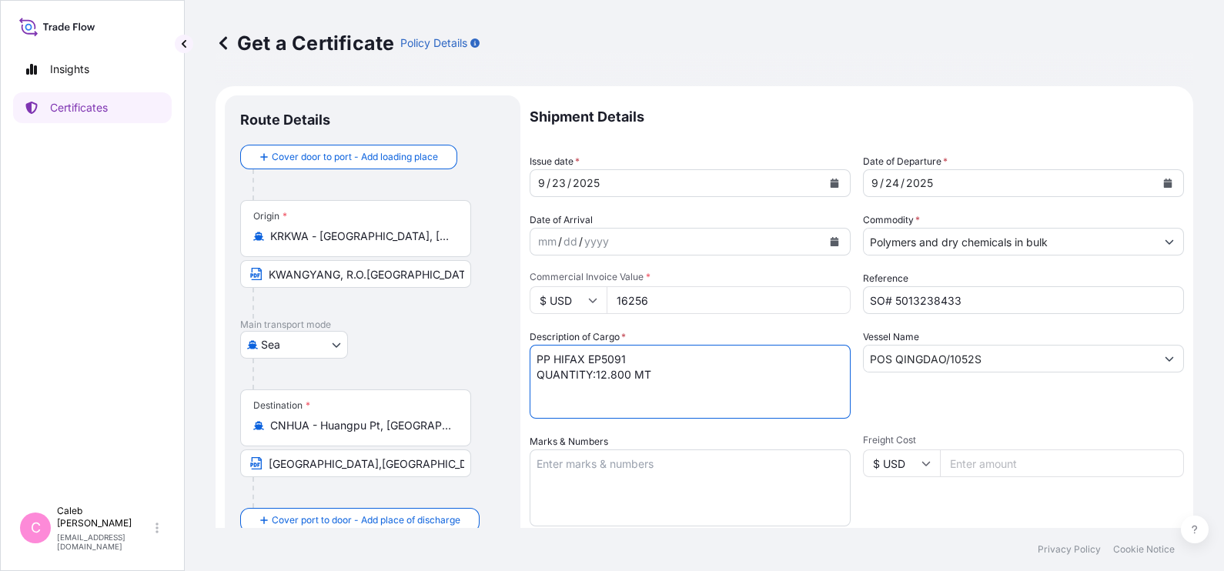
click at [635, 360] on textarea "PP HIFAX EP5091 QUANTITY:12.800 MT" at bounding box center [690, 382] width 321 height 74
paste textarea "POLYPROPYLENE MOPLEN RP348N"
click at [587, 383] on textarea "PP HIFAX EP5091 QUANTITY:12.800 MT" at bounding box center [690, 382] width 321 height 74
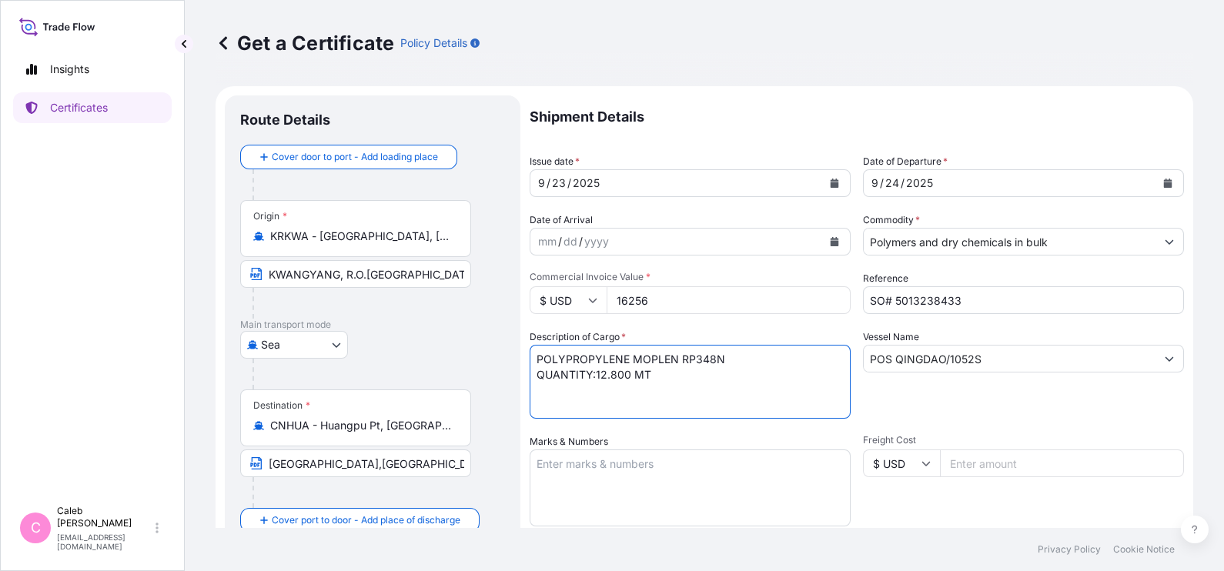
click at [613, 373] on textarea "PP HIFAX EP5091 QUANTITY:12.800 MT" at bounding box center [690, 382] width 321 height 74
click at [594, 373] on textarea "PP HIFAX EP5091 QUANTITY:12.800 MT" at bounding box center [690, 382] width 321 height 74
click at [662, 394] on textarea "PP HIFAX EP5091 QUANTITY:12.800 MT" at bounding box center [690, 382] width 321 height 74
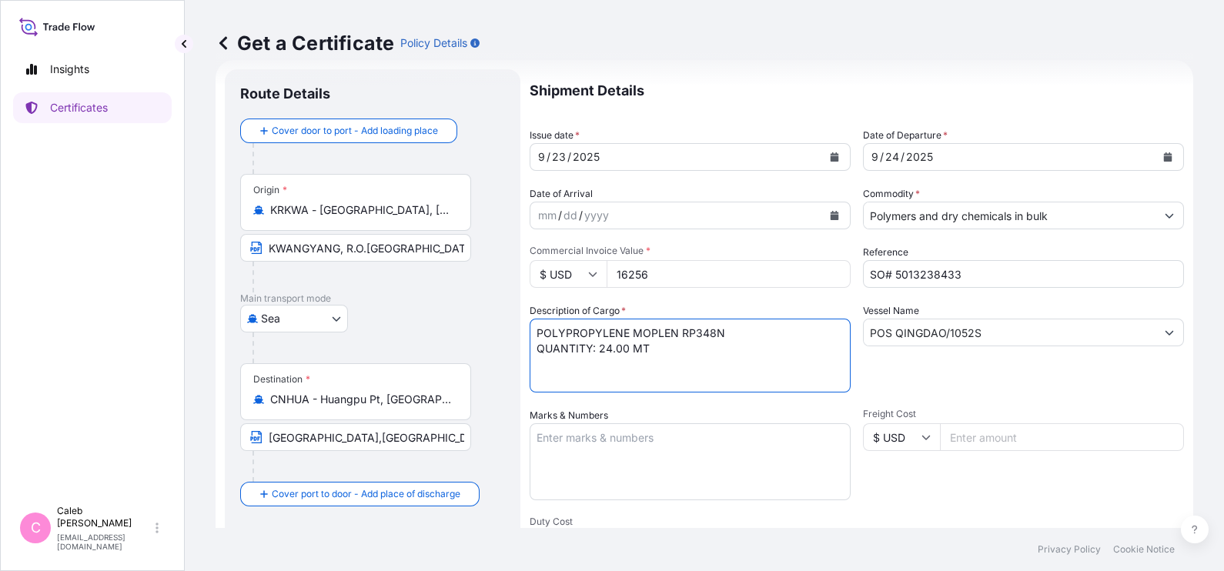
scroll to position [31, 0]
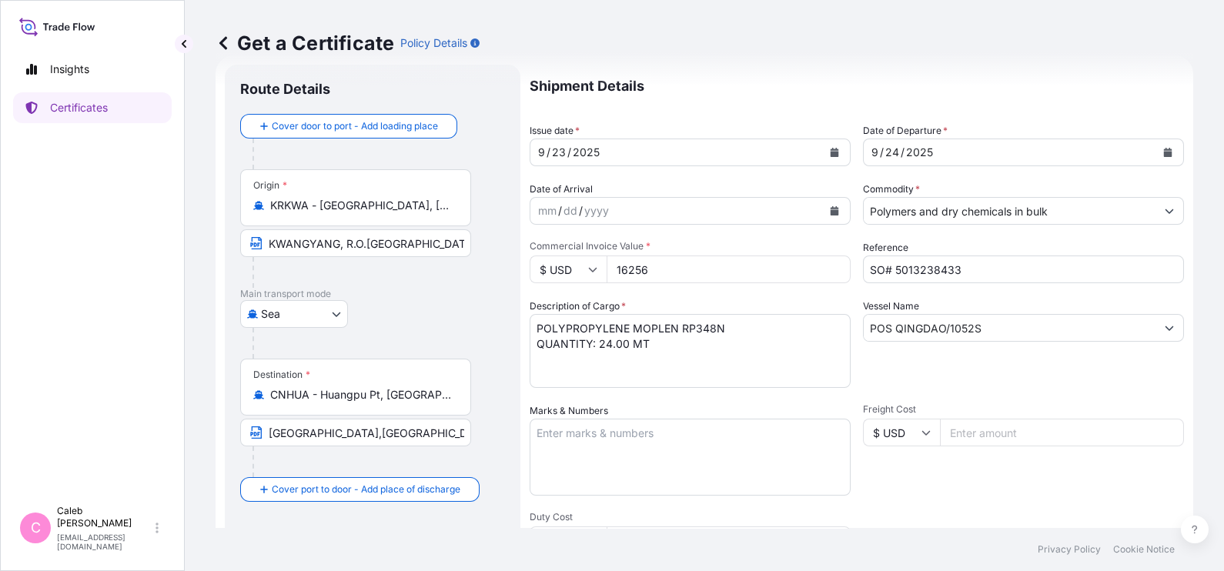
click at [721, 366] on textarea "PP HIFAX EP5091 QUANTITY:12.800 MT" at bounding box center [690, 351] width 321 height 74
click at [730, 326] on textarea "PP HIFAX EP5091 QUANTITY:12.800 MT" at bounding box center [690, 351] width 321 height 74
paste textarea "COMMODITY:"
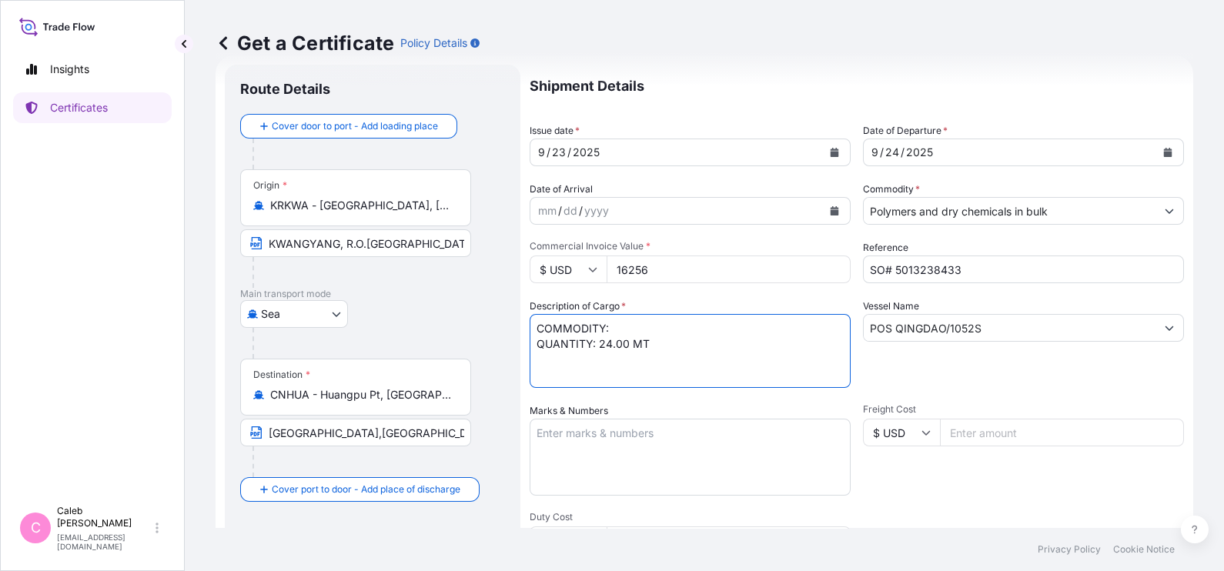
click at [634, 314] on textarea "PP HIFAX EP5091 QUANTITY:12.800 MT" at bounding box center [690, 351] width 321 height 74
paste textarea "POLYPROPYLENE"
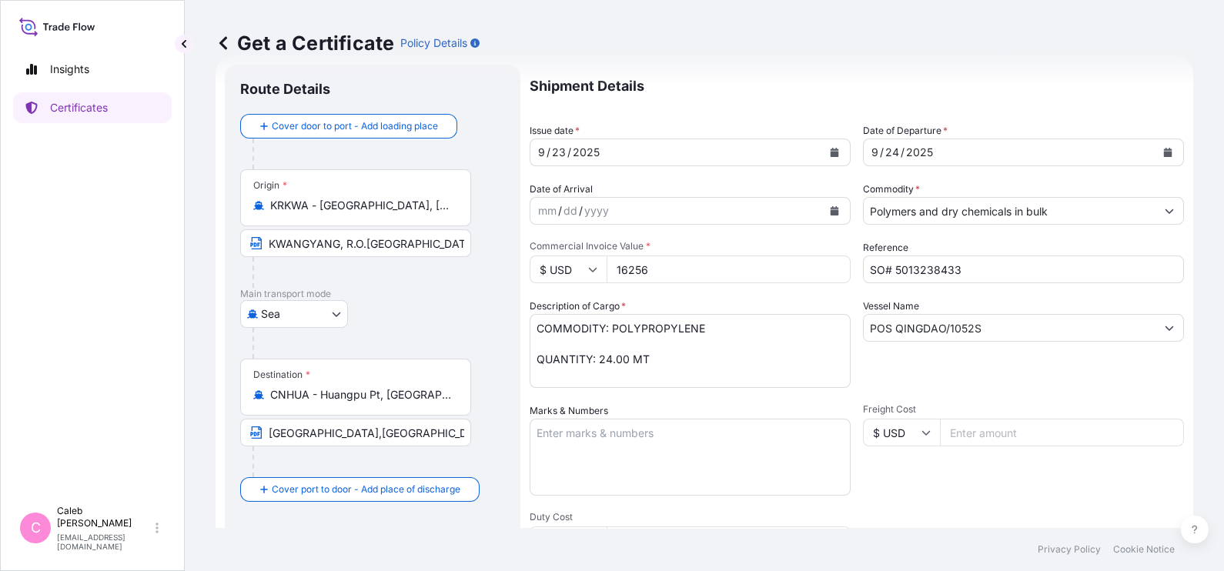
click at [720, 331] on textarea "PP HIFAX EP5091 QUANTITY:12.800 MT" at bounding box center [690, 351] width 321 height 74
paste textarea "CLYRELL. RC5056"
click at [536, 343] on textarea "PP HIFAX EP5091 QUANTITY:12.800 MT" at bounding box center [690, 351] width 321 height 74
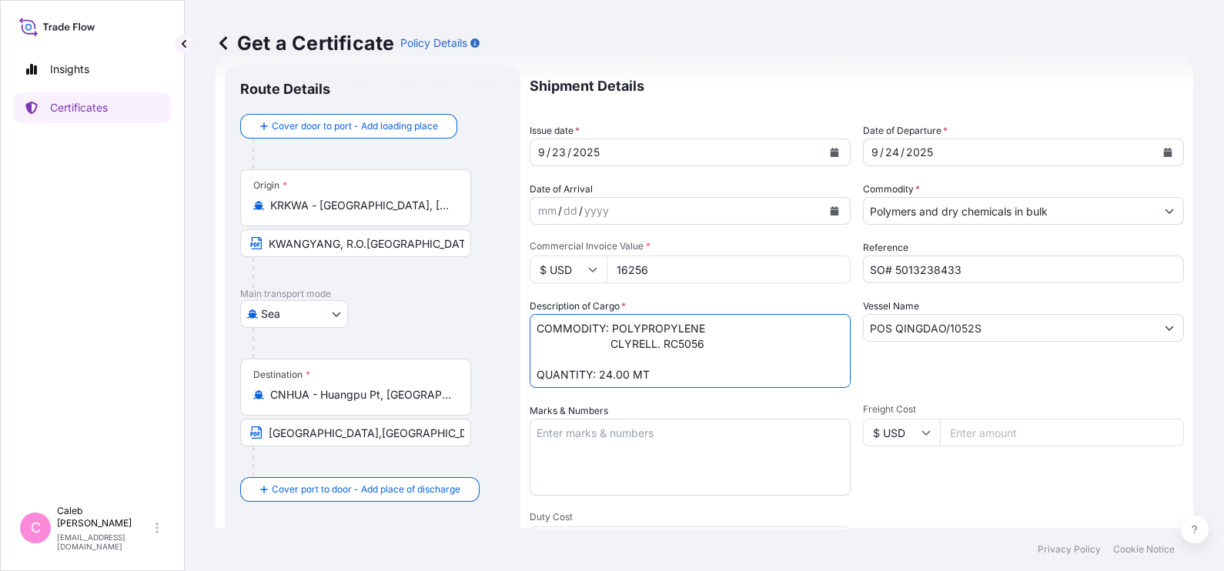
click at [536, 364] on textarea "PP HIFAX EP5091 QUANTITY:12.800 MT" at bounding box center [690, 351] width 321 height 74
click at [536, 372] on textarea "PP HIFAX EP5091 QUANTITY:12.800 MT" at bounding box center [690, 351] width 321 height 74
type textarea "COMMODITY: POLYPROPYLENE CLYRELL. RC5056 QUANTITY: 24.00 MT"
click at [1006, 327] on input "POS QINGDAO/1052S" at bounding box center [1010, 328] width 292 height 28
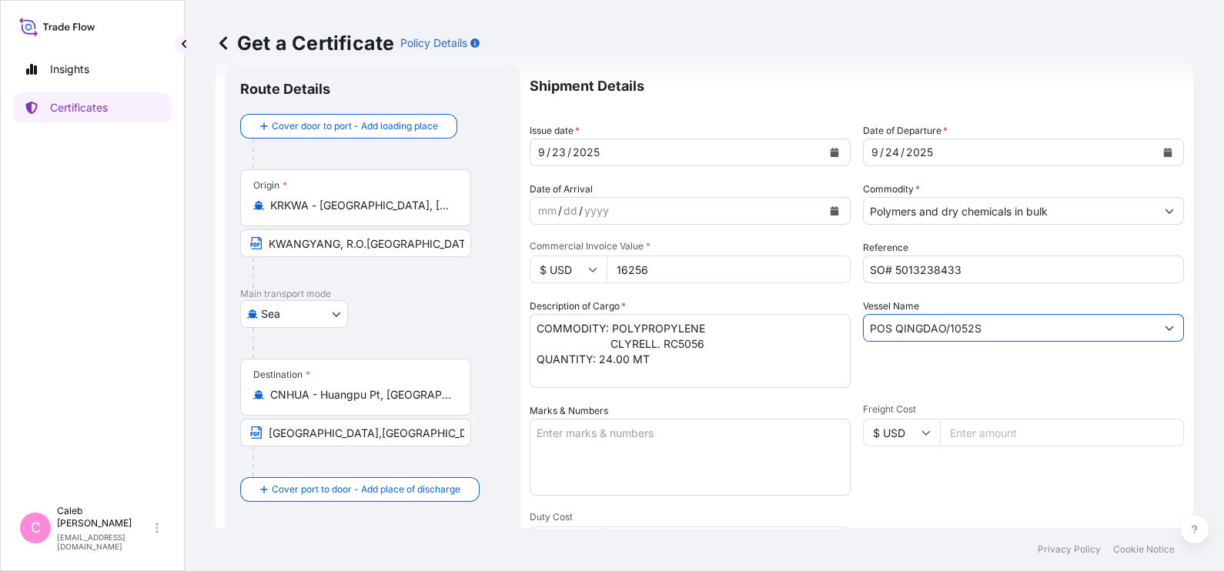
click at [1006, 327] on input "POS QINGDAO/1052S" at bounding box center [1010, 328] width 292 height 28
paste input "[PERSON_NAME]/2527W"
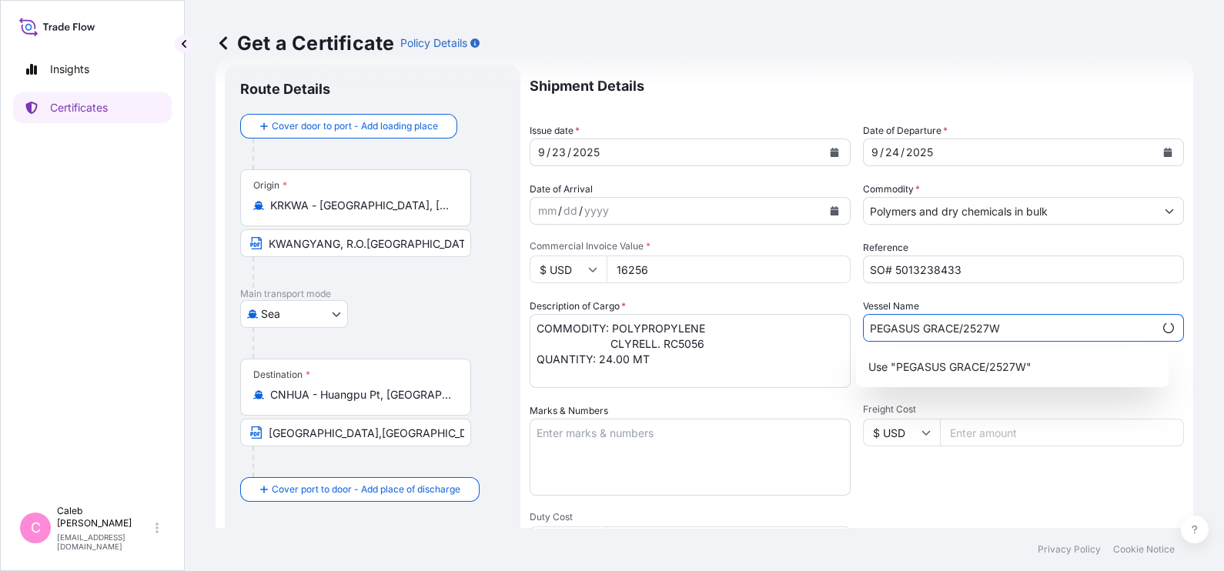
type input "PEGASUS GRACE/2527W"
click at [738, 410] on div "Marks & Numbers" at bounding box center [690, 449] width 321 height 92
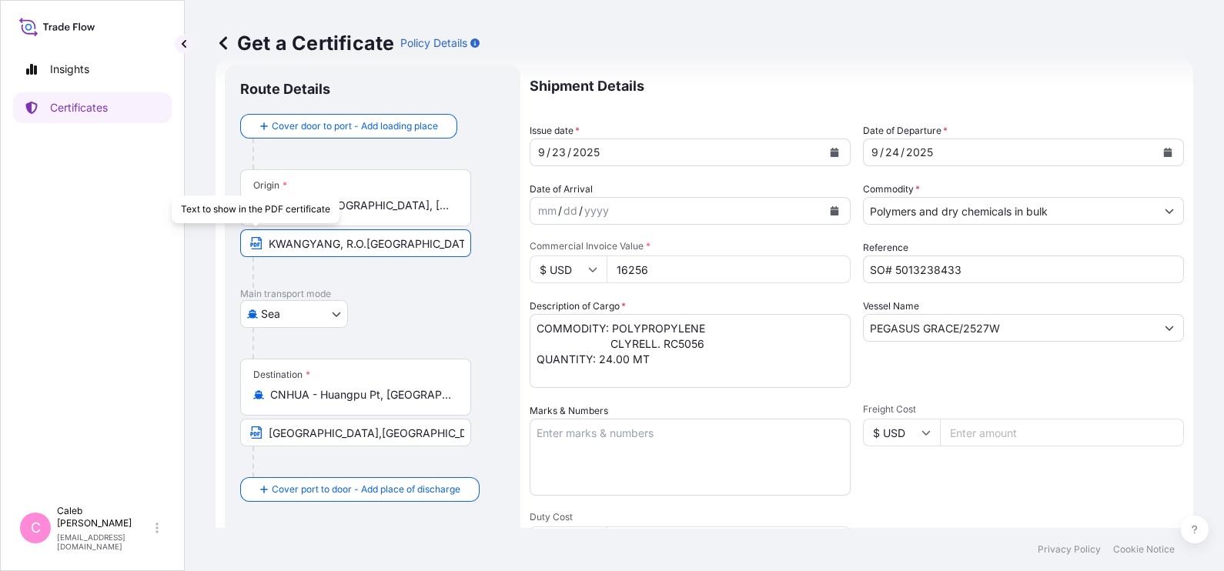
drag, startPoint x: 420, startPoint y: 237, endPoint x: 242, endPoint y: 250, distance: 178.3
click at [242, 250] on input "KWANGYANG, R.O.[GEOGRAPHIC_DATA]" at bounding box center [355, 243] width 231 height 28
paste input "SOUTH"
click at [390, 238] on input "[GEOGRAPHIC_DATA], [GEOGRAPHIC_DATA]" at bounding box center [355, 243] width 231 height 28
click at [383, 243] on input "[GEOGRAPHIC_DATA], [GEOGRAPHIC_DATA]" at bounding box center [355, 243] width 231 height 28
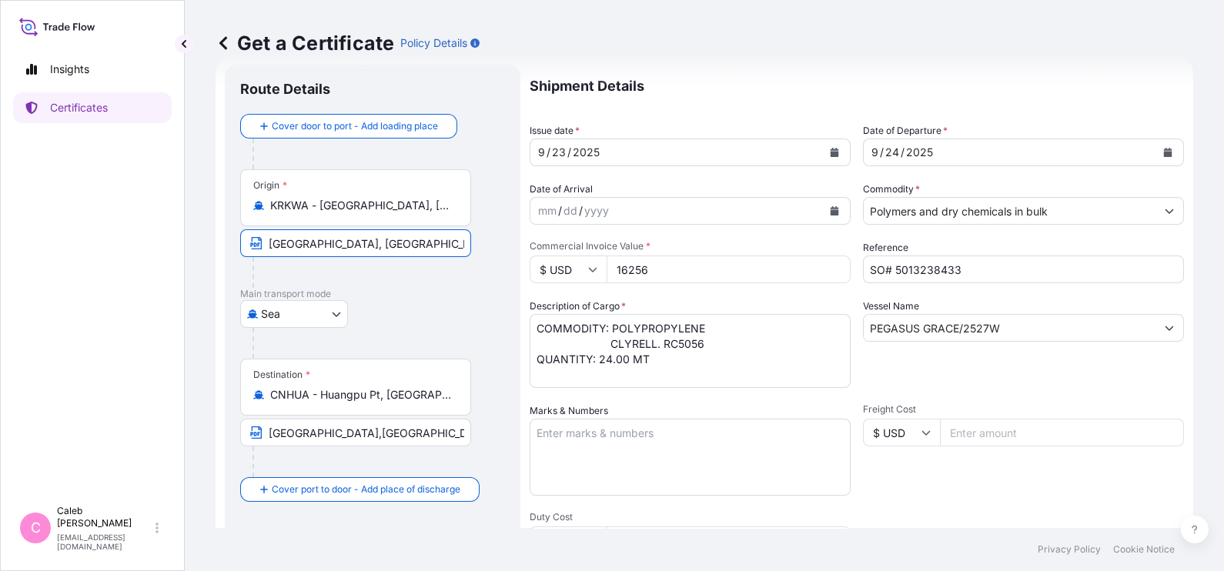
click at [385, 243] on input "[GEOGRAPHIC_DATA], [GEOGRAPHIC_DATA]" at bounding box center [355, 243] width 231 height 28
type input "KWANGYANG, [GEOGRAPHIC_DATA]"
click at [433, 395] on input "CNHUA - Huangpu Pt, [GEOGRAPHIC_DATA]" at bounding box center [361, 394] width 182 height 15
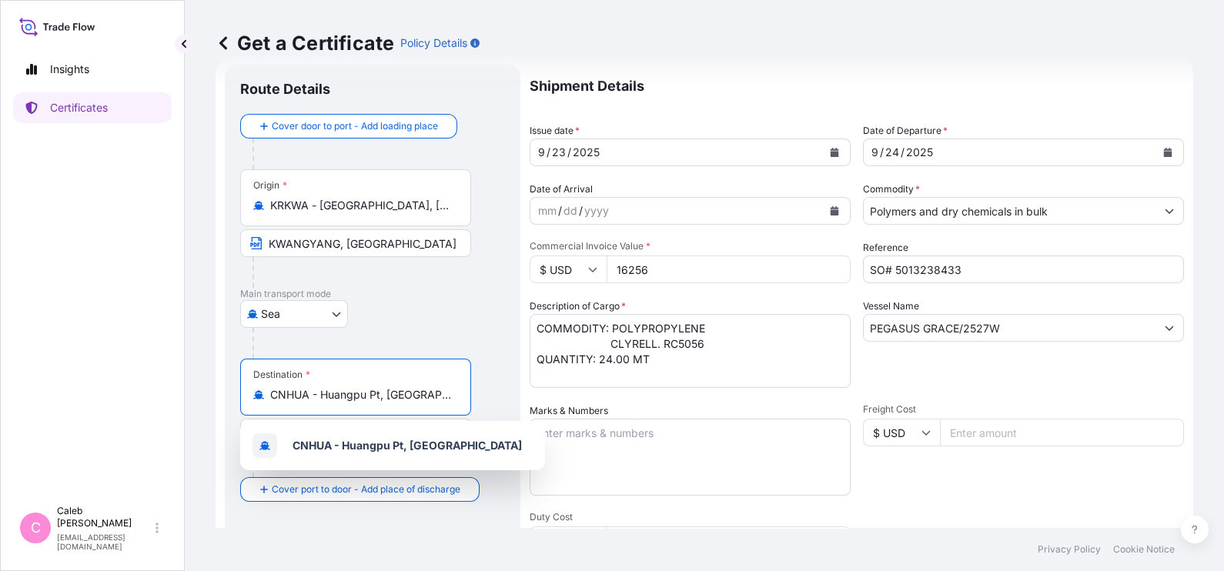
click at [433, 395] on input "CNHUA - Huangpu Pt, [GEOGRAPHIC_DATA]" at bounding box center [361, 394] width 182 height 15
paste input "NINGBO,[GEOGRAPHIC_DATA]"
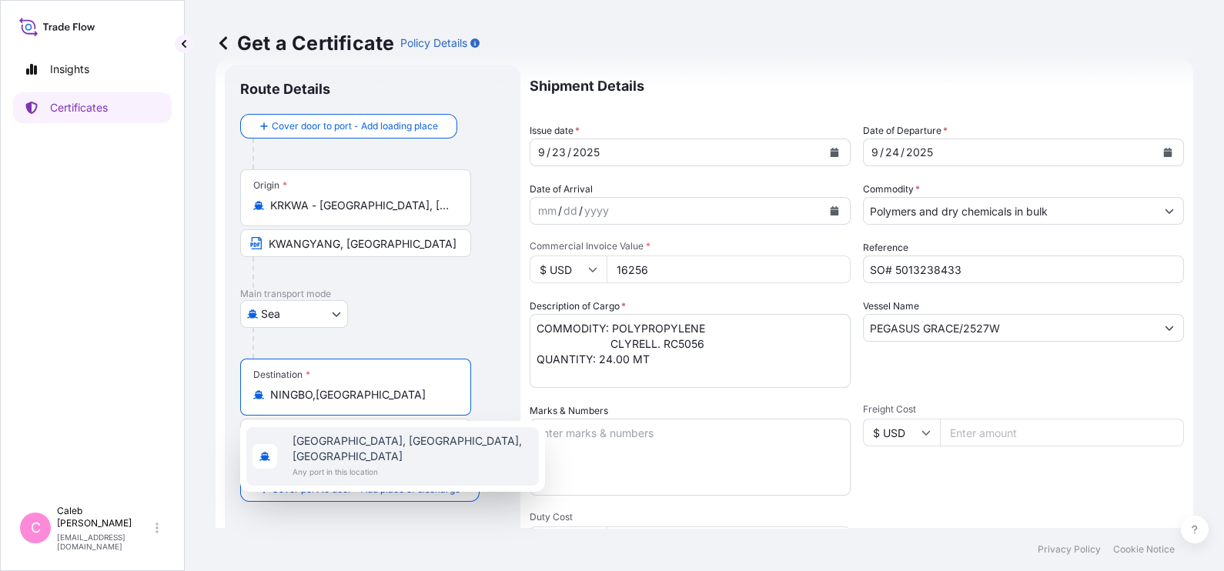
click at [354, 436] on span "[GEOGRAPHIC_DATA], [GEOGRAPHIC_DATA], [GEOGRAPHIC_DATA]" at bounding box center [413, 448] width 240 height 31
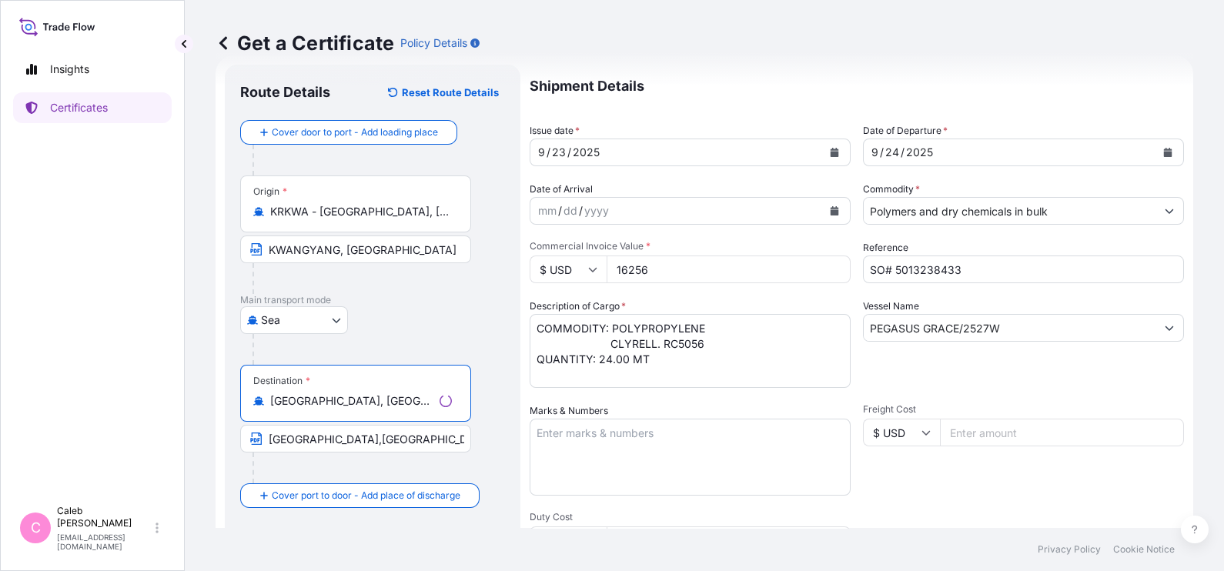
type input "[GEOGRAPHIC_DATA], [GEOGRAPHIC_DATA], [GEOGRAPHIC_DATA]"
click at [407, 433] on input "[GEOGRAPHIC_DATA],[GEOGRAPHIC_DATA]" at bounding box center [355, 439] width 231 height 28
paste input "NINGBO"
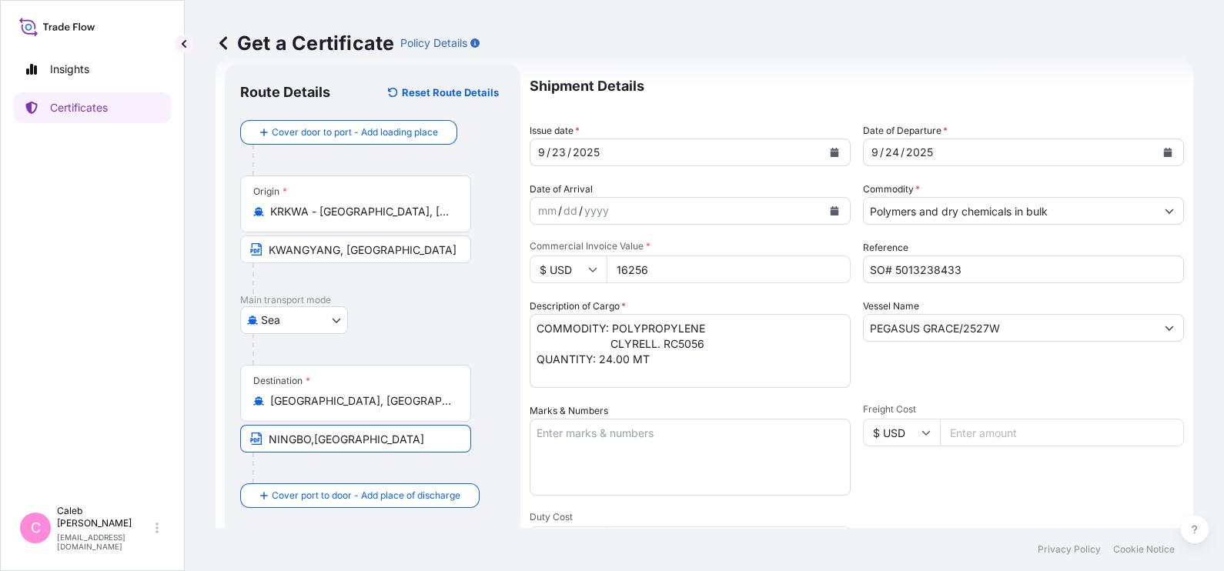
type input "NINGBO,[GEOGRAPHIC_DATA]"
click at [458, 467] on div at bounding box center [362, 468] width 219 height 31
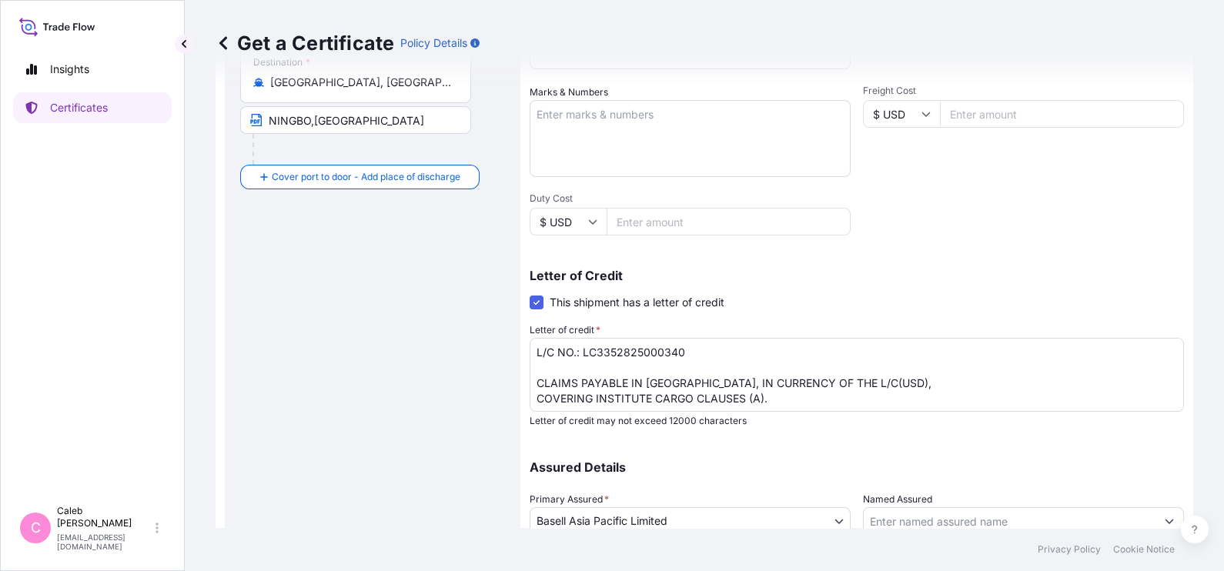
scroll to position [359, 0]
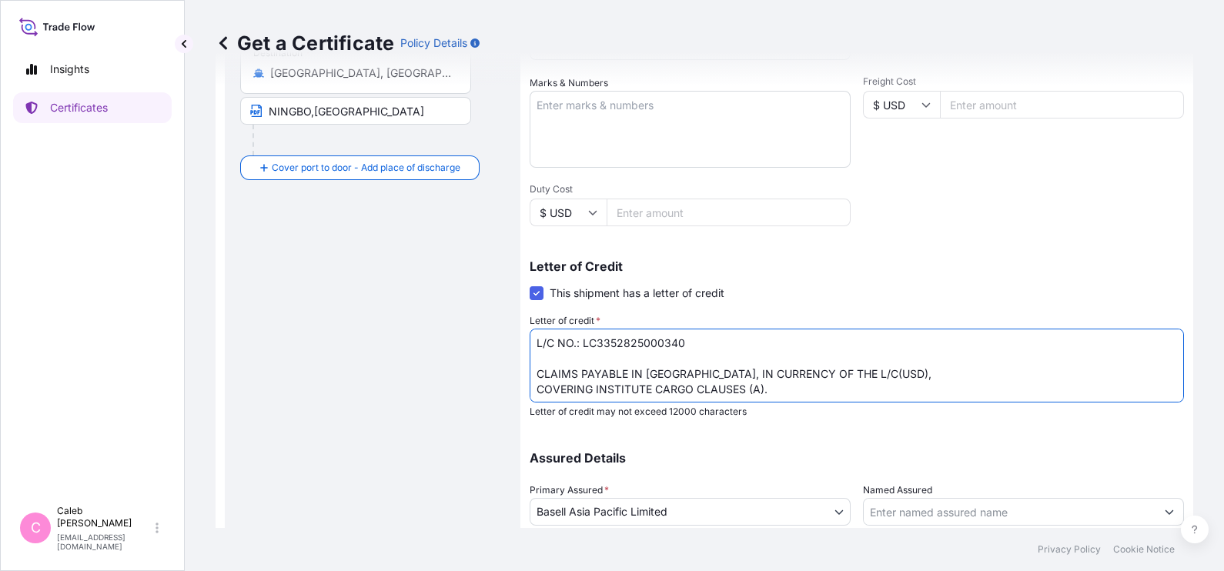
click at [704, 339] on textarea "L/C NO.: LC3352825000340 CLAIMS PAYABLE IN [GEOGRAPHIC_DATA], IN CURRENCY OF TH…" at bounding box center [857, 366] width 654 height 74
click at [674, 339] on textarea "L/C NO.: LC3352825000340 CLAIMS PAYABLE IN [GEOGRAPHIC_DATA], IN CURRENCY OF TH…" at bounding box center [857, 366] width 654 height 74
drag, startPoint x: 688, startPoint y: 340, endPoint x: 582, endPoint y: 337, distance: 105.5
click at [582, 337] on textarea "L/C NO.: LC3352825000340 CLAIMS PAYABLE IN [GEOGRAPHIC_DATA], IN CURRENCY OF TH…" at bounding box center [857, 366] width 654 height 74
paste textarea "941725000057"
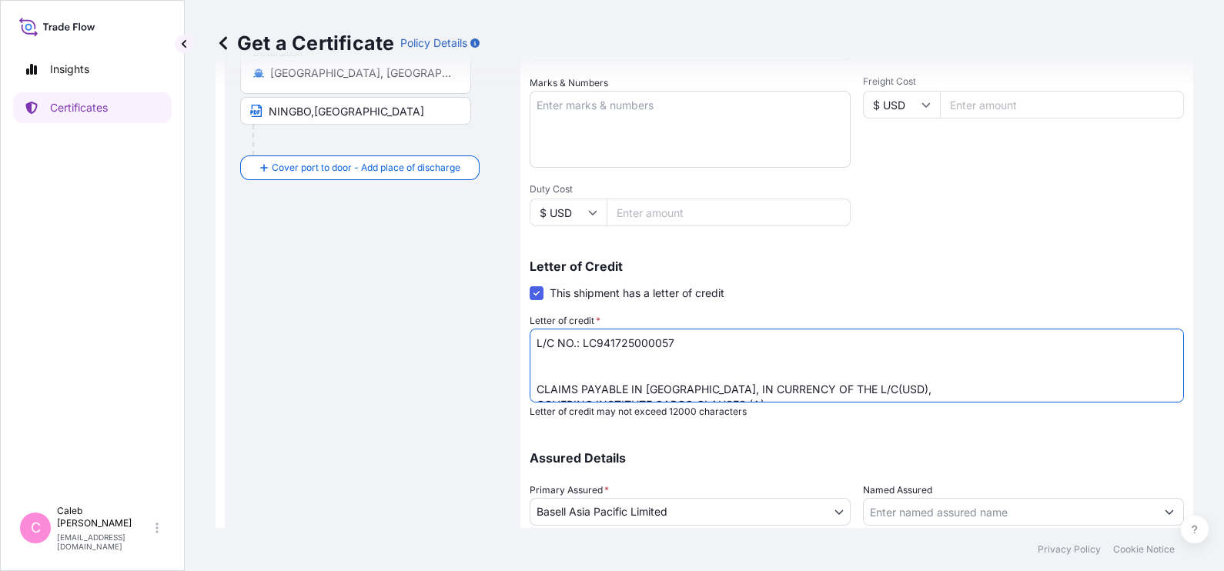
click at [548, 370] on textarea "L/C NO.: LC3352825000340 CLAIMS PAYABLE IN [GEOGRAPHIC_DATA], IN CURRENCY OF TH…" at bounding box center [857, 366] width 654 height 74
drag, startPoint x: 775, startPoint y: 386, endPoint x: 540, endPoint y: 367, distance: 235.6
click at [540, 367] on textarea "L/C NO.: LC3352825000340 CLAIMS PAYABLE IN [GEOGRAPHIC_DATA], IN CURRENCY OF TH…" at bounding box center [857, 366] width 654 height 74
click at [839, 336] on textarea "L/C NO.: LC3352825000340 CLAIMS PAYABLE IN [GEOGRAPHIC_DATA], IN CURRENCY OF TH…" at bounding box center [857, 366] width 654 height 74
click at [549, 373] on textarea "L/C NO.: LC3352825000340 CLAIMS PAYABLE IN [GEOGRAPHIC_DATA], IN CURRENCY OF TH…" at bounding box center [857, 366] width 654 height 74
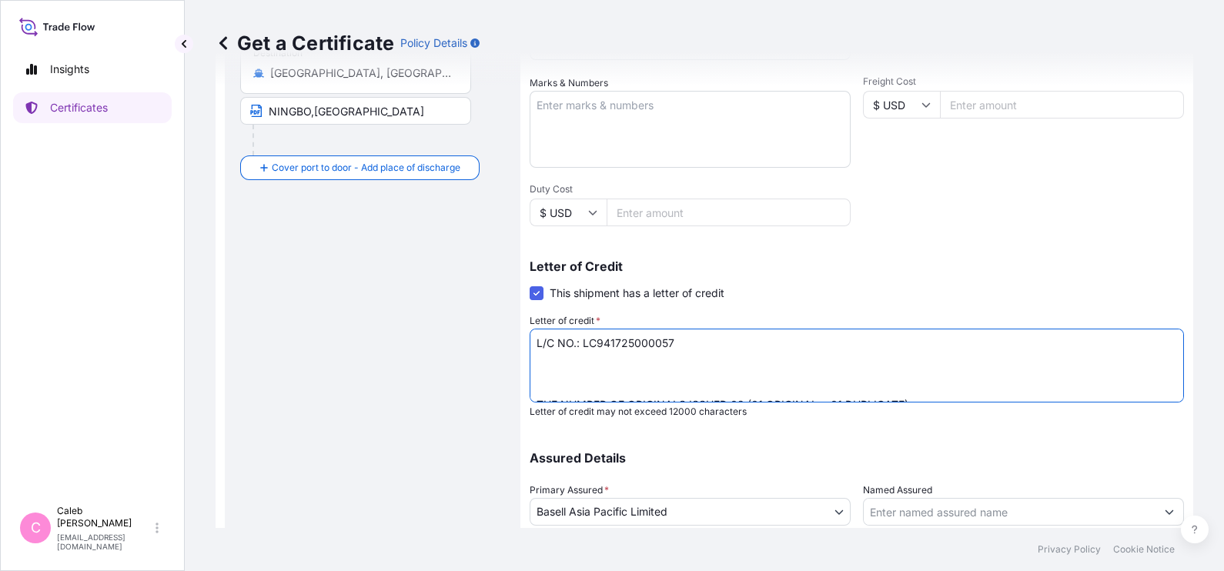
paste textarea "CLAIMS IF ANY, PAYABLE IN [GEOGRAPHIC_DATA] IN THE CURRENCY OF THIS CREDIT, BLA…"
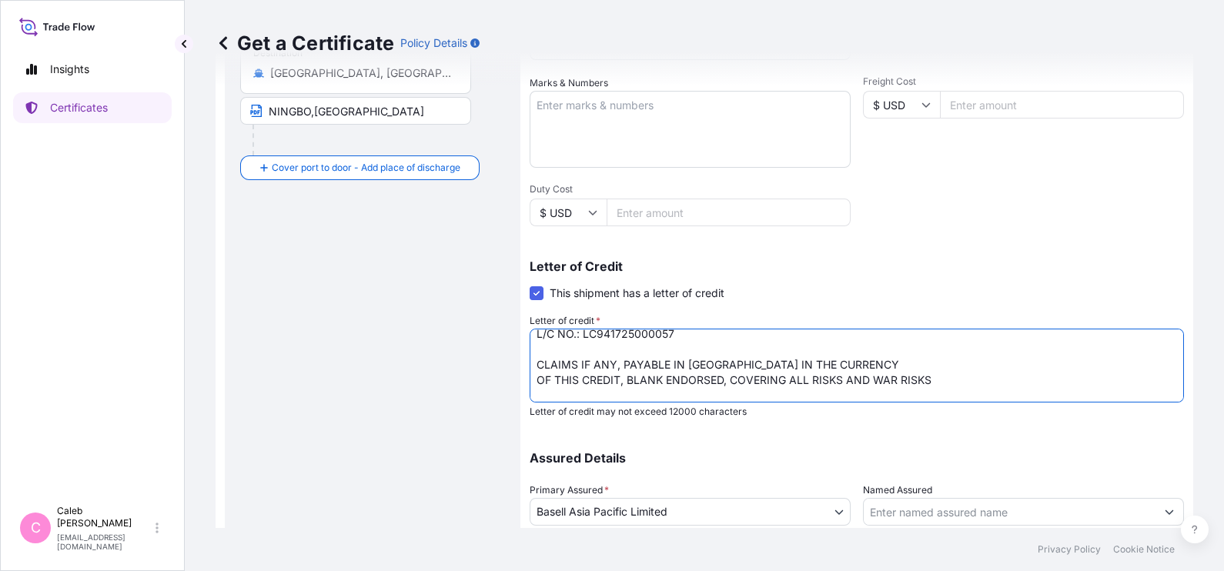
click at [537, 377] on textarea "L/C NO.: LC3352825000340 CLAIMS PAYABLE IN [GEOGRAPHIC_DATA], IN CURRENCY OF TH…" at bounding box center [857, 366] width 654 height 74
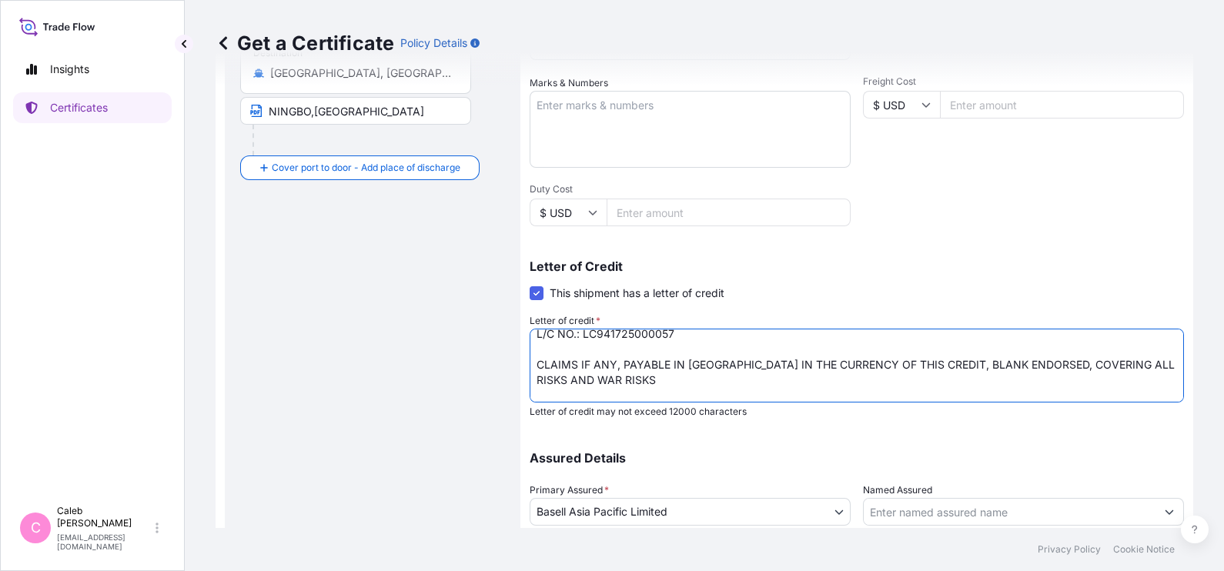
drag, startPoint x: 1009, startPoint y: 358, endPoint x: 912, endPoint y: 356, distance: 96.3
click at [912, 356] on textarea "L/C NO.: LC3352825000340 CLAIMS PAYABLE IN [GEOGRAPHIC_DATA], IN CURRENCY OF TH…" at bounding box center [857, 366] width 654 height 74
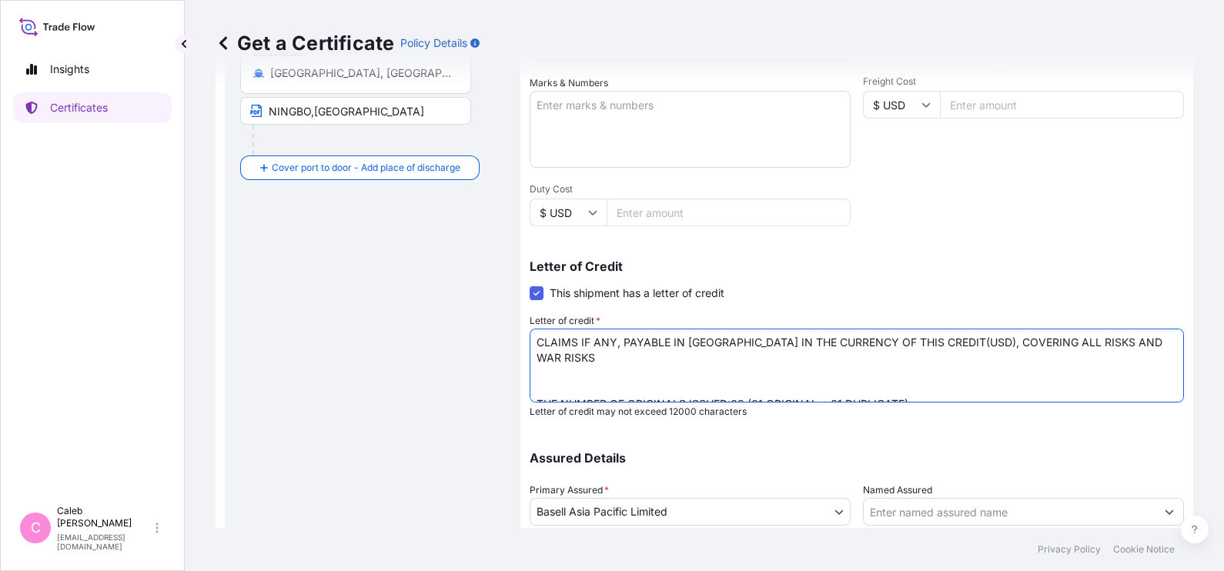
click at [547, 358] on textarea "L/C NO.: LC3352825000340 CLAIMS PAYABLE IN [GEOGRAPHIC_DATA], IN CURRENCY OF TH…" at bounding box center [857, 366] width 654 height 74
click at [543, 363] on textarea "L/C NO.: LC3352825000340 CLAIMS PAYABLE IN [GEOGRAPHIC_DATA], IN CURRENCY OF TH…" at bounding box center [857, 366] width 654 height 74
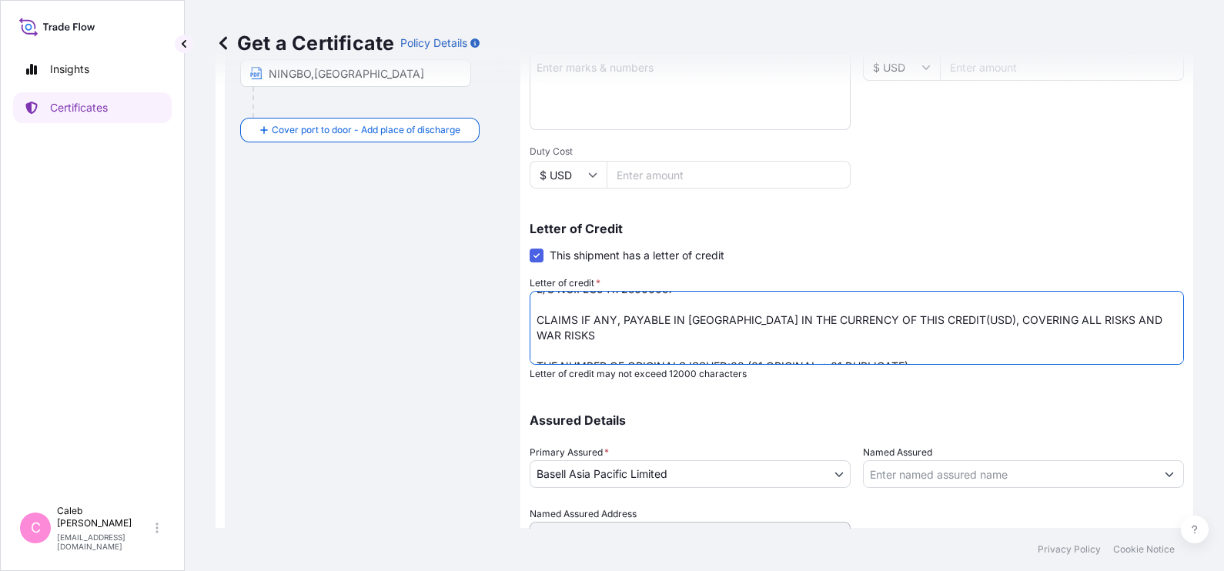
scroll to position [397, 0]
type textarea "L/C NO.: LC941725000057 CLAIMS IF ANY, PAYABLE IN [GEOGRAPHIC_DATA] IN THE CURR…"
click at [846, 336] on textarea "L/C NO.: LC3352825000340 CLAIMS PAYABLE IN [GEOGRAPHIC_DATA], IN CURRENCY OF TH…" at bounding box center [857, 327] width 654 height 74
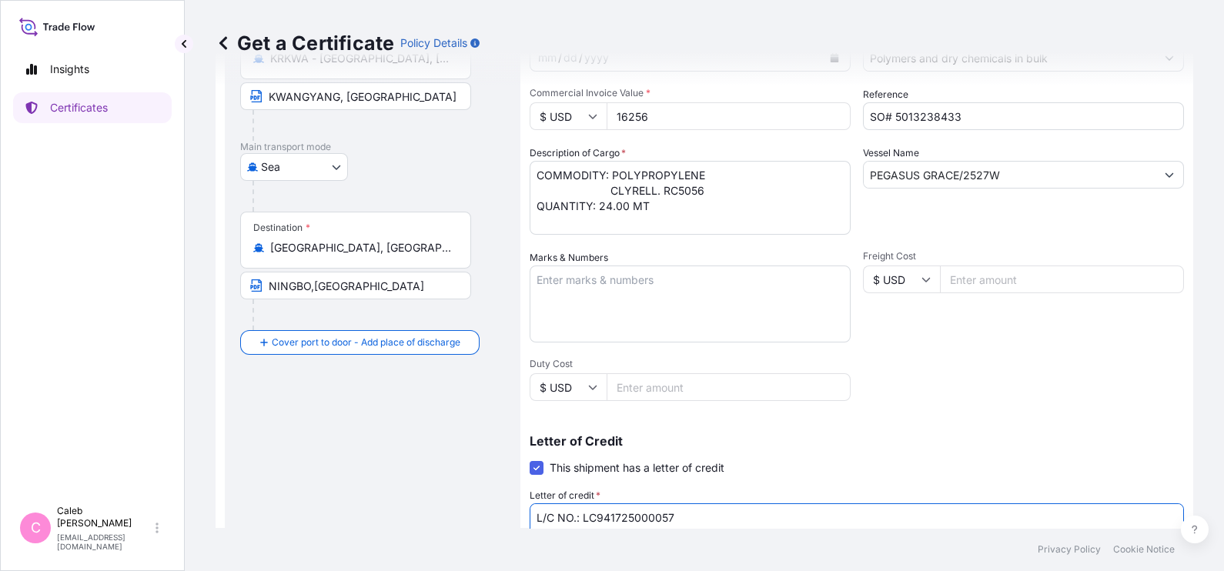
scroll to position [0, 0]
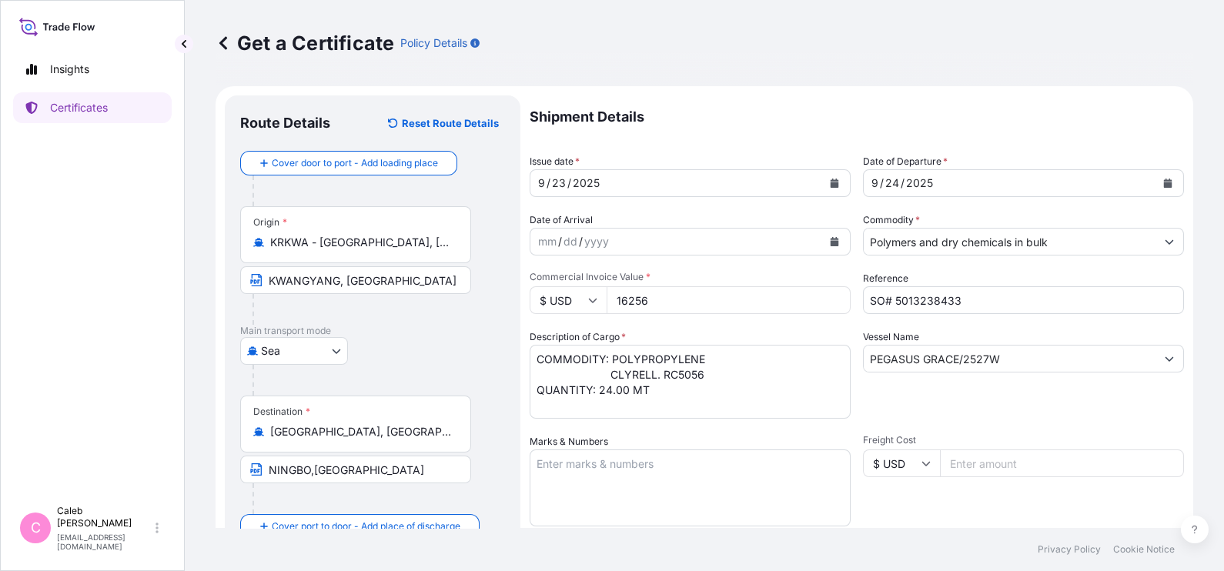
click at [718, 292] on input "16256" at bounding box center [729, 300] width 244 height 28
paste input "30240"
type input "30240"
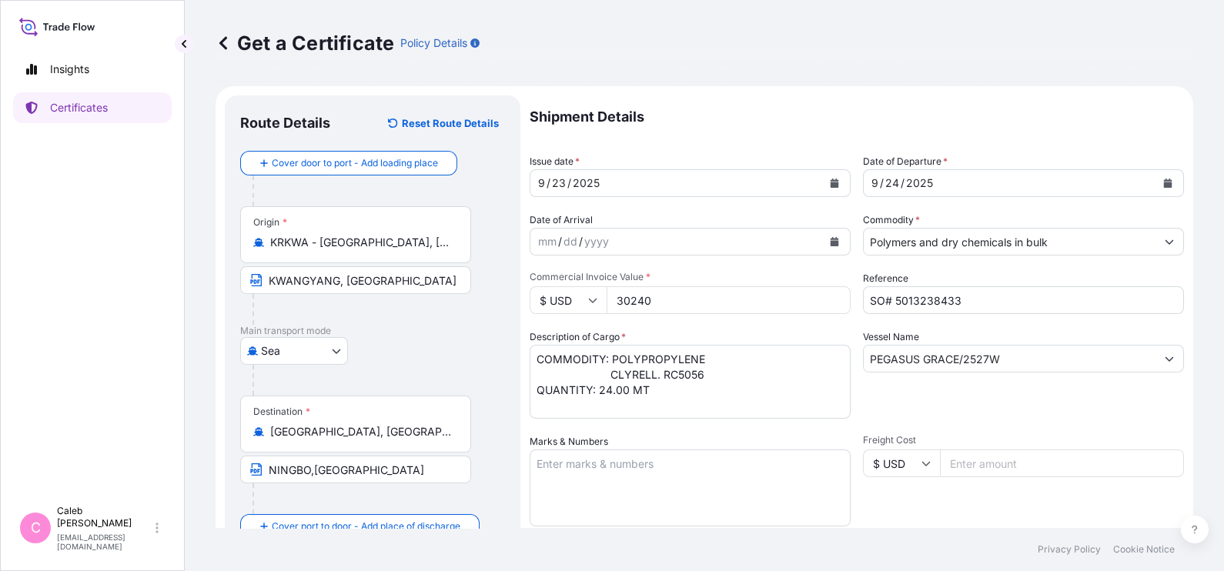
click at [983, 407] on div "Vessel Name PEGASUS GRACE/2527W" at bounding box center [1023, 374] width 321 height 89
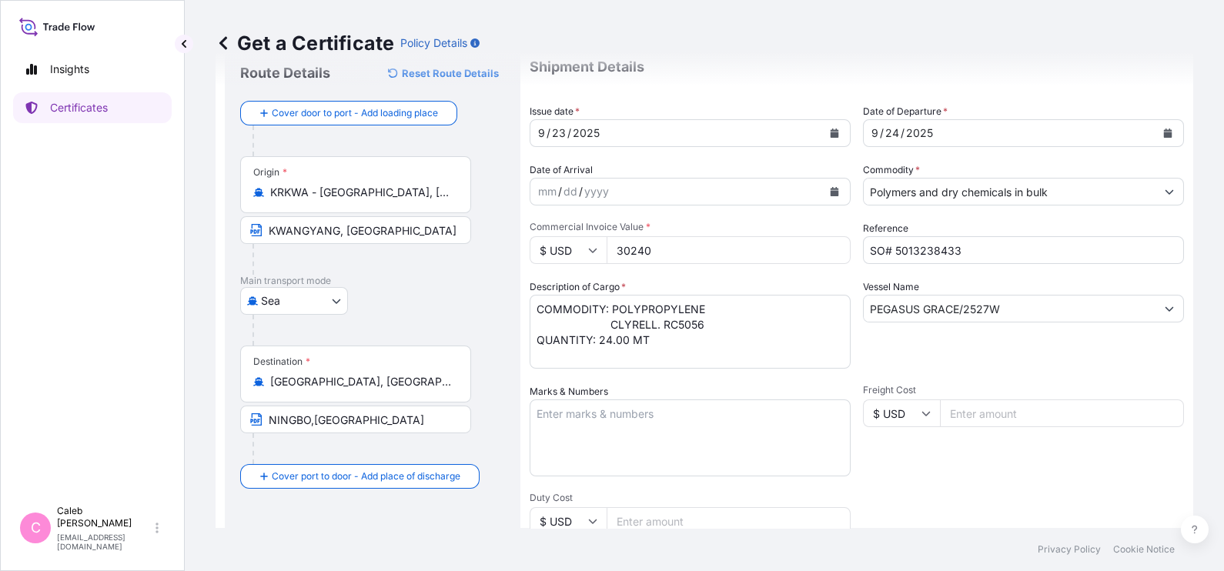
scroll to position [112, 0]
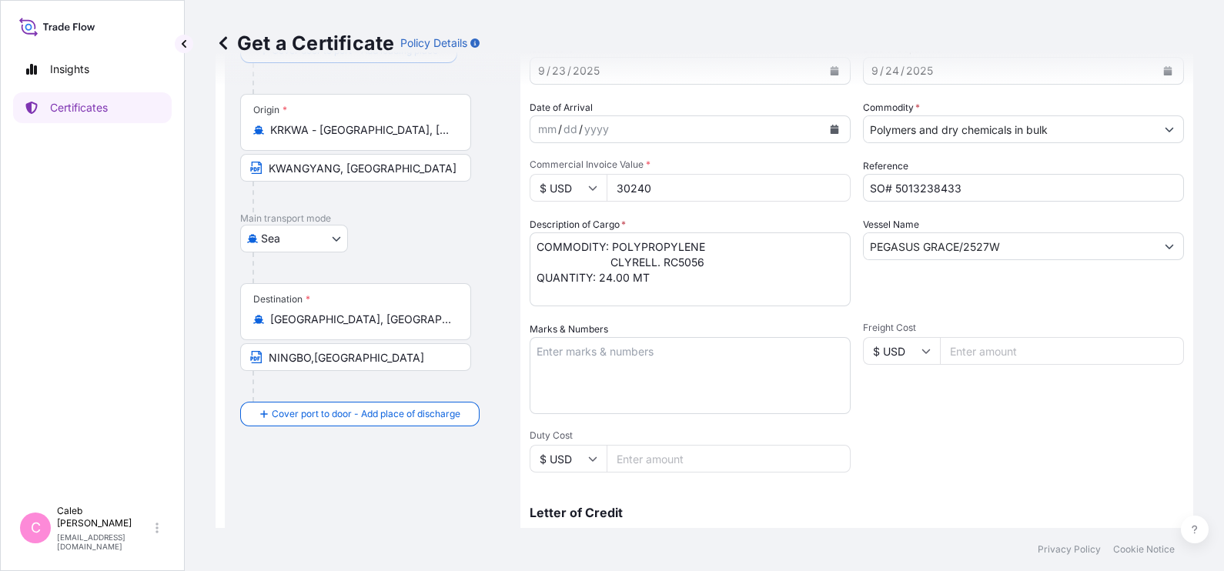
click at [1039, 477] on div "Shipment Details Issue date * [DATE] Date of Departure * [DATE] Date of Arrival…" at bounding box center [857, 408] width 654 height 851
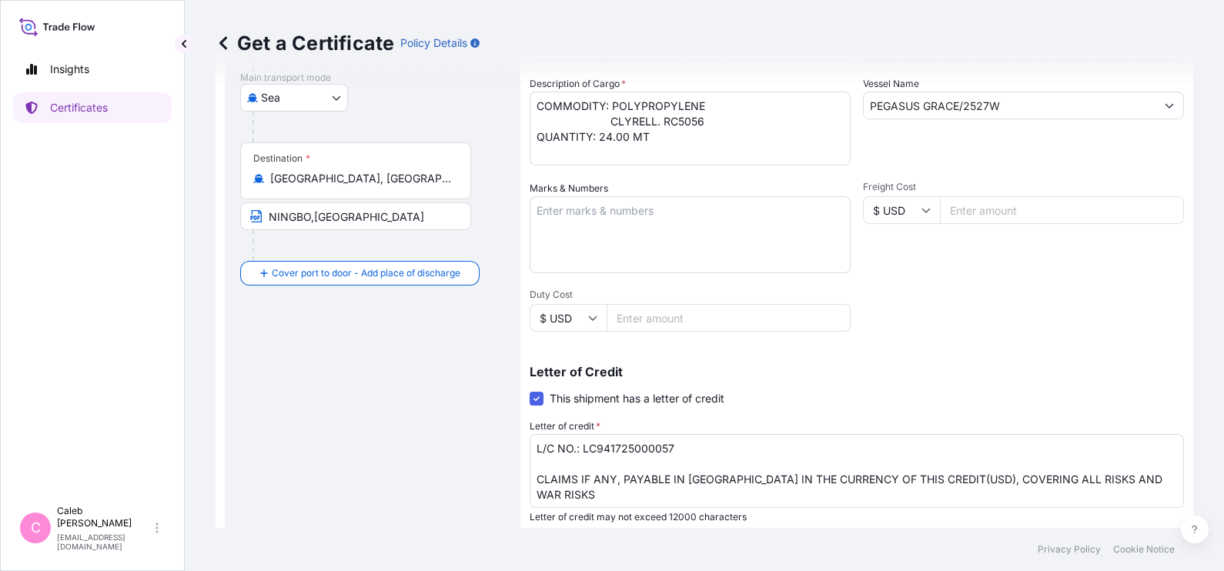
scroll to position [255, 0]
drag, startPoint x: 684, startPoint y: 444, endPoint x: 625, endPoint y: 444, distance: 58.5
click at [625, 444] on textarea "L/C NO.: LC3352825000340 CLAIMS PAYABLE IN [GEOGRAPHIC_DATA], IN CURRENCY OF TH…" at bounding box center [857, 470] width 654 height 74
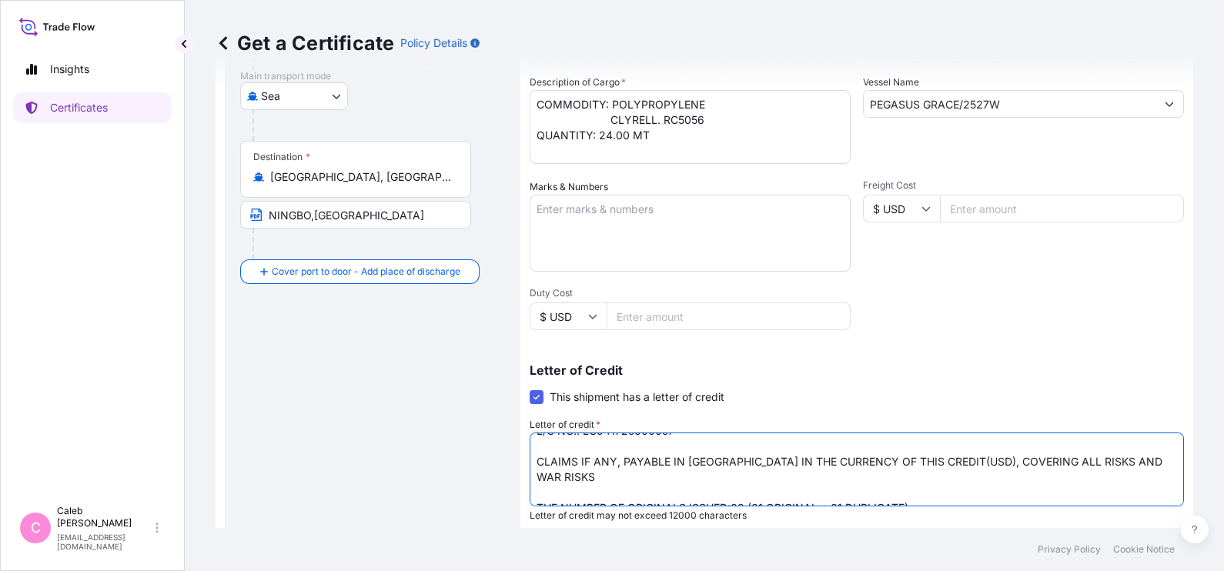
scroll to position [470, 0]
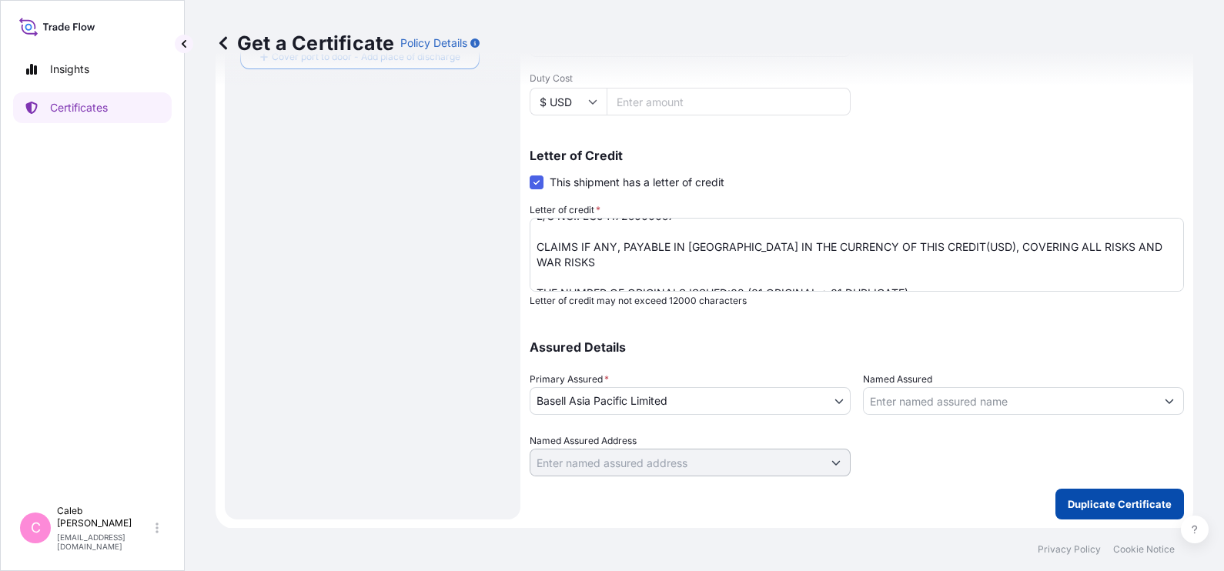
click at [1126, 500] on p "Duplicate Certificate" at bounding box center [1120, 504] width 104 height 15
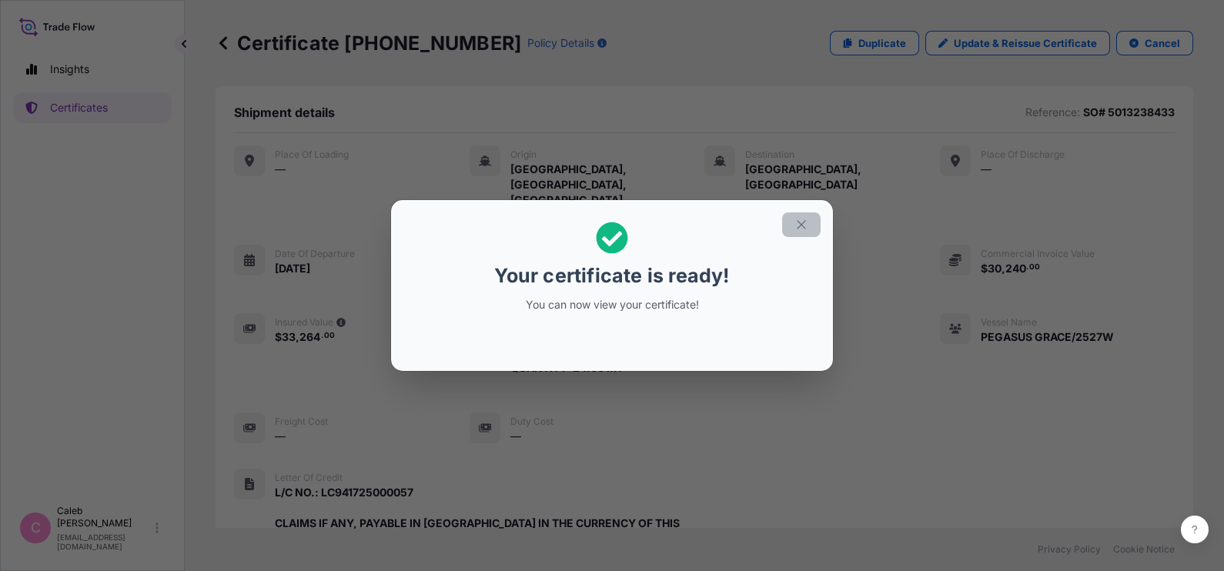
click at [799, 224] on icon "button" at bounding box center [802, 225] width 14 height 14
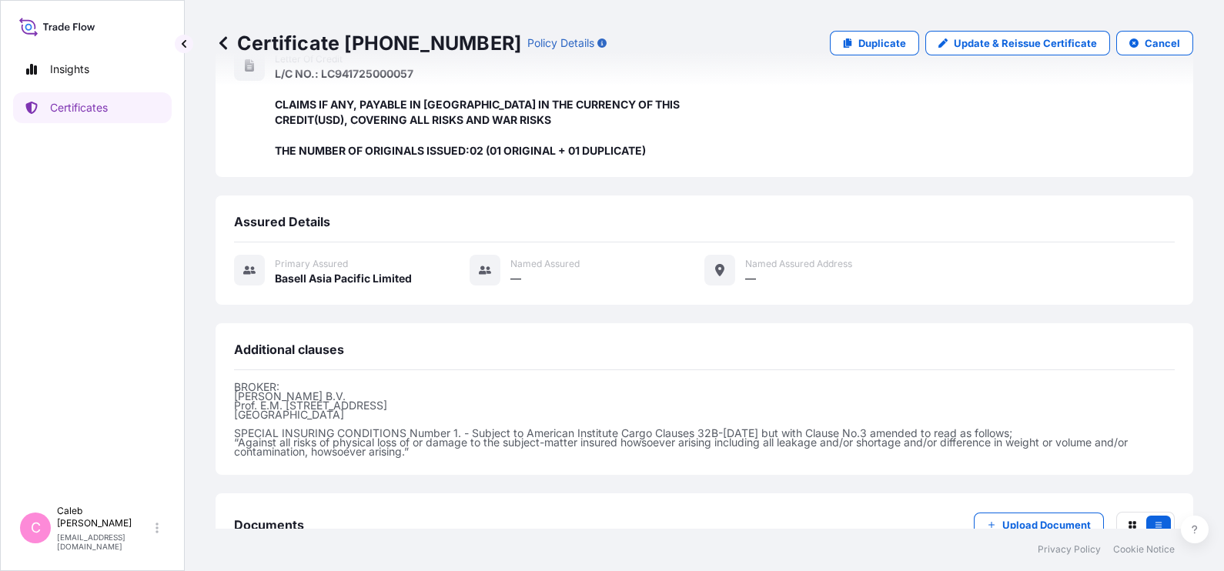
scroll to position [495, 0]
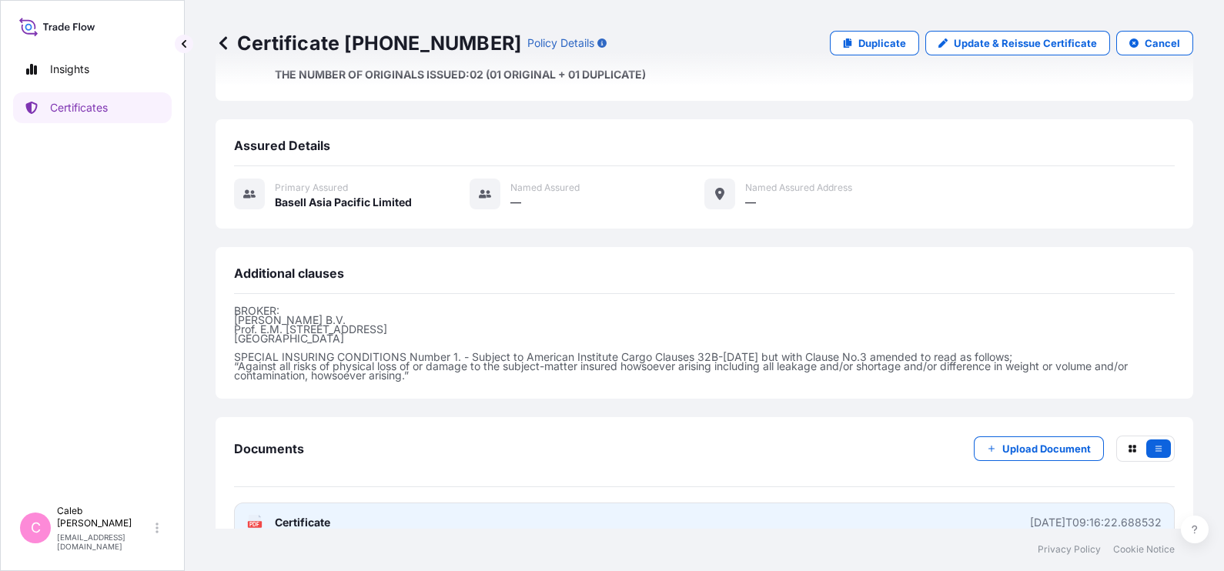
click at [323, 515] on span "Certificate" at bounding box center [302, 522] width 55 height 15
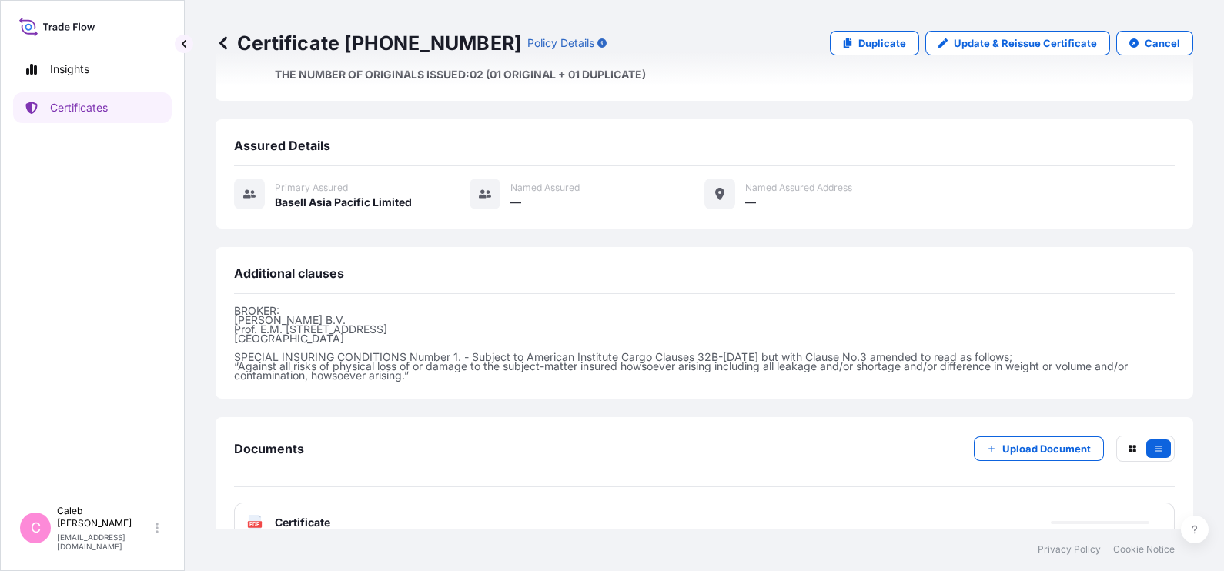
click at [704, 49] on div "Certificate [PHONE_NUMBER] Policy Details Duplicate Update & Reissue Certificat…" at bounding box center [705, 43] width 978 height 25
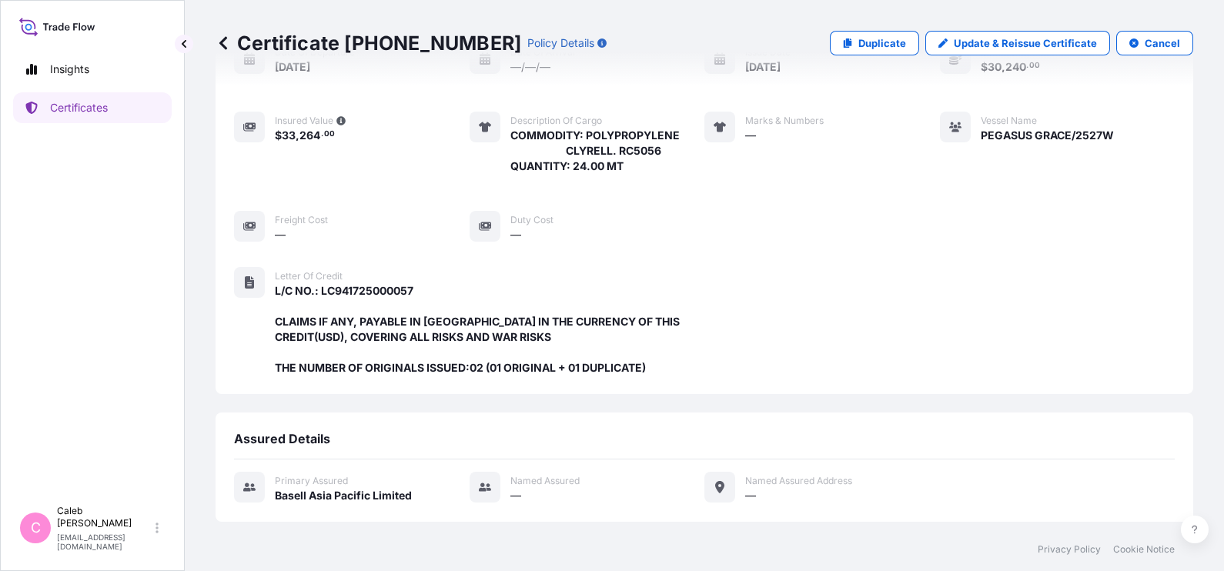
scroll to position [0, 0]
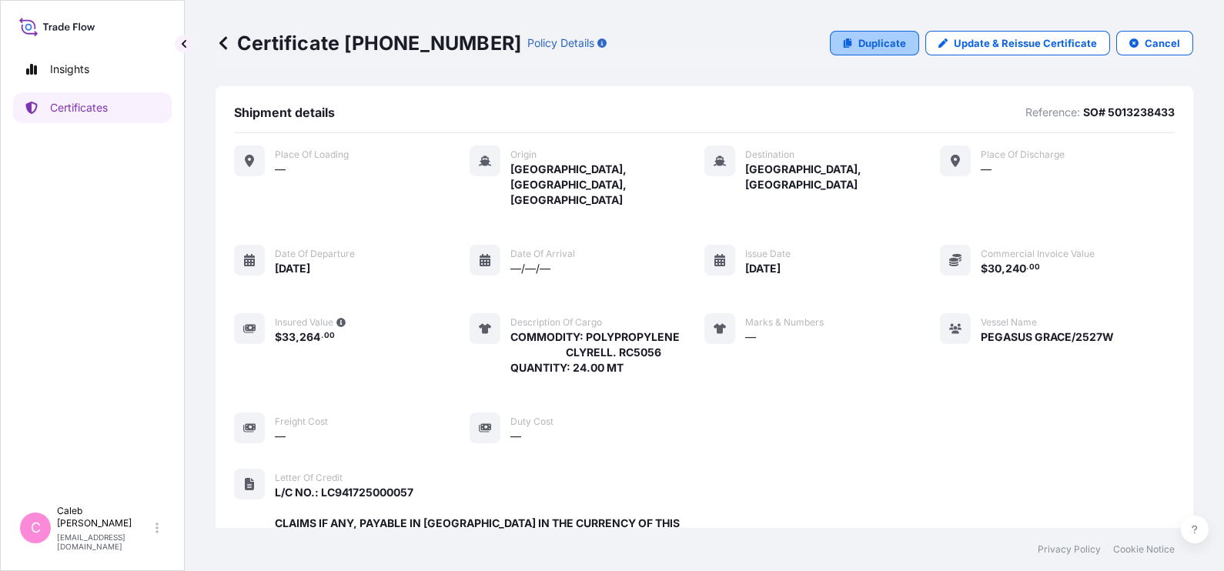
click at [858, 39] on p "Duplicate" at bounding box center [882, 42] width 48 height 15
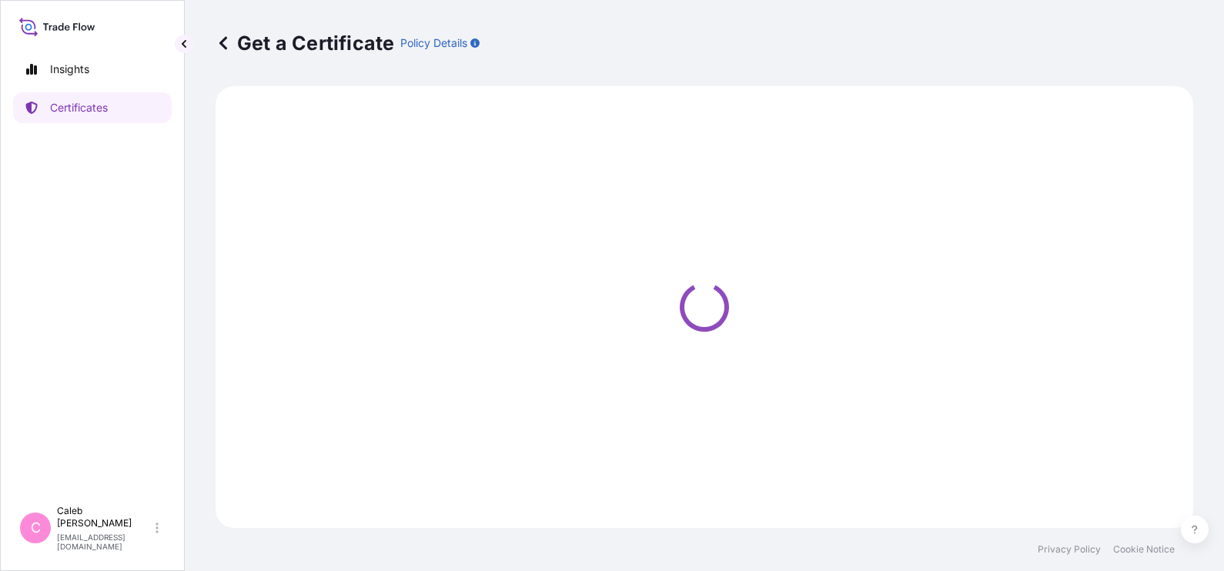
select select "Sea"
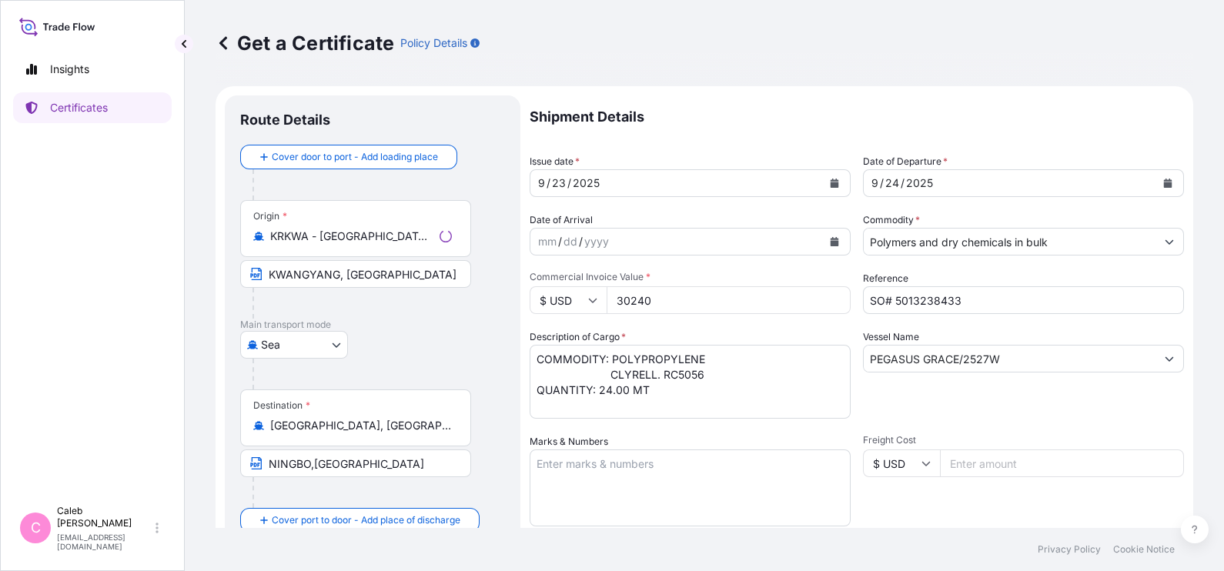
select select "32034"
click at [962, 295] on input "SO# 5013238433" at bounding box center [1023, 300] width 321 height 28
paste input "56640"
type input "SO# 5013256640"
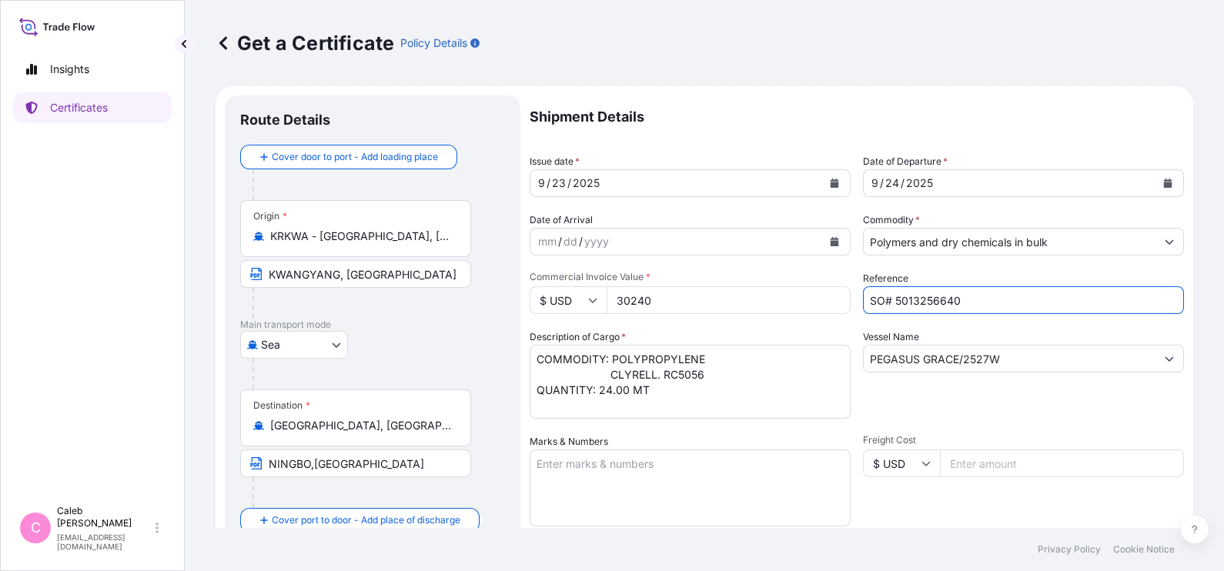
click at [664, 302] on input "30240" at bounding box center [729, 300] width 244 height 28
paste input "3152"
type input "33152"
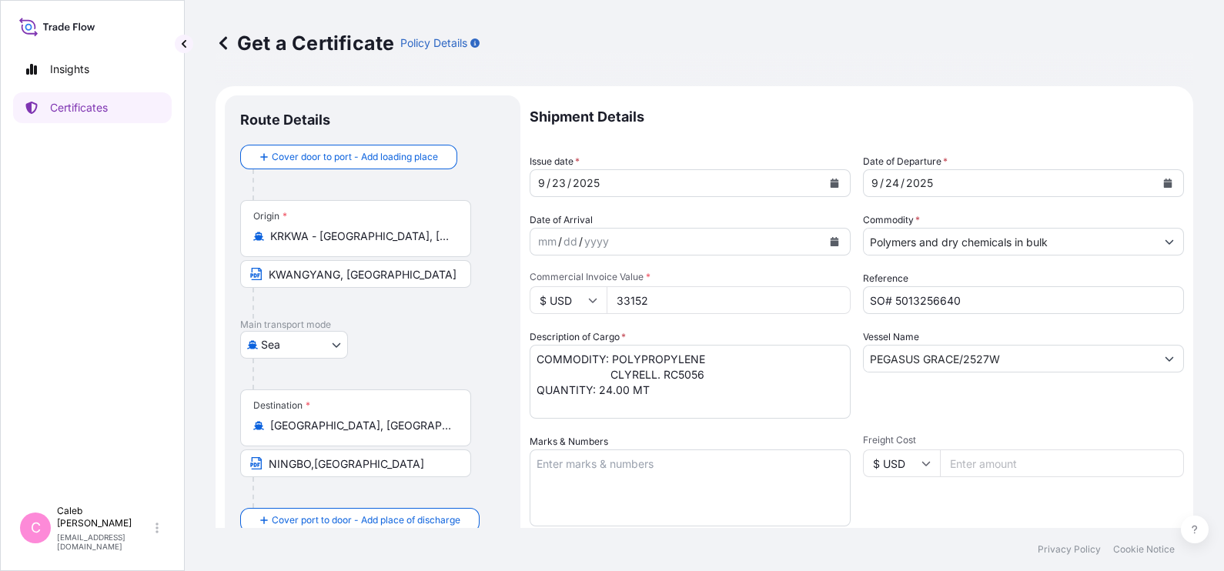
click at [1024, 358] on input "PEGASUS GRACE/2527W" at bounding box center [1010, 359] width 292 height 28
click at [416, 262] on input "KWANGYANG, [GEOGRAPHIC_DATA]" at bounding box center [355, 274] width 231 height 28
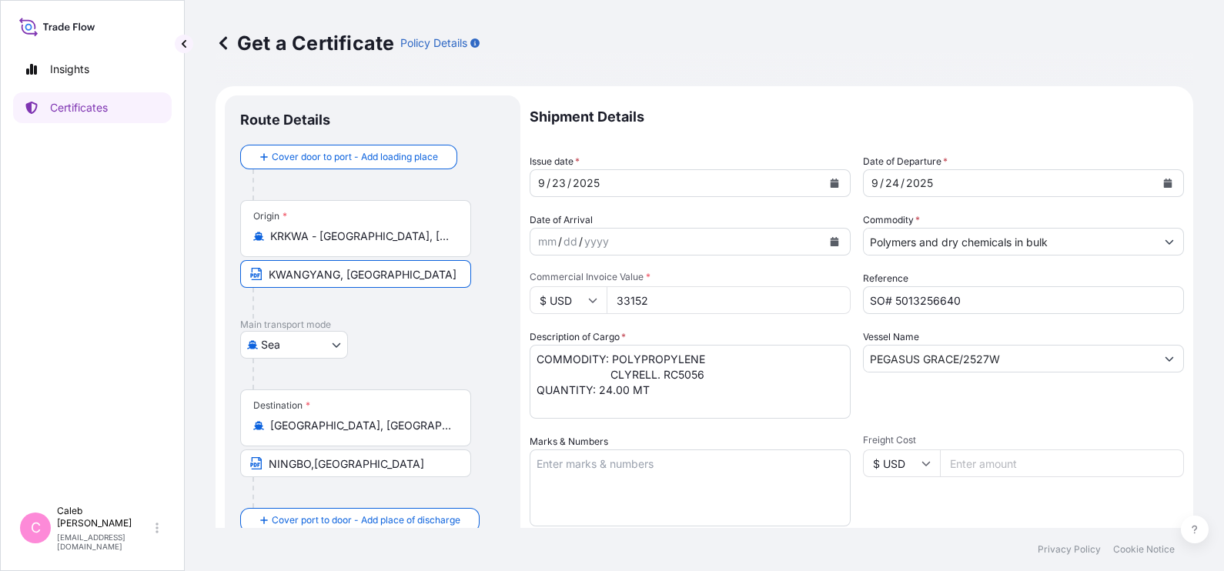
click at [416, 262] on input "KWANGYANG, [GEOGRAPHIC_DATA]" at bounding box center [355, 274] width 231 height 28
click at [751, 443] on div "Marks & Numbers" at bounding box center [690, 480] width 321 height 92
click at [414, 267] on input "KWANGYANG, [GEOGRAPHIC_DATA]" at bounding box center [355, 274] width 231 height 28
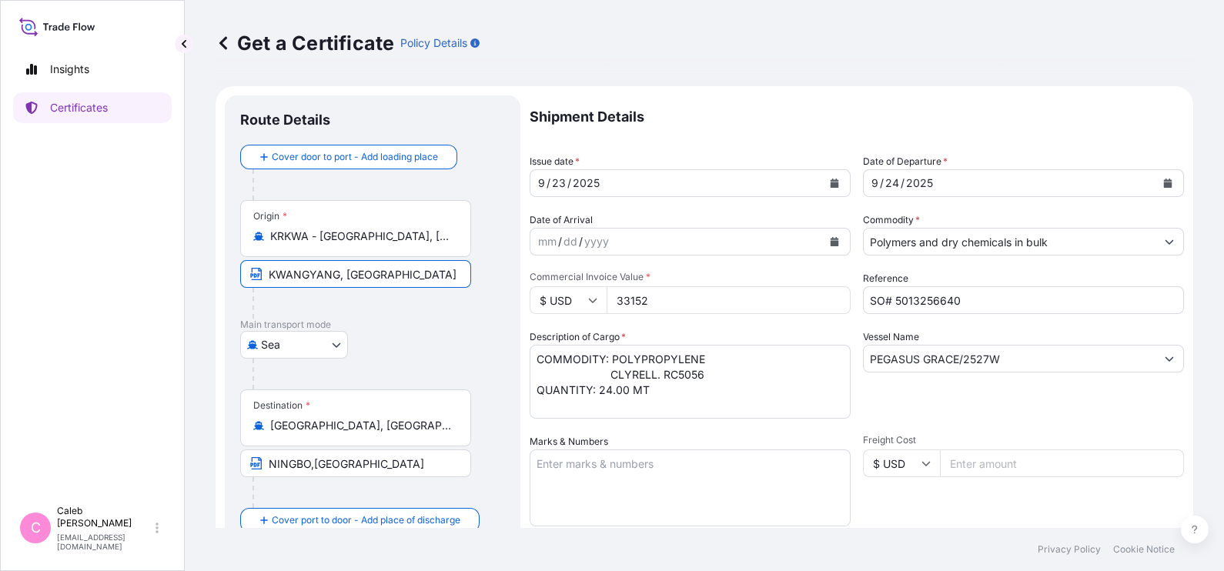
paste input "REPUB. OF"
click at [383, 275] on input "KWANGYANG,REPUB. OF [GEOGRAPHIC_DATA]" at bounding box center [355, 274] width 231 height 28
click at [104, 319] on div "Insights Certificates" at bounding box center [92, 269] width 159 height 458
click at [383, 273] on input "KWANGYANG,REPUB OF [GEOGRAPHIC_DATA]" at bounding box center [355, 274] width 231 height 28
click at [54, 364] on div "Insights Certificates" at bounding box center [92, 269] width 159 height 458
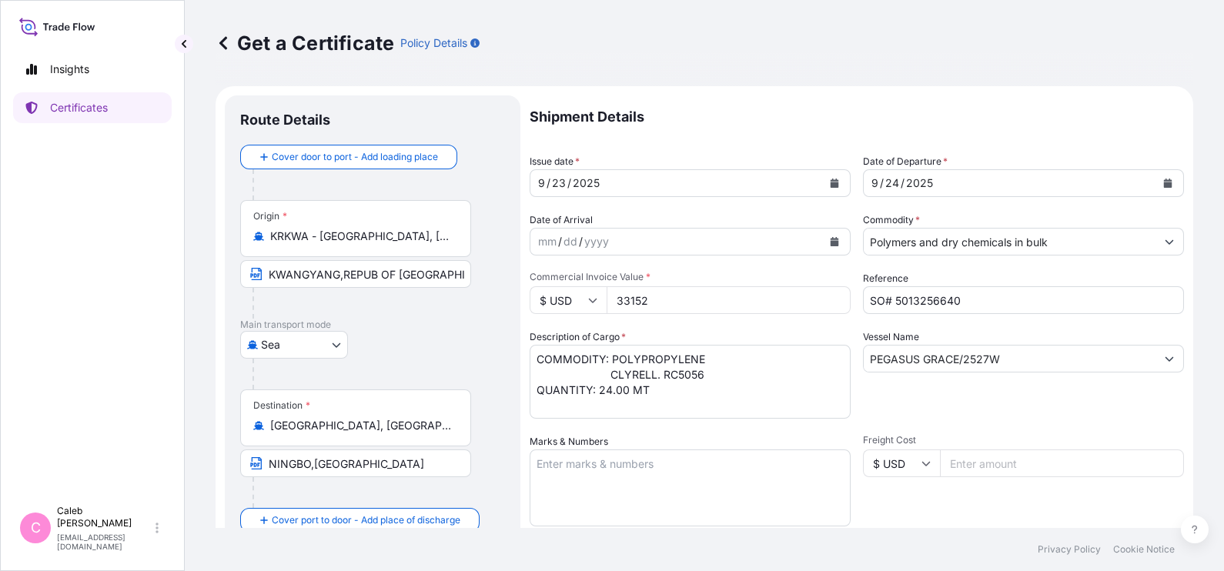
click at [455, 275] on input "KWANGYANG,REPUB OF [GEOGRAPHIC_DATA]" at bounding box center [355, 274] width 231 height 28
click at [427, 271] on input "KWANGYANG,REPUB OF [GEOGRAPHIC_DATA]" at bounding box center [355, 274] width 231 height 28
type input "KWANGYANG,[GEOGRAPHIC_DATA]"
click at [371, 345] on div "[GEOGRAPHIC_DATA]" at bounding box center [372, 345] width 265 height 28
click at [485, 480] on div "Destination * [GEOGRAPHIC_DATA], [GEOGRAPHIC_DATA], [GEOGRAPHIC_DATA] [GEOGRAPH…" at bounding box center [372, 449] width 265 height 119
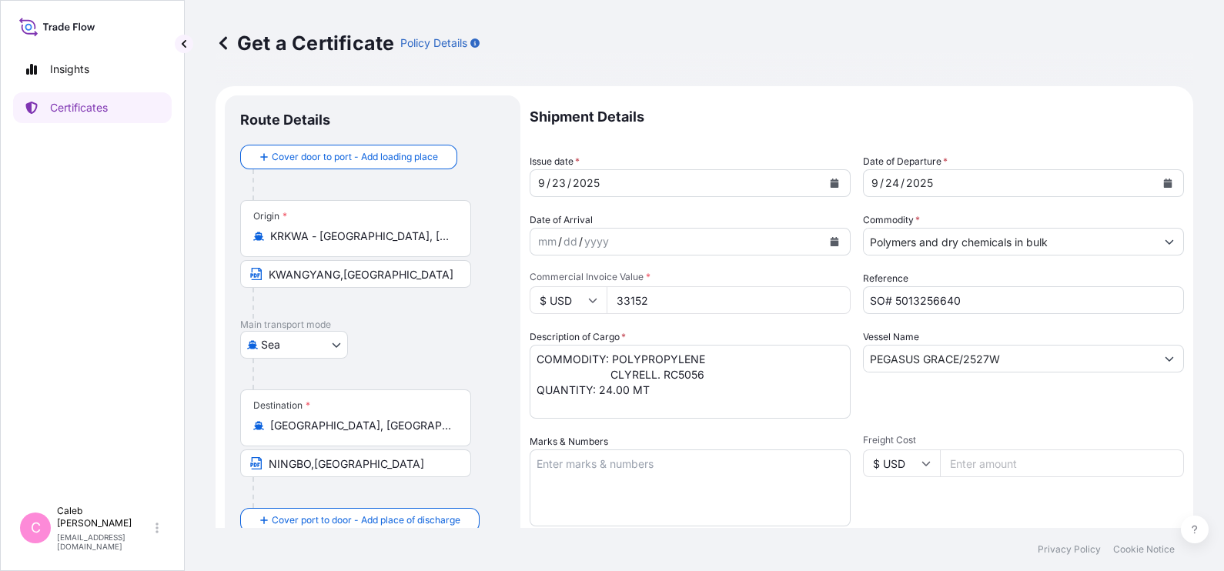
click at [703, 395] on textarea "COMMODITY: POLYPROPYLENE CLYRELL. RC5056 QUANTITY: 24.00 MT" at bounding box center [690, 382] width 321 height 74
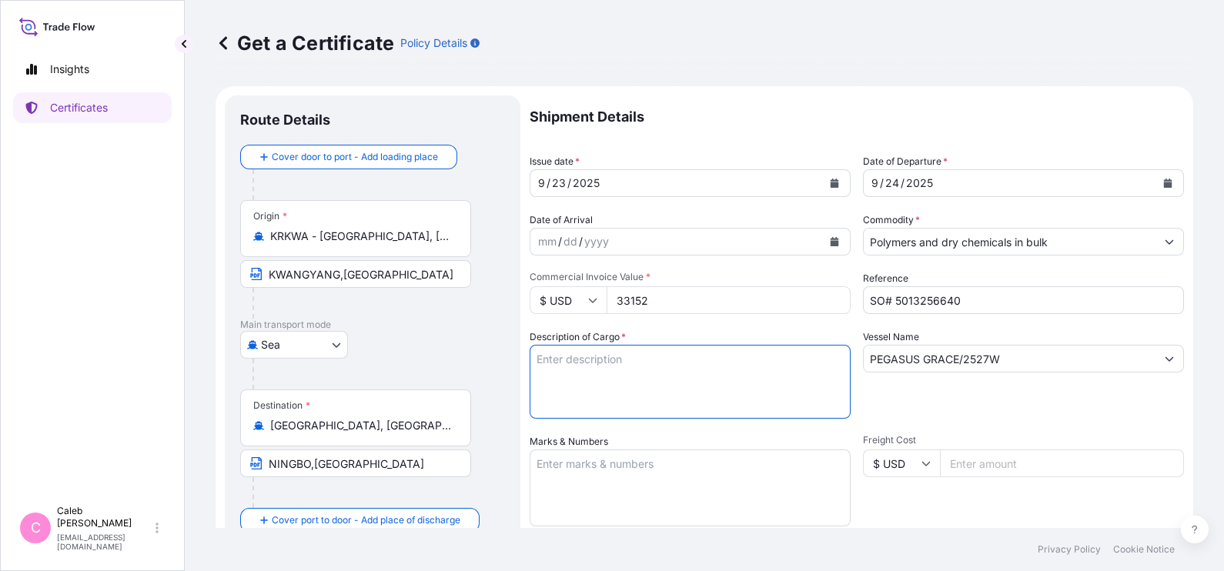
paste textarea "ITEM 2: METOCENE MF650Y QUANTITY:22.40MT"
type textarea "ITEM 2: METOCENE MF650Y QUANTITY:22.40MT"
click at [567, 391] on textarea "COMMODITY: POLYPROPYLENE CLYRELL. RC5056 QUANTITY: 24.00 MT" at bounding box center [690, 382] width 321 height 74
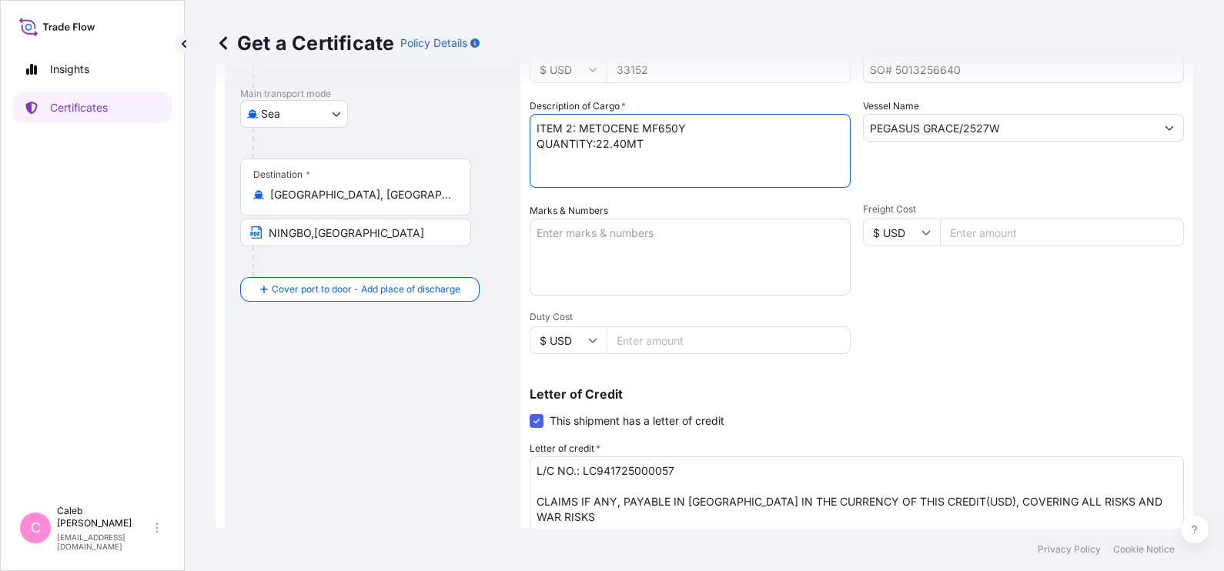
scroll to position [238, 0]
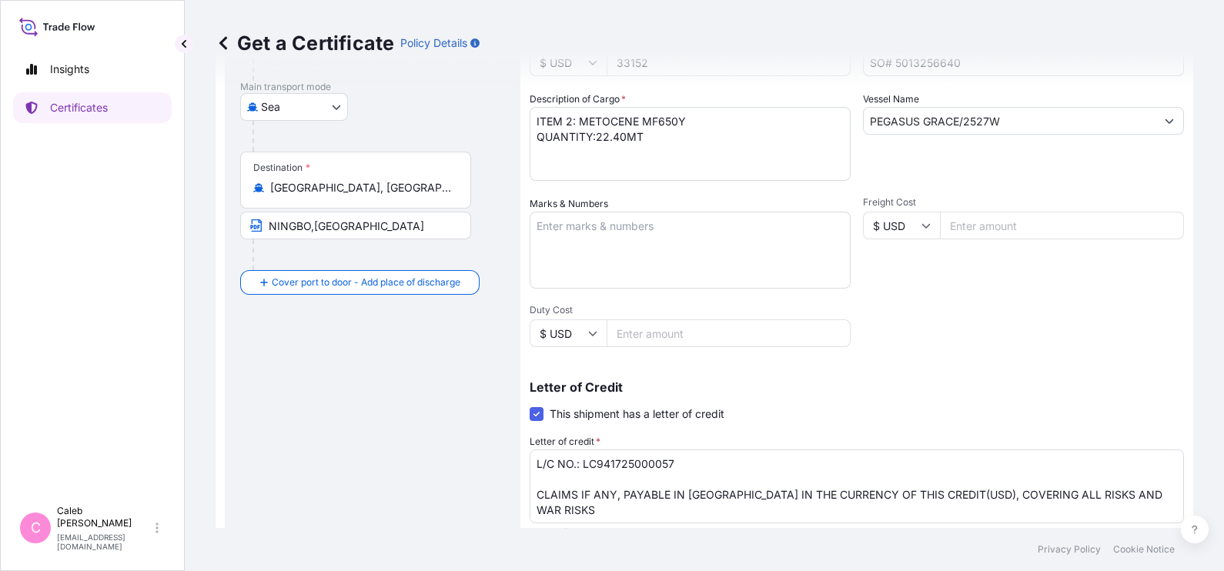
click at [685, 456] on textarea "L/C NO.: LC941725000057 CLAIMS IF ANY, PAYABLE IN [GEOGRAPHIC_DATA] IN THE CURR…" at bounding box center [857, 487] width 654 height 74
click at [687, 458] on textarea "L/C NO.: LC941725000057 CLAIMS IF ANY, PAYABLE IN [GEOGRAPHIC_DATA] IN THE CURR…" at bounding box center [857, 487] width 654 height 74
drag, startPoint x: 681, startPoint y: 458, endPoint x: 583, endPoint y: 462, distance: 98.6
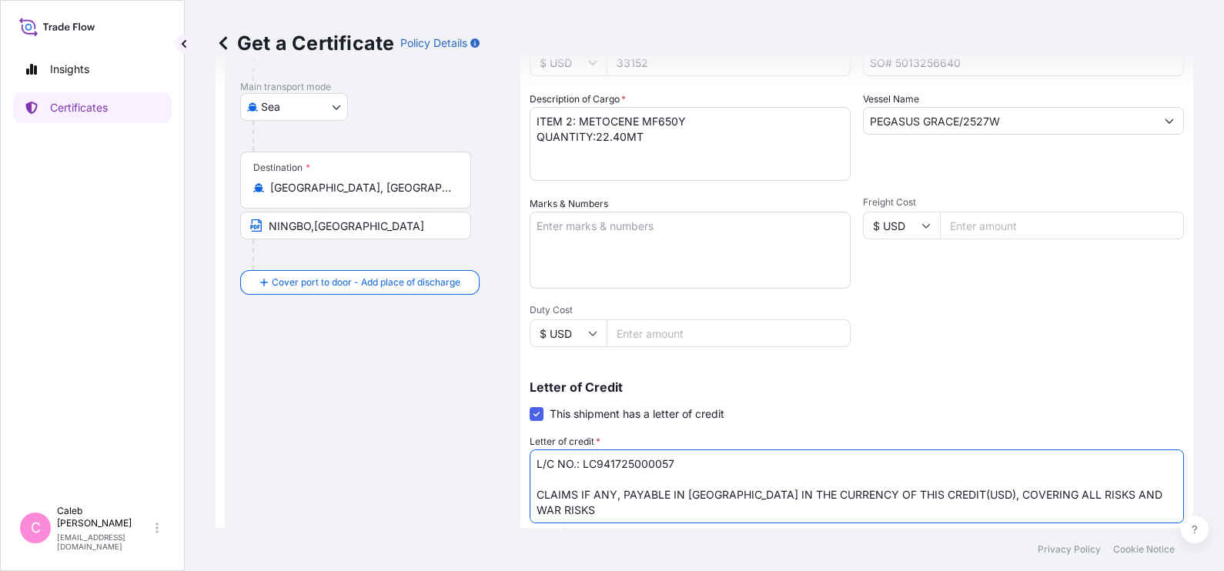
click at [583, 462] on textarea "L/C NO.: LC941725000057 CLAIMS IF ANY, PAYABLE IN [GEOGRAPHIC_DATA] IN THE CURR…" at bounding box center [857, 487] width 654 height 74
paste textarea "NP012IL001371400"
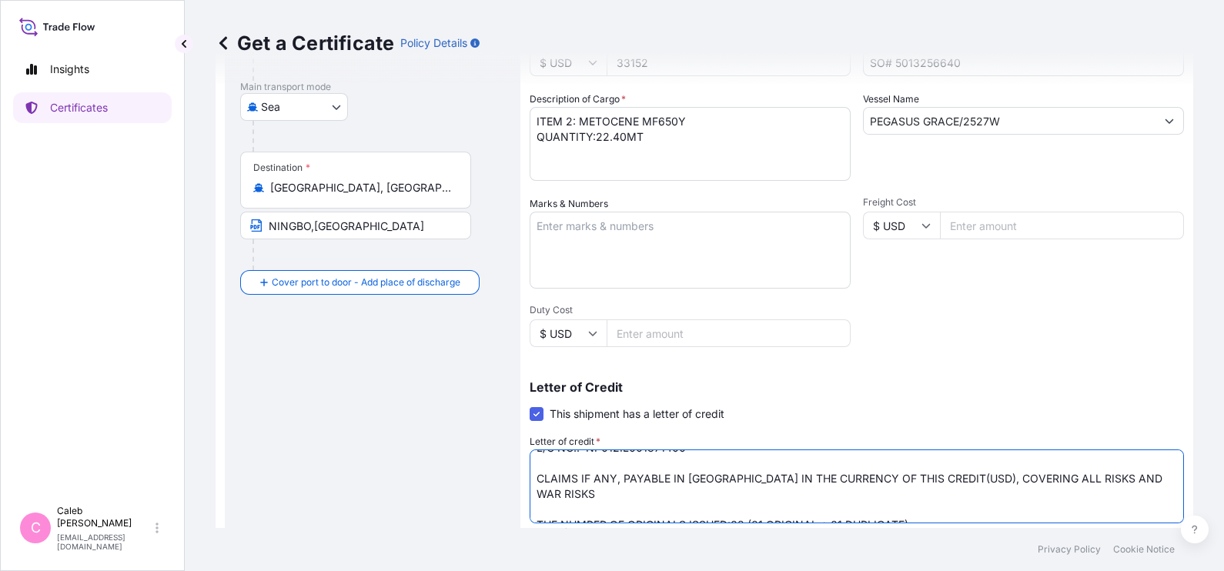
scroll to position [15, 0]
click at [1142, 480] on textarea "L/C NO.: LC941725000057 CLAIMS IF ANY, PAYABLE IN [GEOGRAPHIC_DATA] IN THE CURR…" at bounding box center [857, 487] width 654 height 74
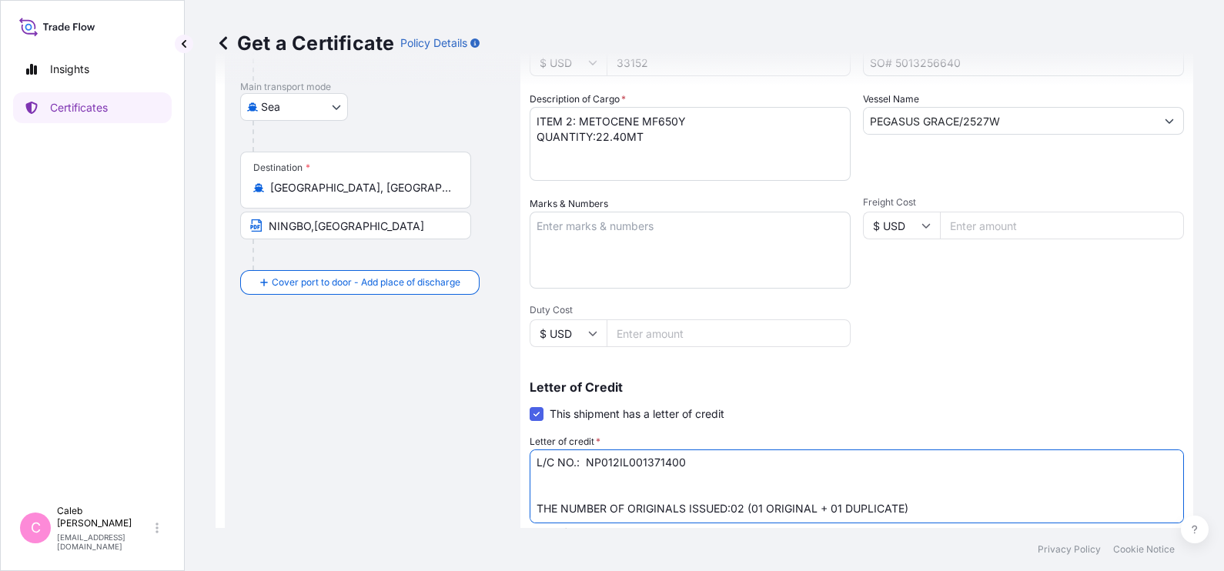
scroll to position [1, 0]
click at [651, 473] on textarea "L/C NO.: LC941725000057 CLAIMS IF ANY, PAYABLE IN [GEOGRAPHIC_DATA] IN THE CURR…" at bounding box center [857, 487] width 654 height 74
paste textarea "CLAIMS PAYABLE AT DESTINATION IN CURRENCY OF THE DRAFT, COVERING ALL RISKS AND …"
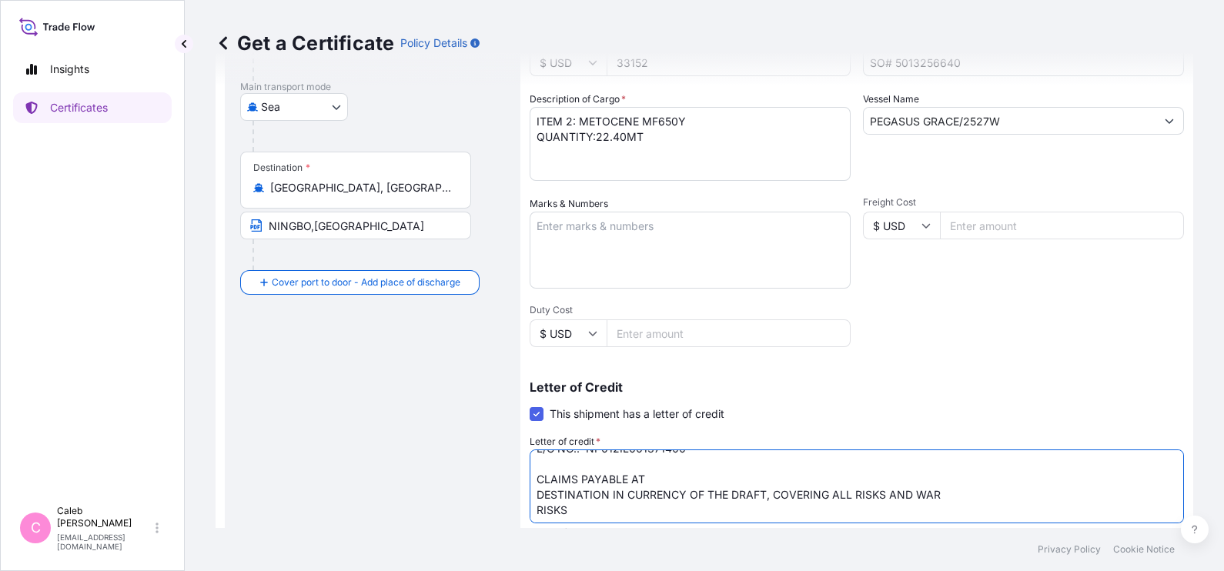
click at [536, 490] on textarea "L/C NO.: LC941725000057 CLAIMS IF ANY, PAYABLE IN [GEOGRAPHIC_DATA] IN THE CURR…" at bounding box center [857, 487] width 654 height 74
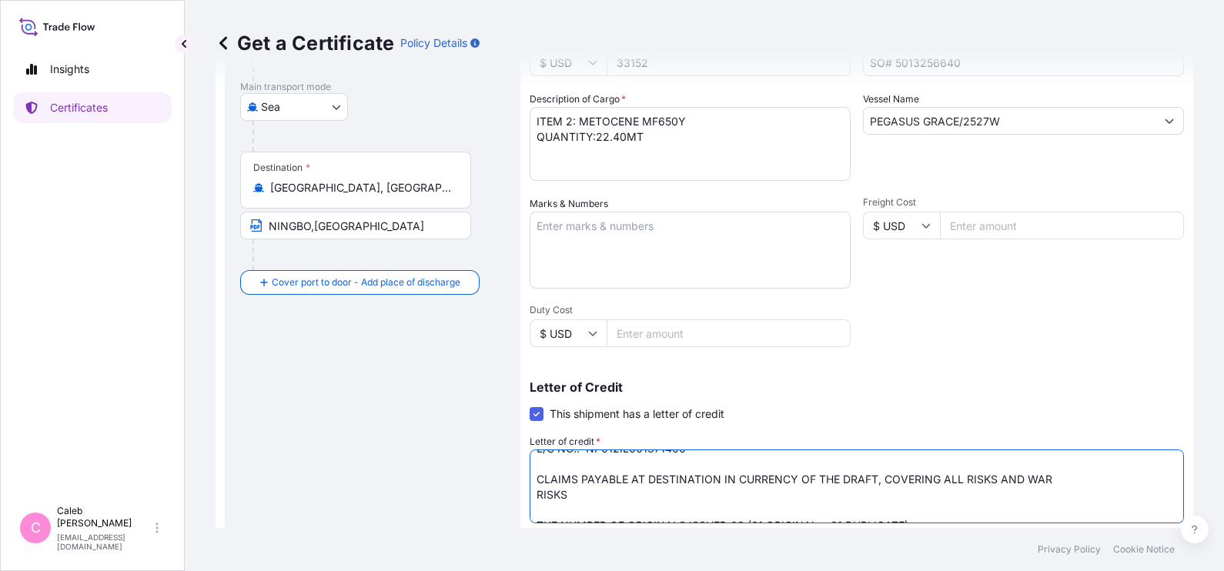
click at [873, 474] on textarea "L/C NO.: LC941725000057 CLAIMS IF ANY, PAYABLE IN [GEOGRAPHIC_DATA] IN THE CURR…" at bounding box center [857, 487] width 654 height 74
click at [536, 490] on textarea "L/C NO.: LC941725000057 CLAIMS IF ANY, PAYABLE IN [GEOGRAPHIC_DATA] IN THE CURR…" at bounding box center [857, 487] width 654 height 74
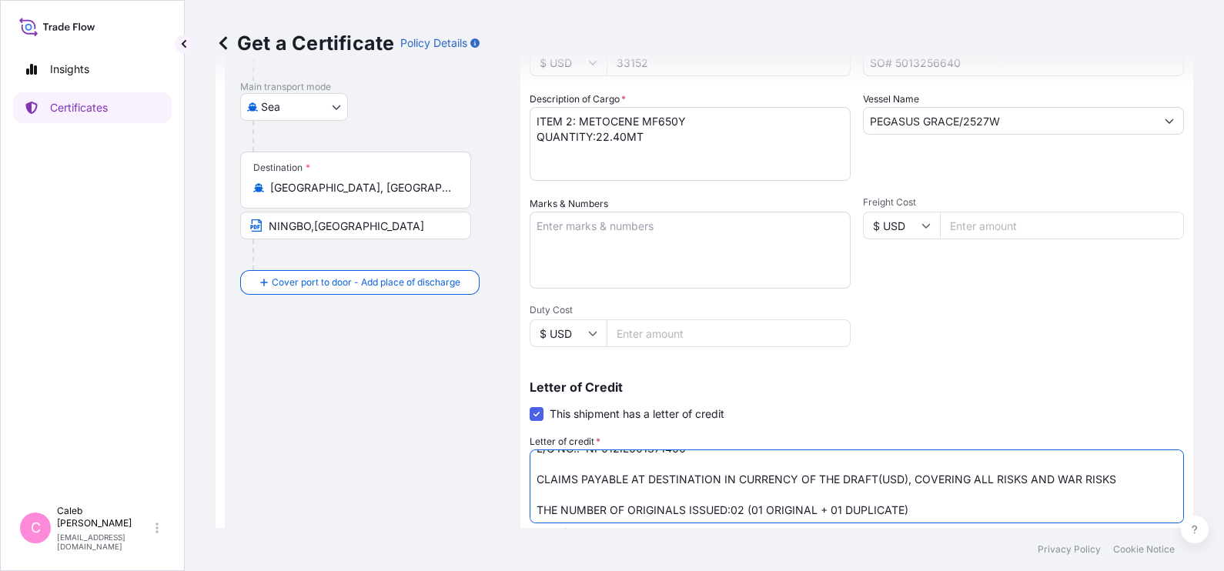
click at [1122, 481] on textarea "L/C NO.: LC941725000057 CLAIMS IF ANY, PAYABLE IN [GEOGRAPHIC_DATA] IN THE CURR…" at bounding box center [857, 487] width 654 height 74
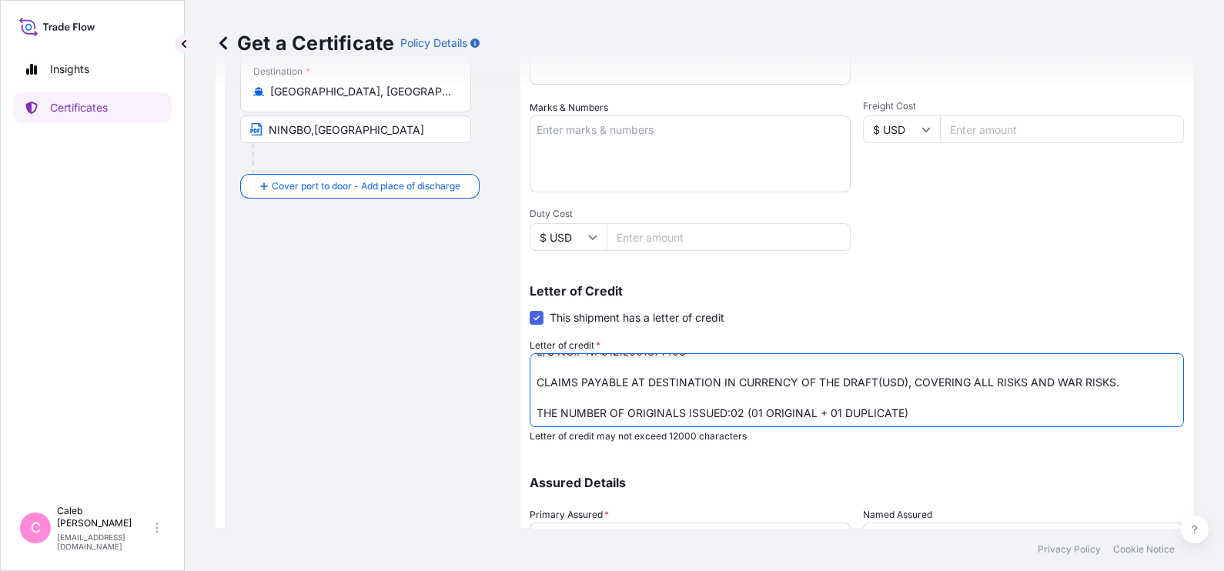
scroll to position [470, 0]
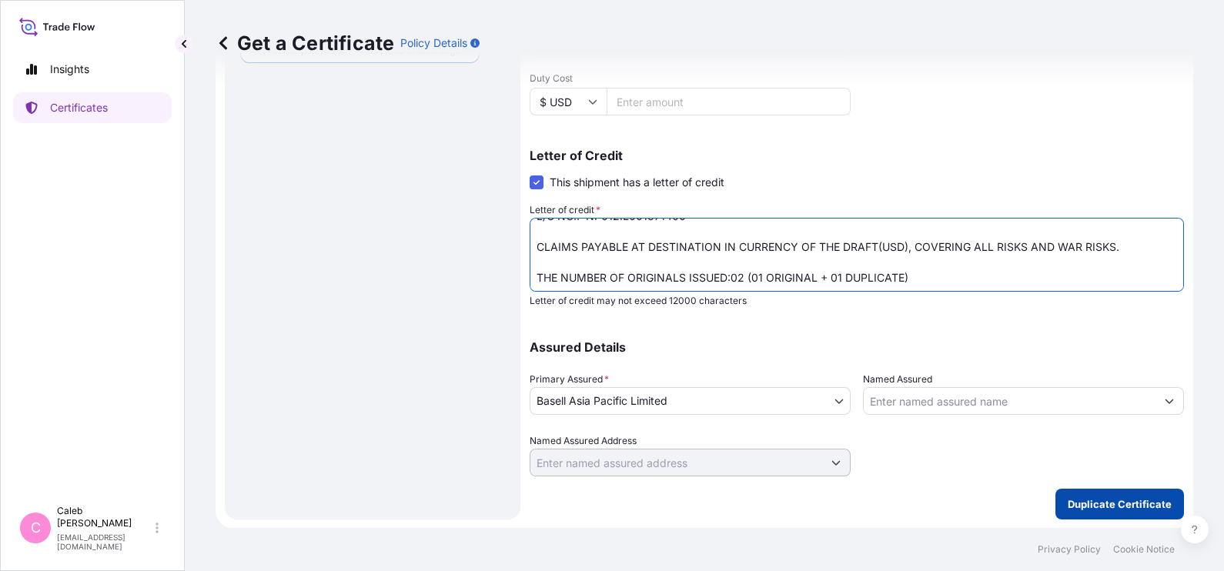
type textarea "L/C NO.: NP012IL001371400 CLAIMS PAYABLE AT DESTINATION IN CURRENCY OF THE DRAF…"
click at [1099, 509] on p "Duplicate Certificate" at bounding box center [1120, 504] width 104 height 15
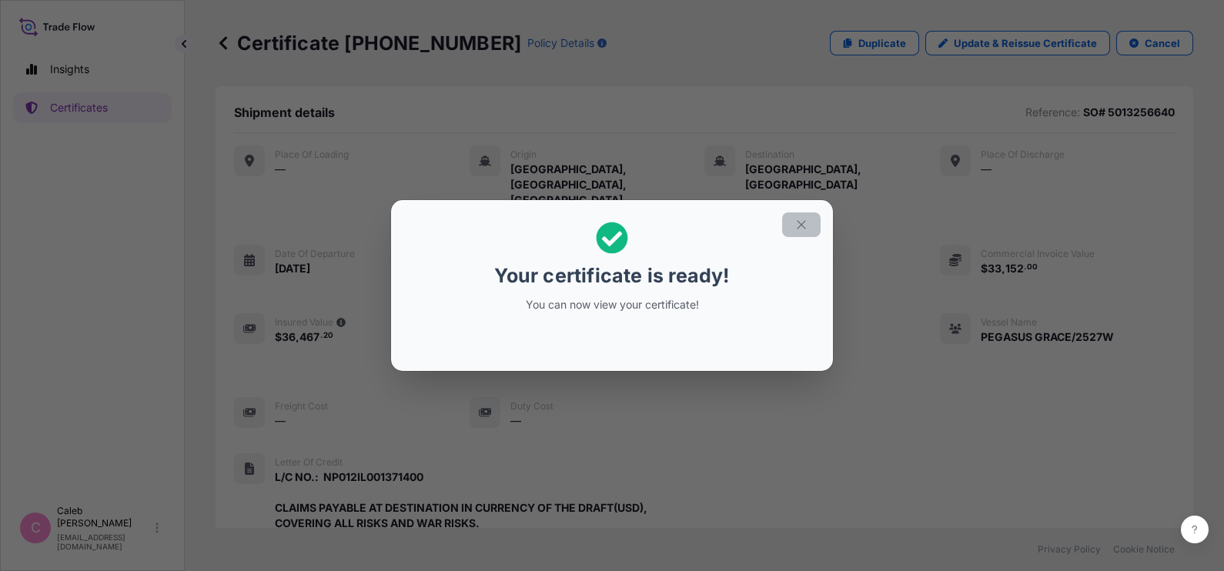
click at [815, 218] on button "button" at bounding box center [801, 224] width 38 height 25
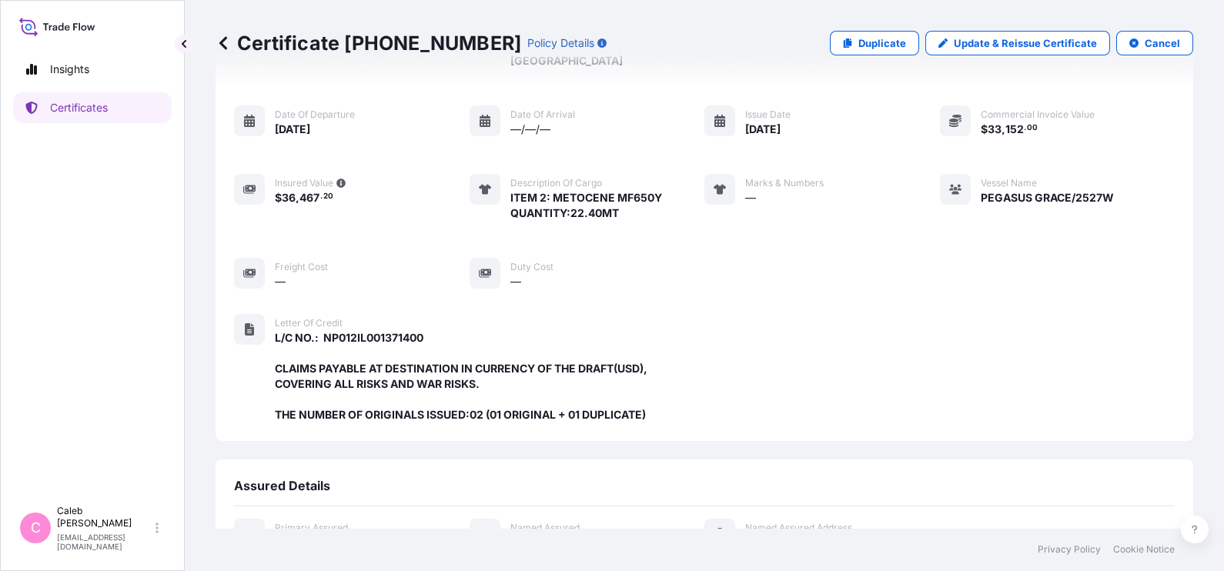
scroll to position [480, 0]
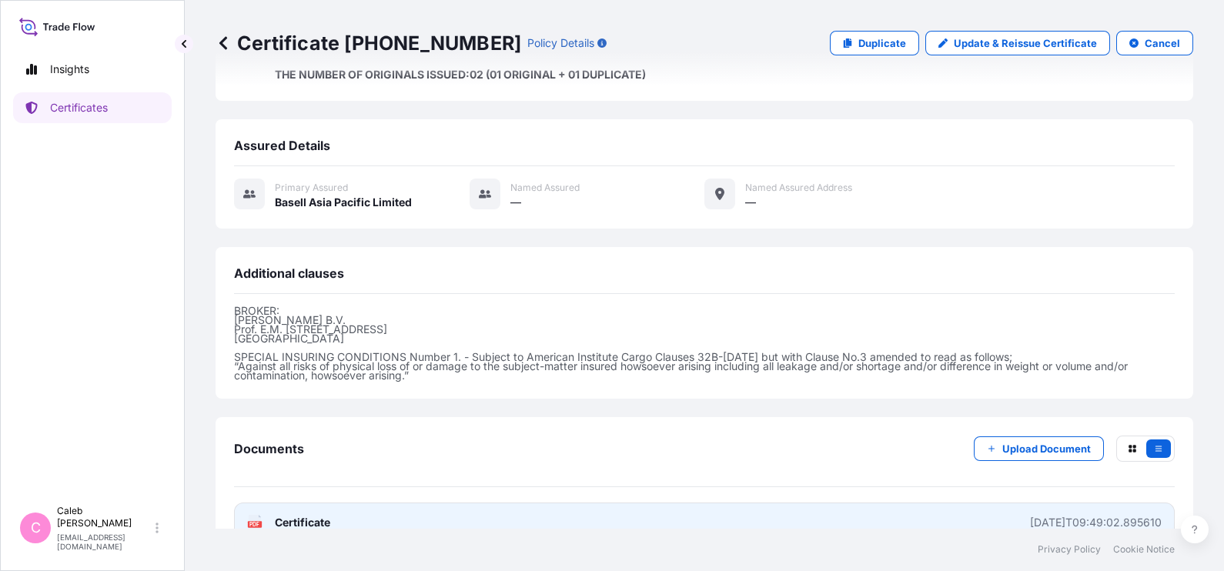
click at [334, 503] on link "PDF Certificate [DATE]T09:49:02.895610" at bounding box center [704, 523] width 941 height 40
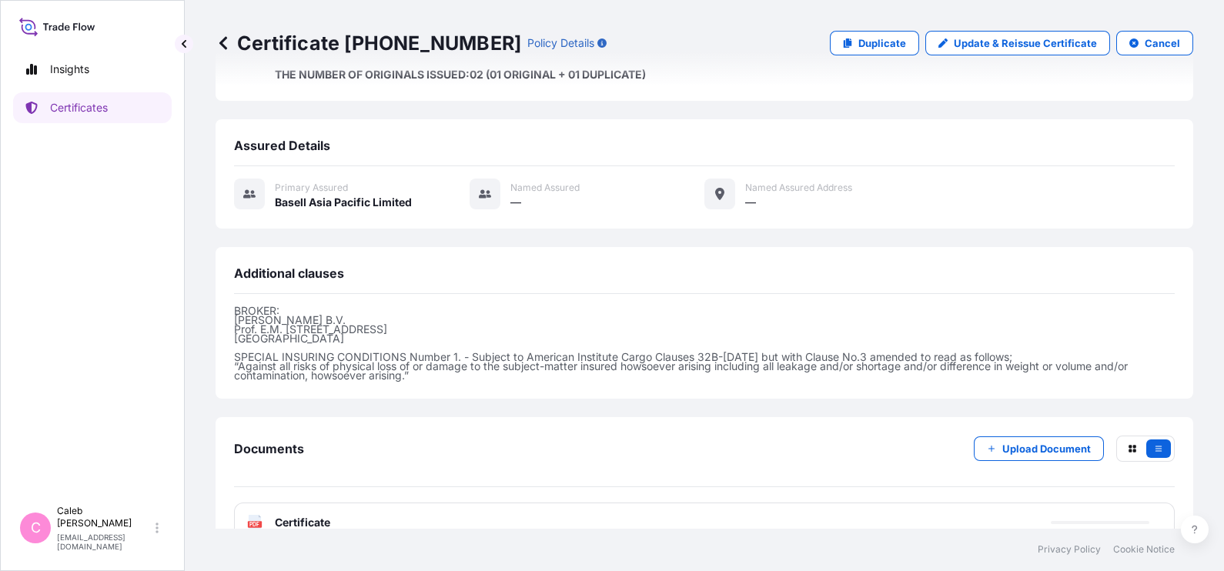
click at [634, 503] on div "PDF Certificate" at bounding box center [704, 523] width 941 height 40
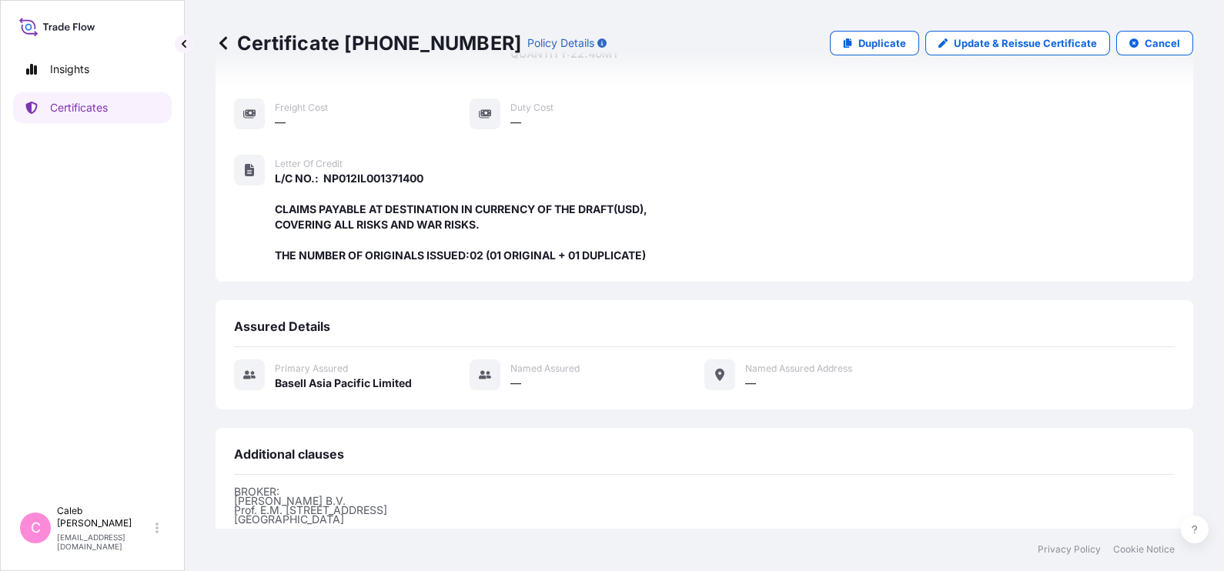
scroll to position [0, 0]
